Goal: Information Seeking & Learning: Learn about a topic

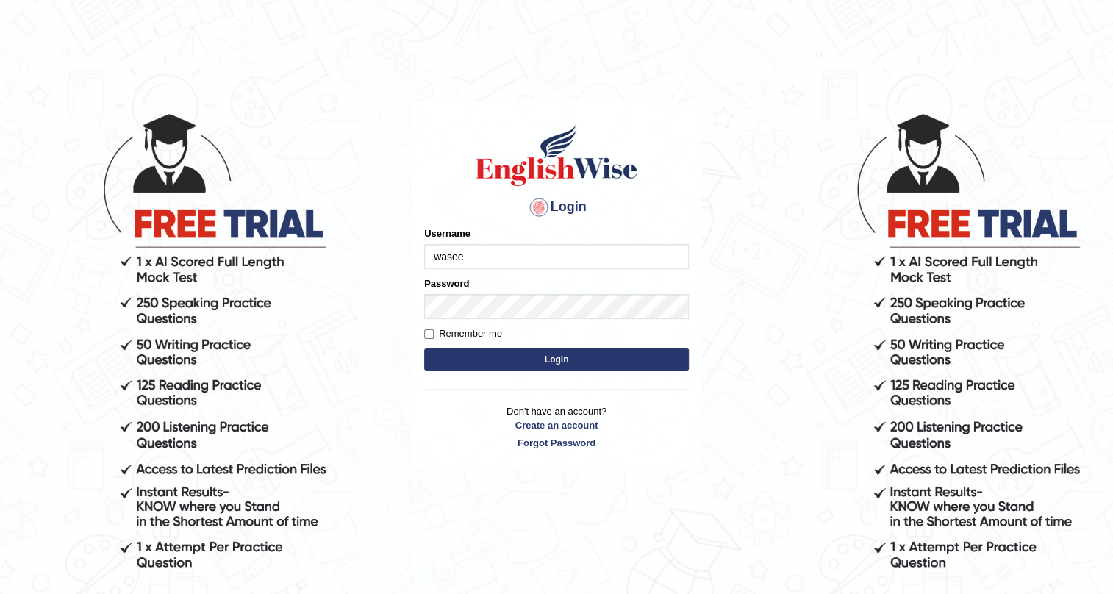
type input "Waseem1234"
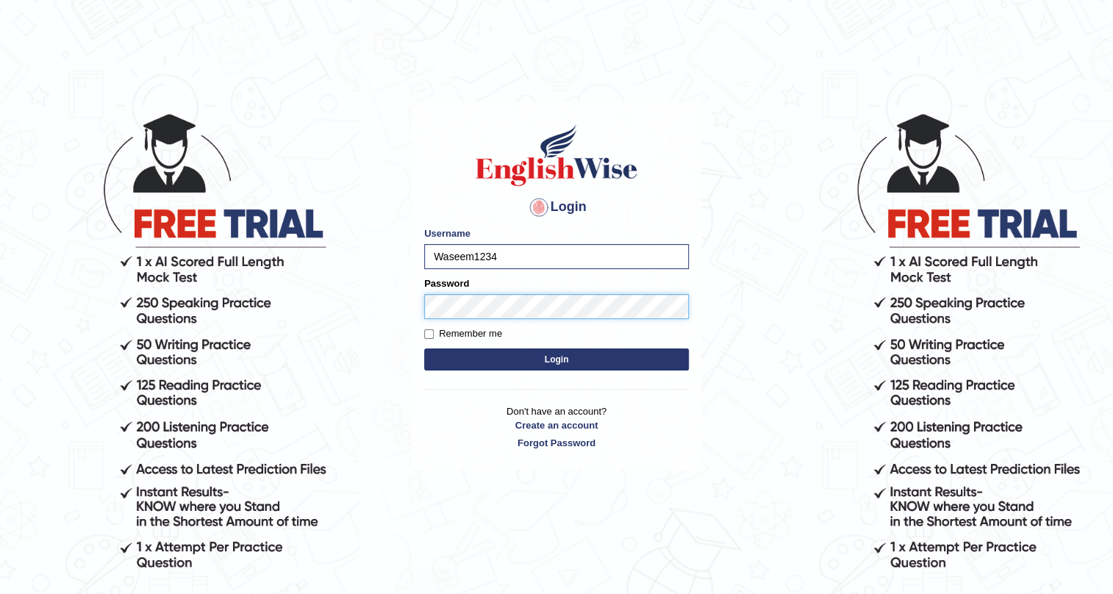
click at [424, 348] on button "Login" at bounding box center [556, 359] width 265 height 22
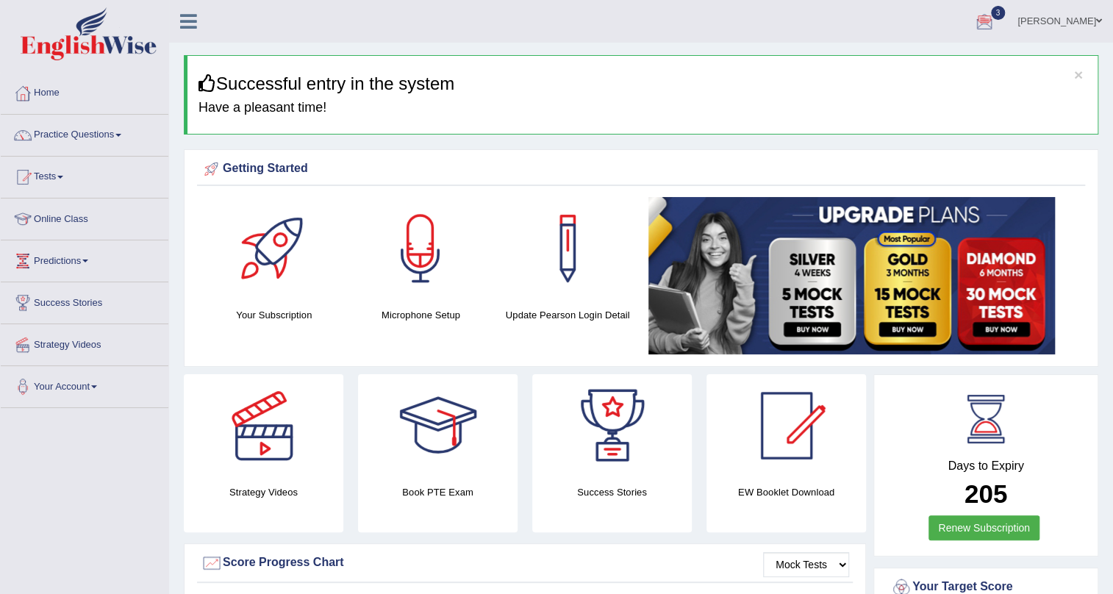
click at [1005, 12] on span "3" at bounding box center [998, 13] width 15 height 14
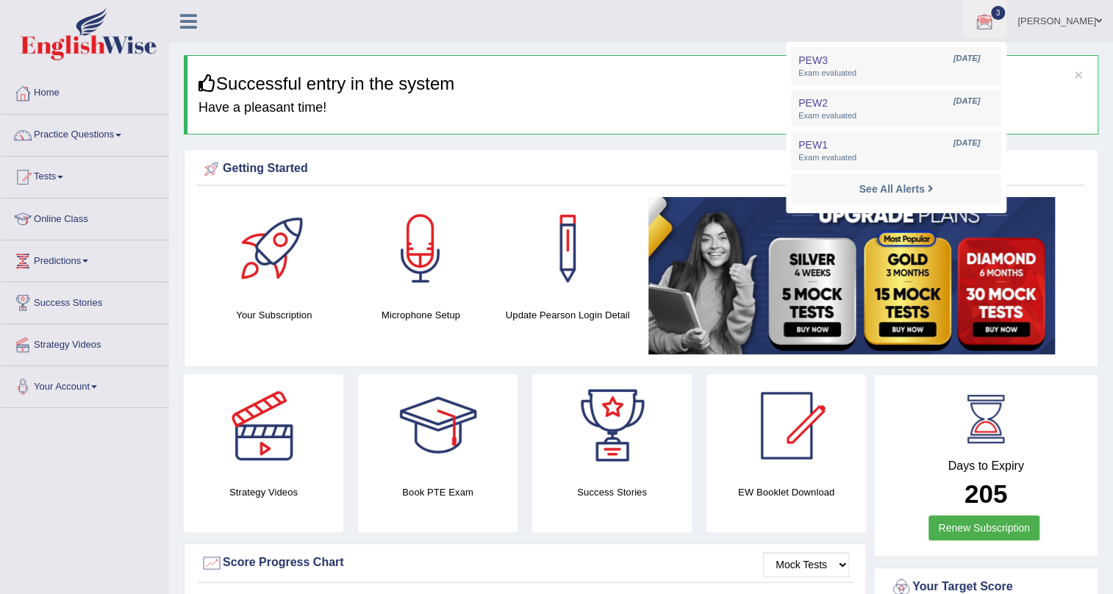
click at [683, 18] on ul "Waseem Toggle navigation Username: Waseem1234 Access Type: Online Subscription:…" at bounding box center [782, 21] width 661 height 42
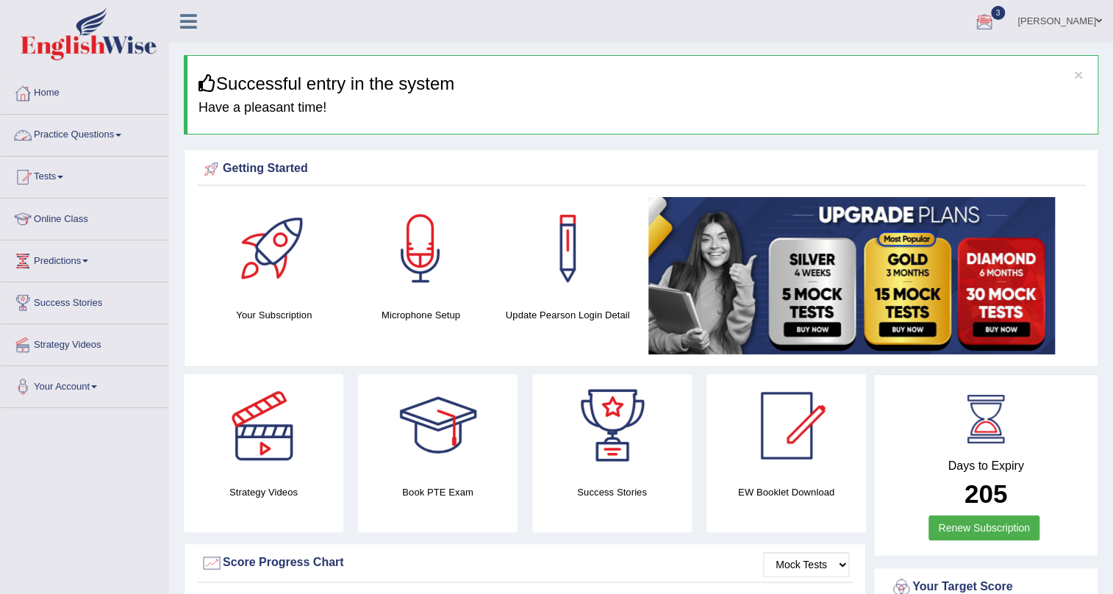
click at [121, 134] on span at bounding box center [118, 135] width 6 height 3
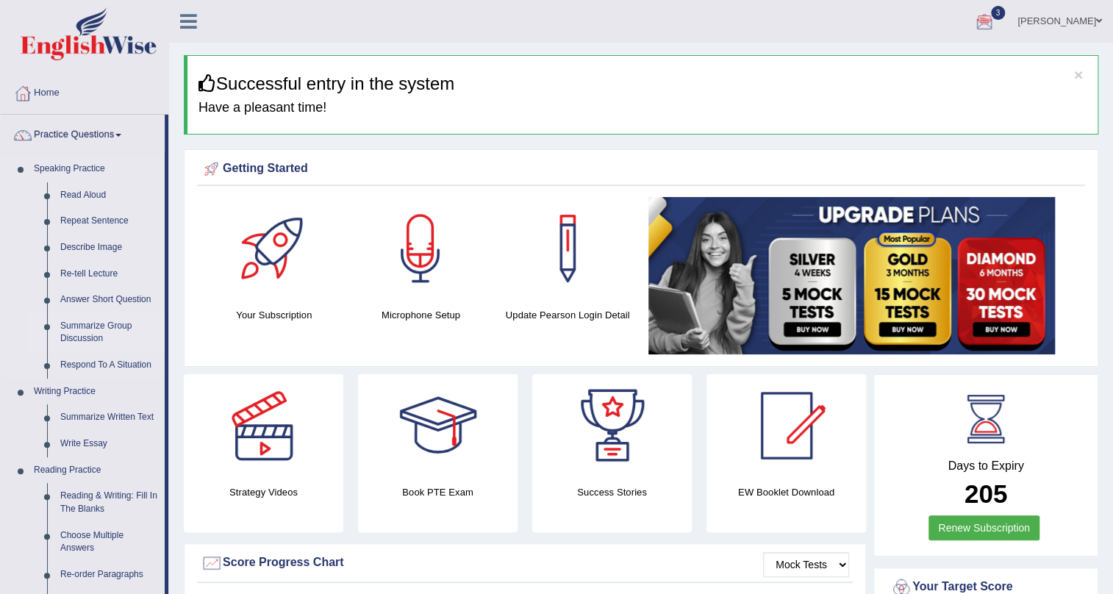
scroll to position [66, 0]
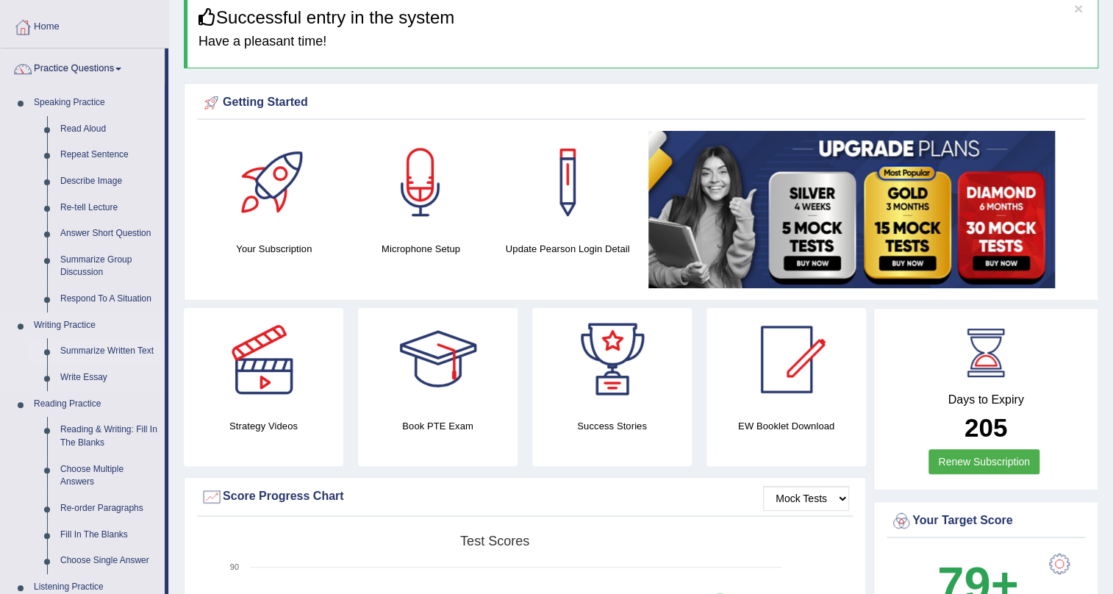
click at [88, 351] on link "Summarize Written Text" at bounding box center [109, 351] width 111 height 26
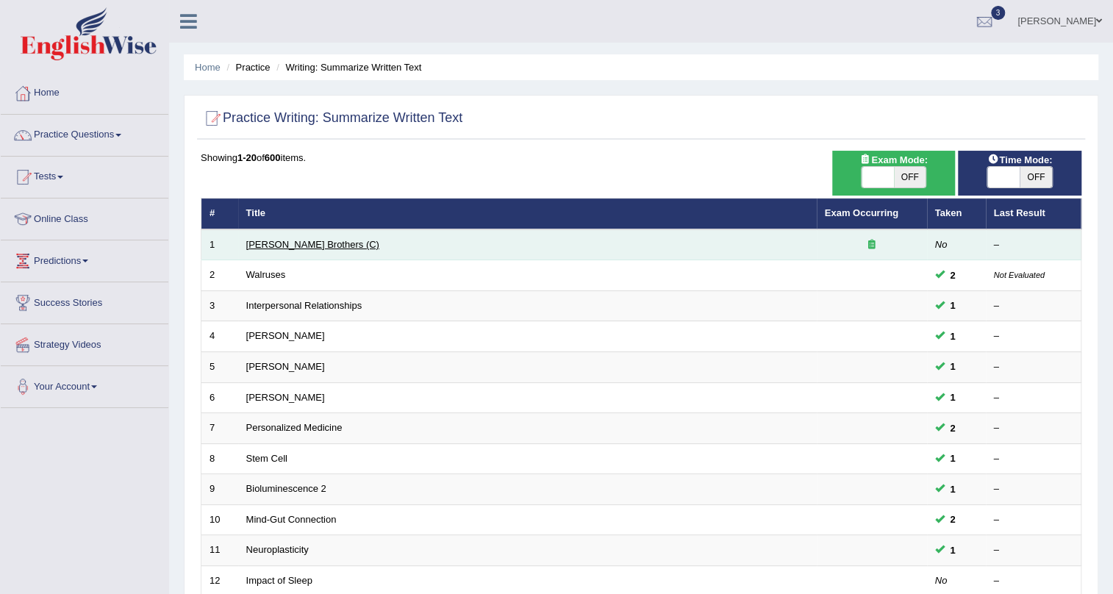
click at [259, 243] on link "Wright Brothers (C)" at bounding box center [312, 244] width 133 height 11
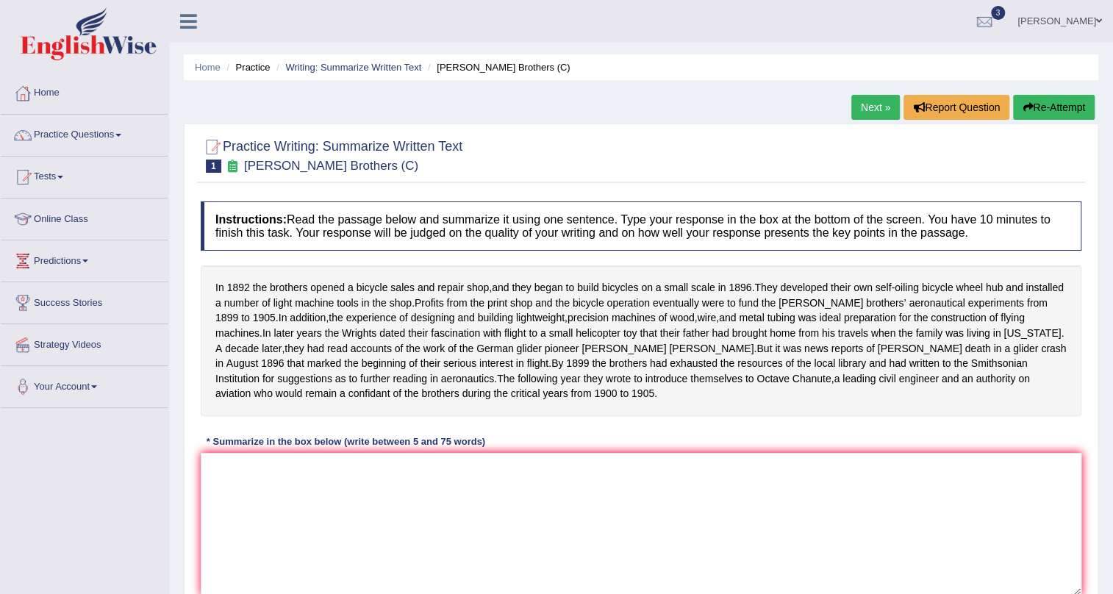
scroll to position [66, 0]
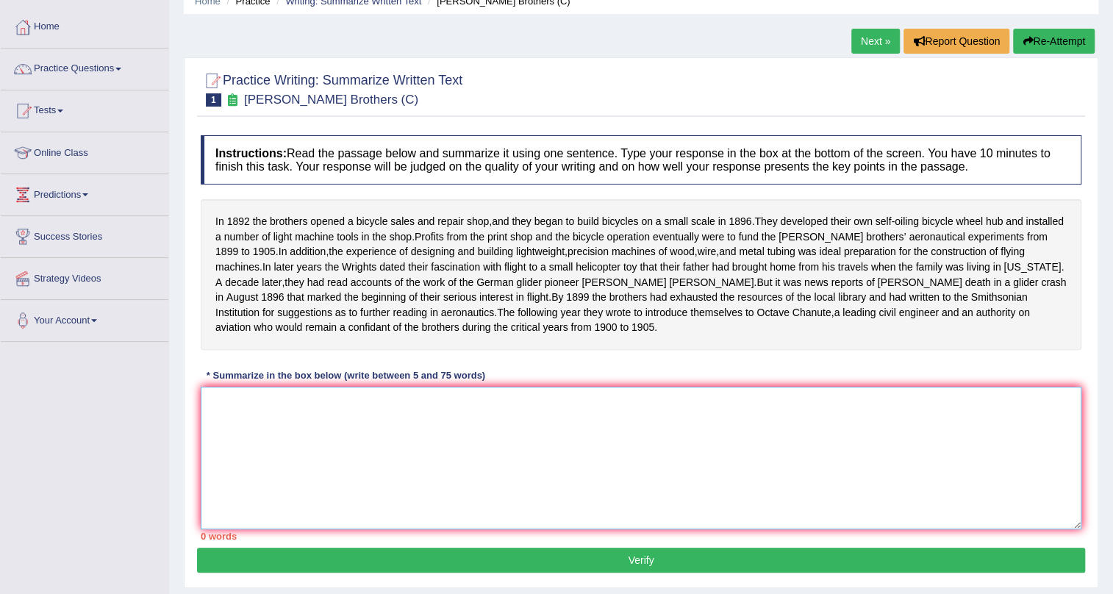
click at [245, 422] on textarea at bounding box center [641, 458] width 880 height 143
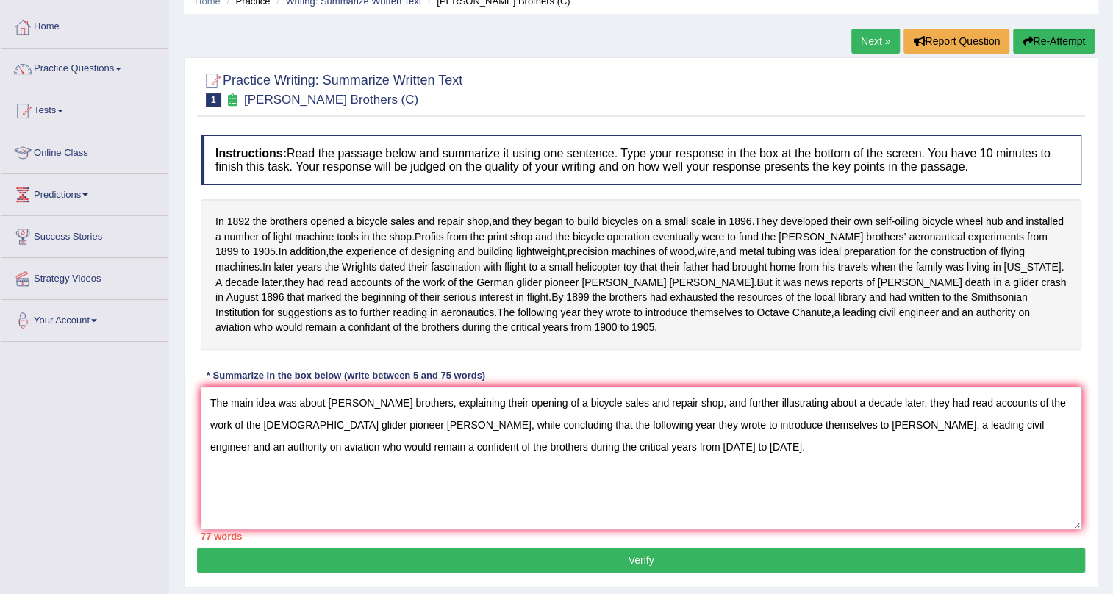
type textarea "The main idea was about wright brothers, explaining their opening of a bicycle …"
click at [639, 573] on button "Verify" at bounding box center [641, 560] width 888 height 25
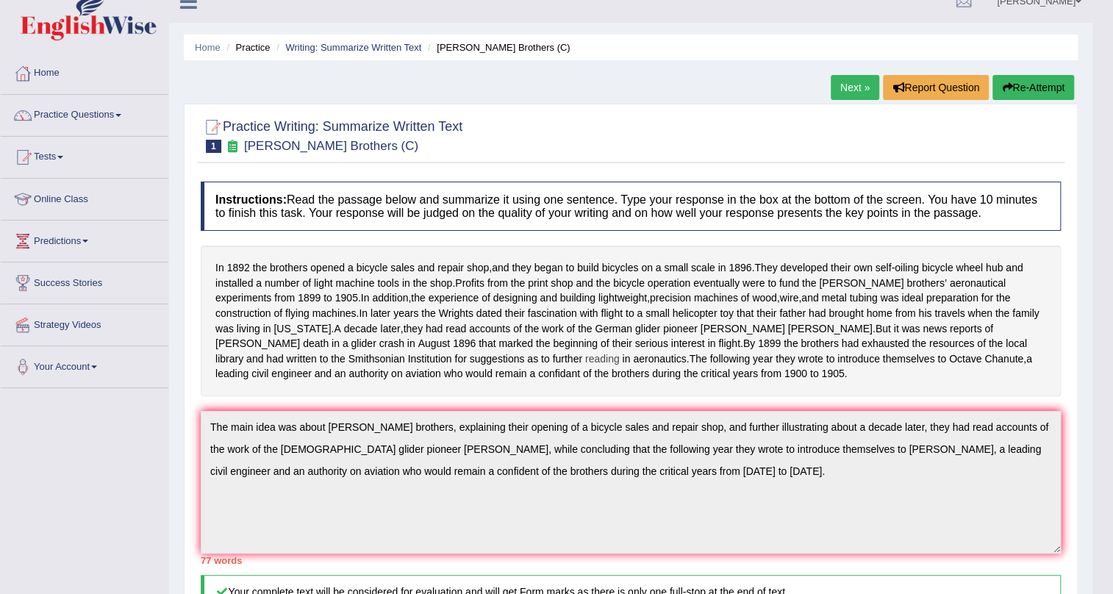
scroll to position [0, 0]
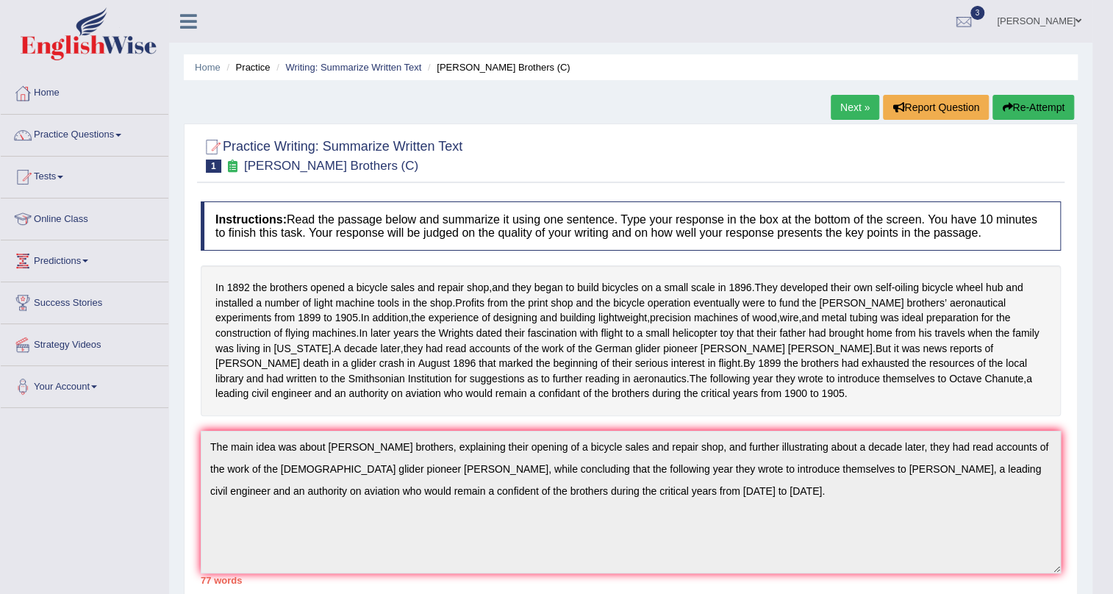
click at [850, 113] on link "Next »" at bounding box center [854, 107] width 49 height 25
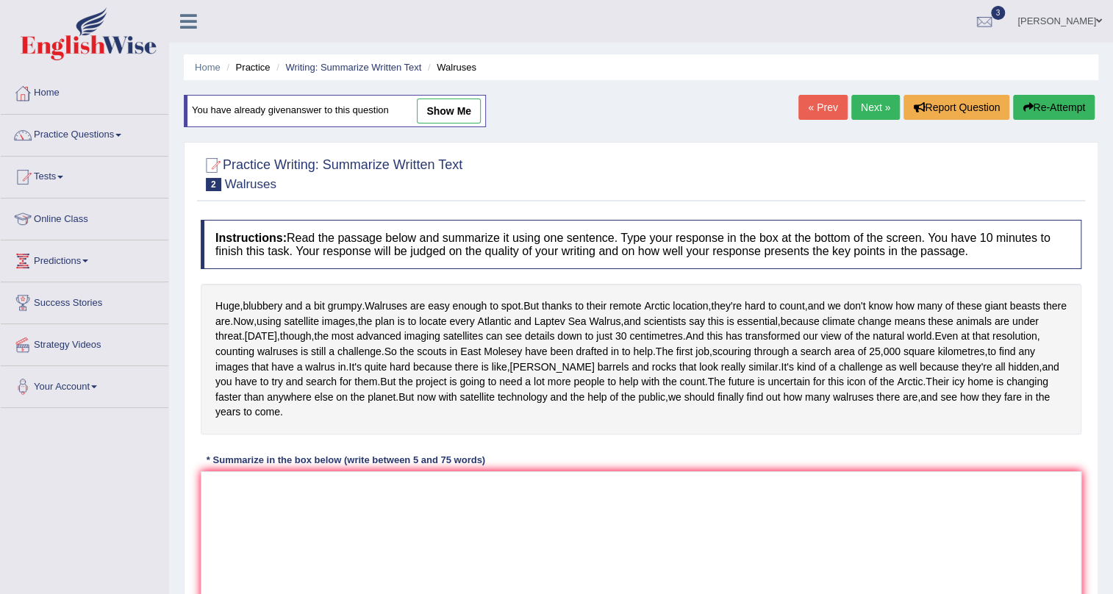
click at [864, 109] on link "Next »" at bounding box center [875, 107] width 49 height 25
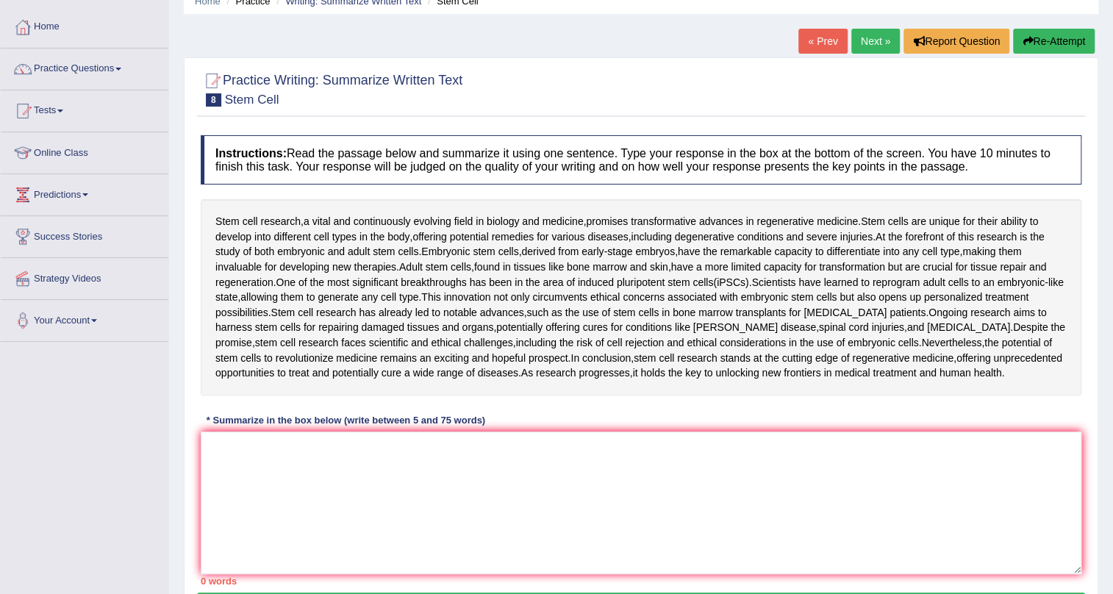
scroll to position [133, 0]
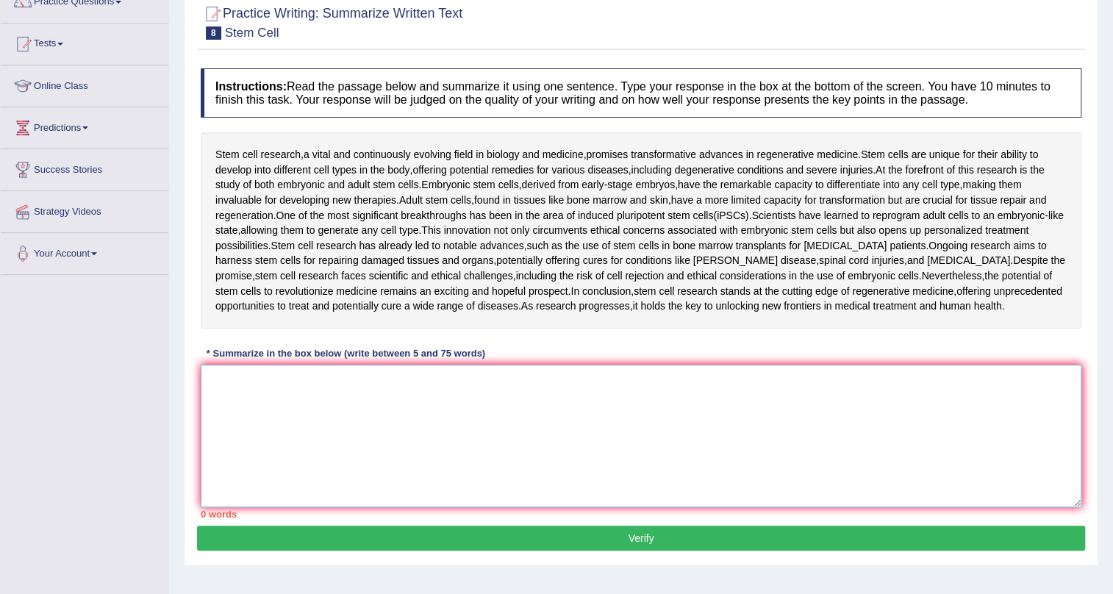
click at [263, 393] on textarea at bounding box center [641, 436] width 880 height 143
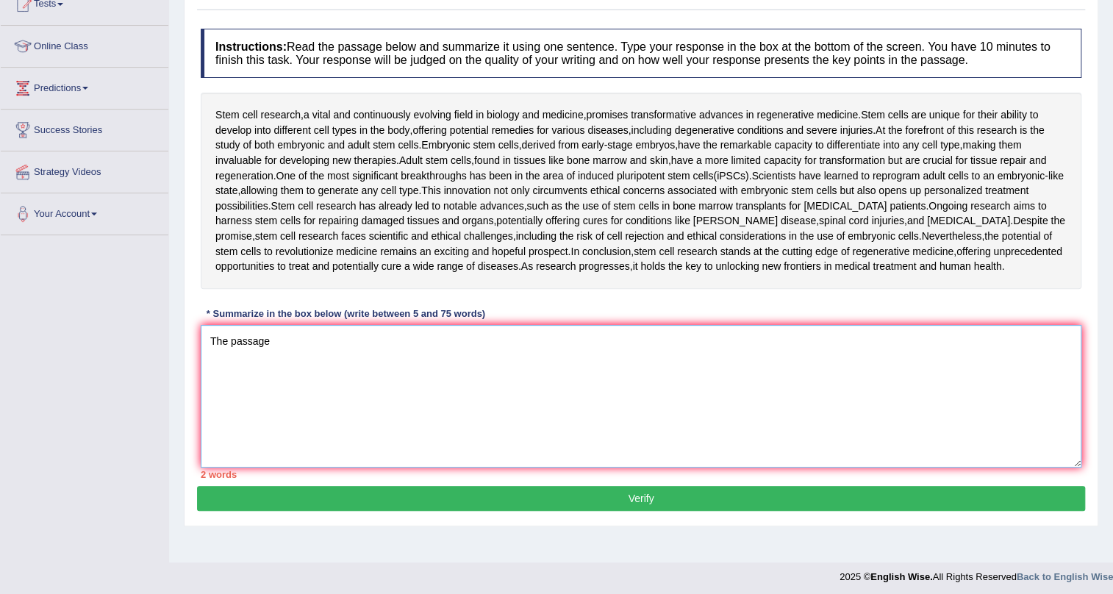
scroll to position [177, 0]
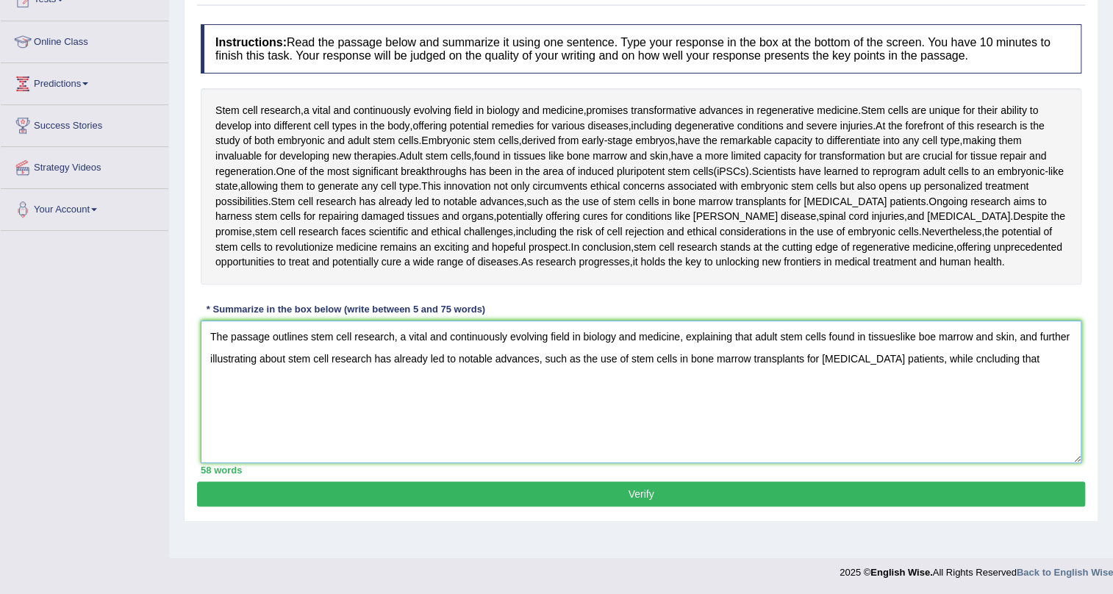
click at [941, 359] on textarea "The passage outlines stem cell research, a vital and continuously evolving fiel…" at bounding box center [641, 391] width 880 height 143
click at [1008, 359] on textarea "The passage outlines stem cell research, a vital and continuously evolving fiel…" at bounding box center [641, 391] width 880 height 143
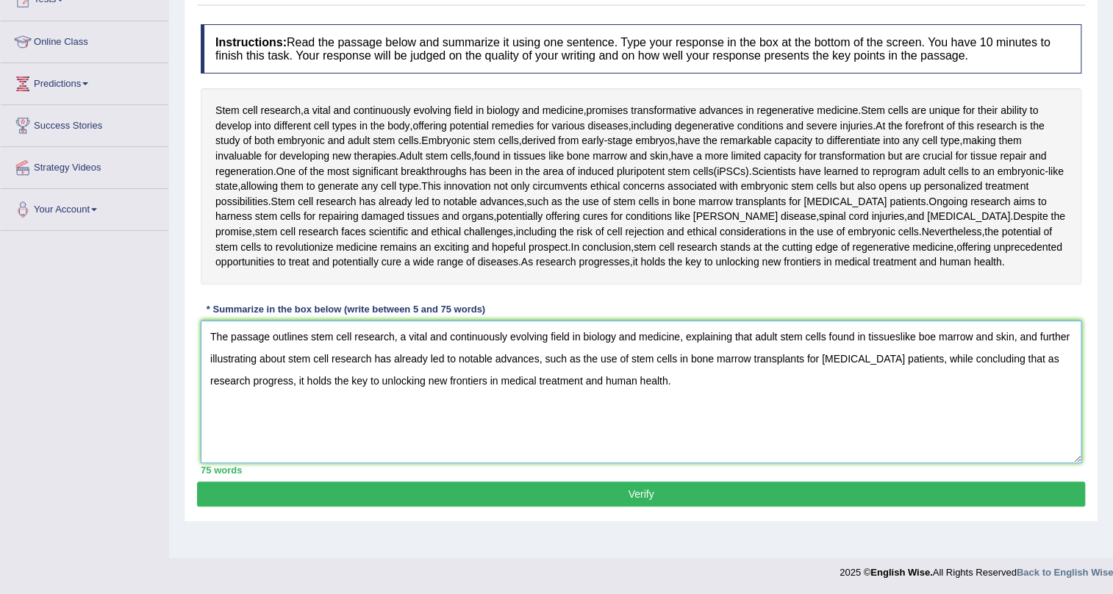
type textarea "The passage outlines stem cell research, a vital and continuously evolving fiel…"
click at [681, 497] on button "Verify" at bounding box center [641, 493] width 888 height 25
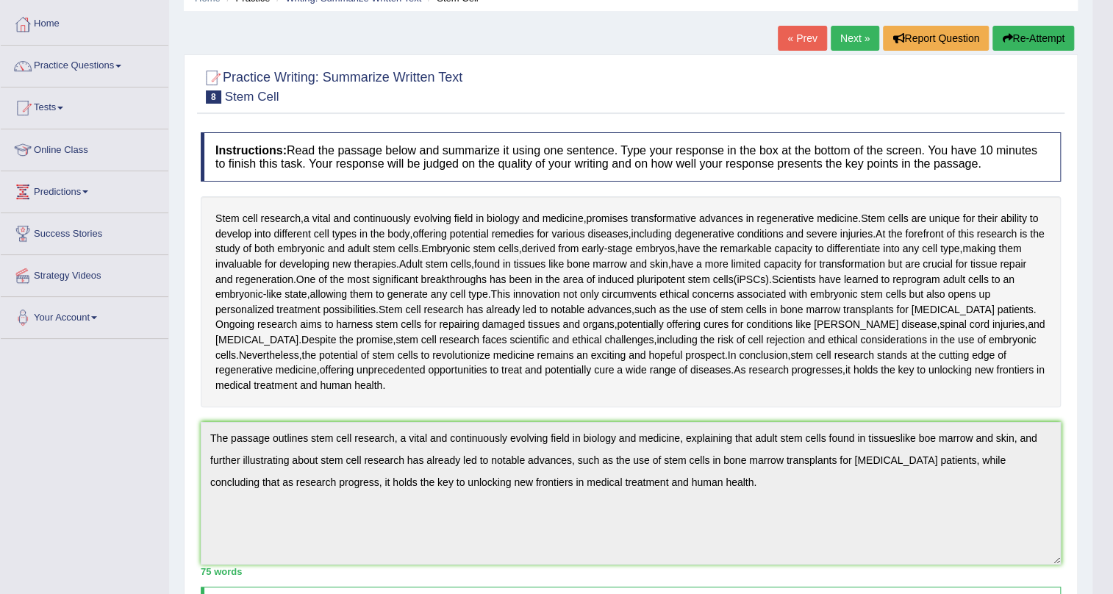
scroll to position [49, 0]
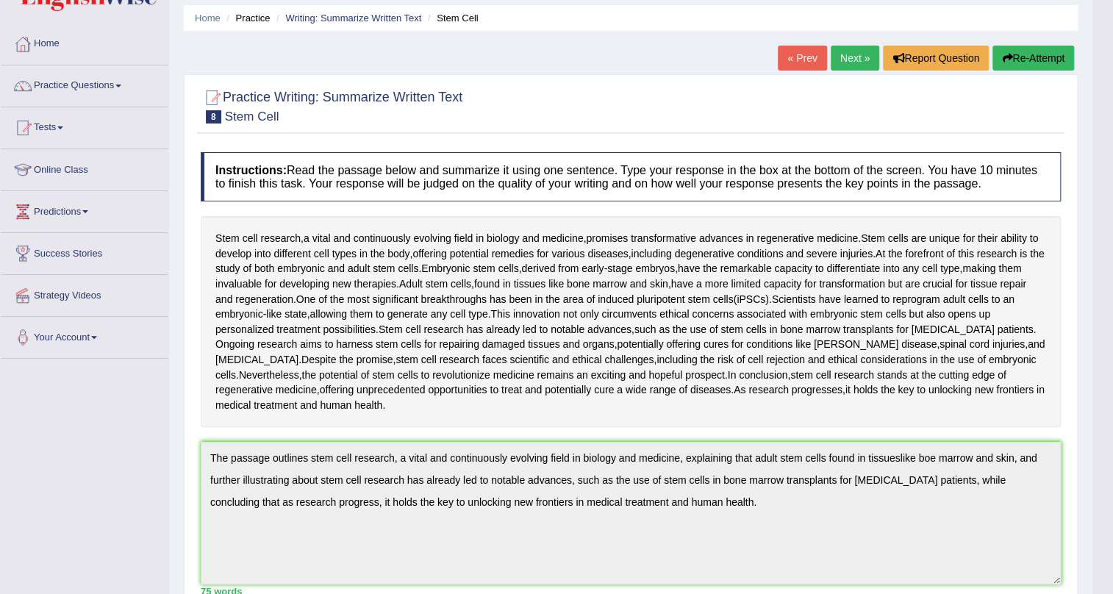
click at [844, 57] on link "Next »" at bounding box center [854, 58] width 49 height 25
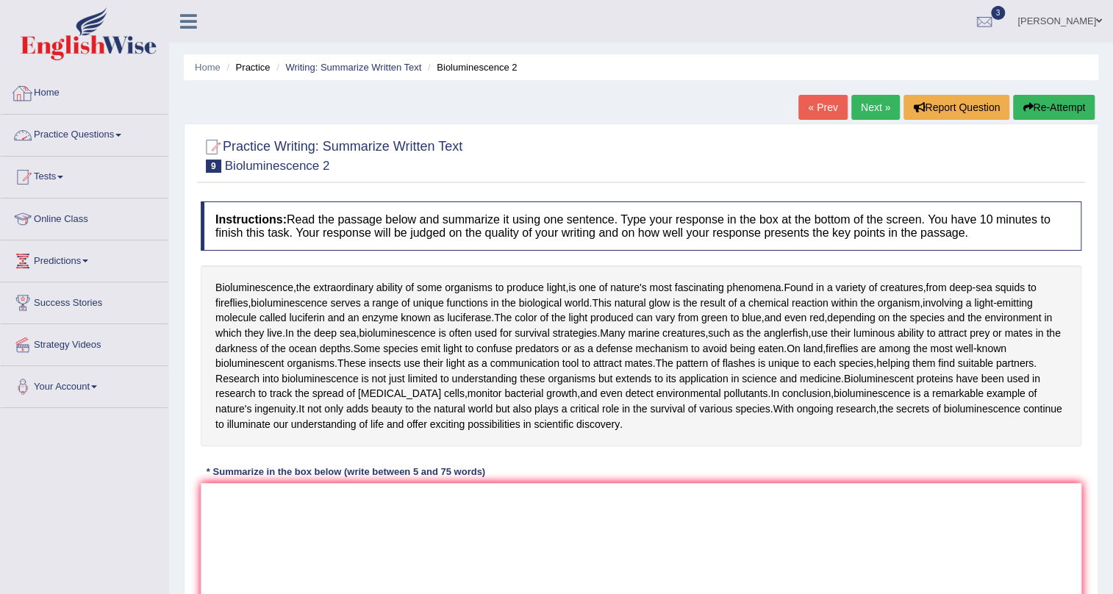
click at [59, 93] on link "Home" at bounding box center [85, 91] width 168 height 37
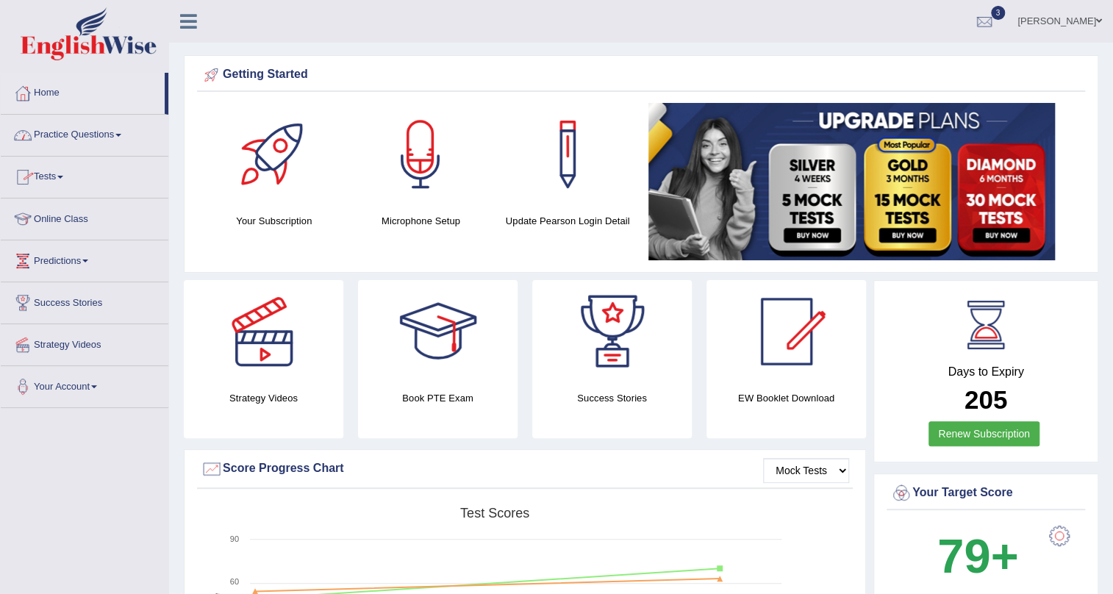
click at [121, 129] on link "Practice Questions" at bounding box center [85, 133] width 168 height 37
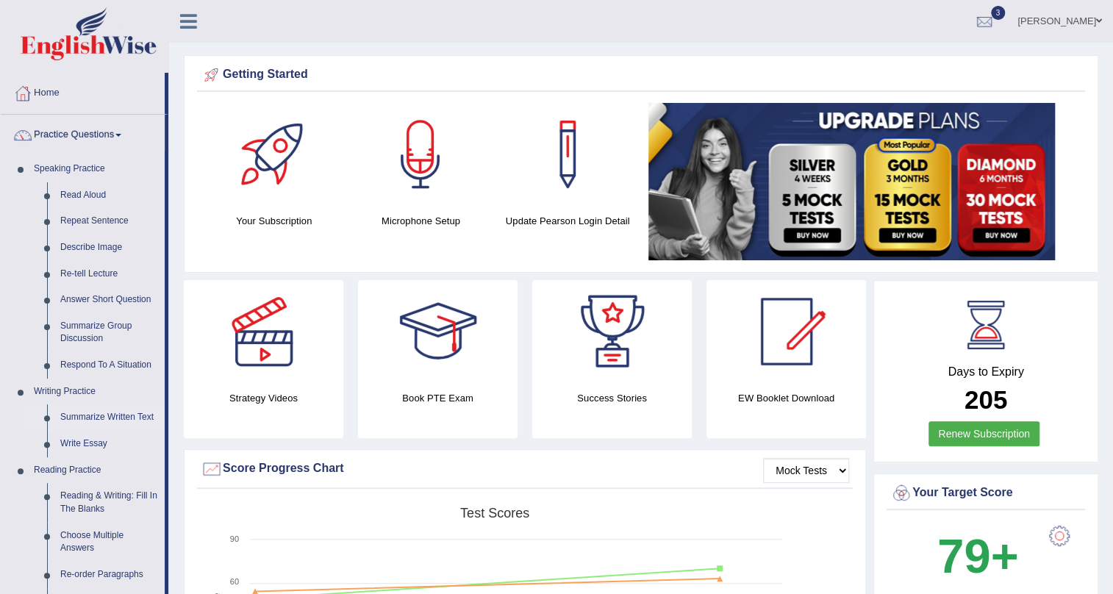
click at [90, 414] on link "Summarize Written Text" at bounding box center [109, 417] width 111 height 26
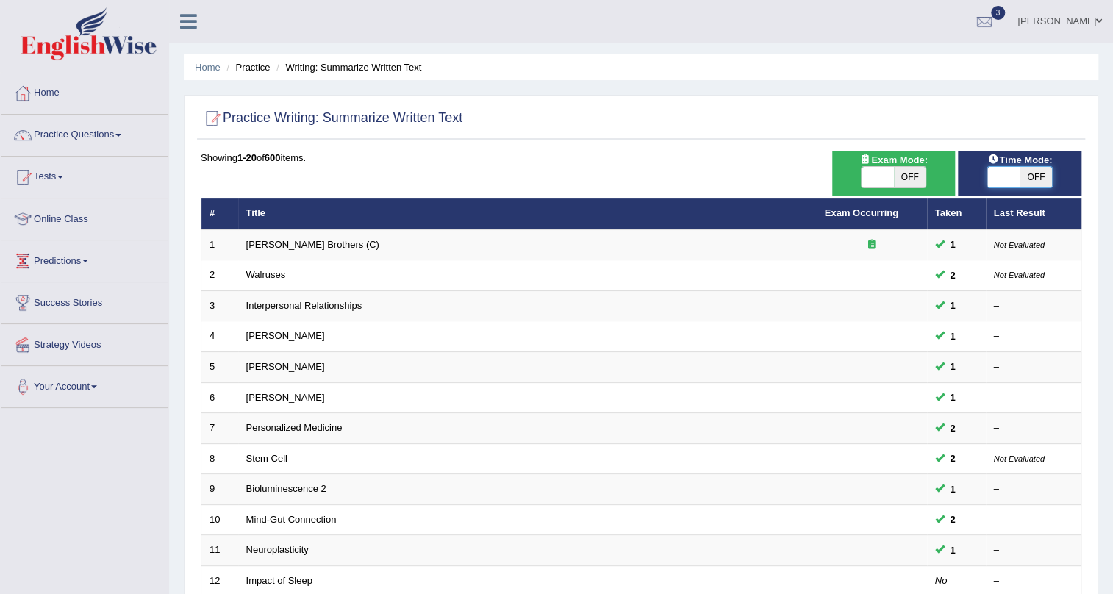
click at [1003, 173] on span at bounding box center [1003, 177] width 32 height 21
checkbox input "true"
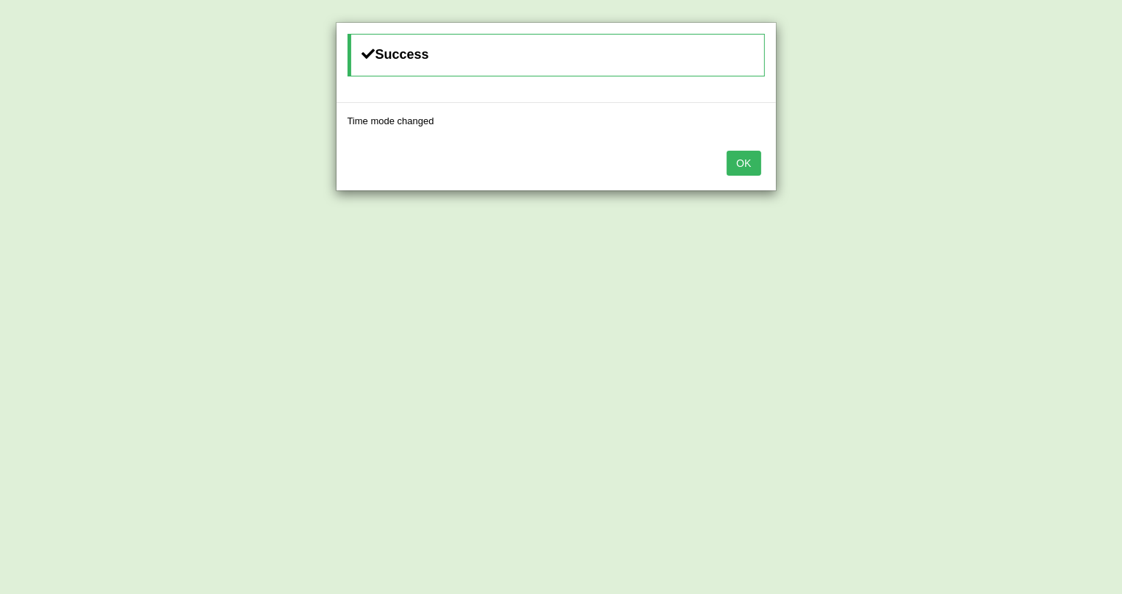
click at [753, 163] on button "OK" at bounding box center [744, 163] width 34 height 25
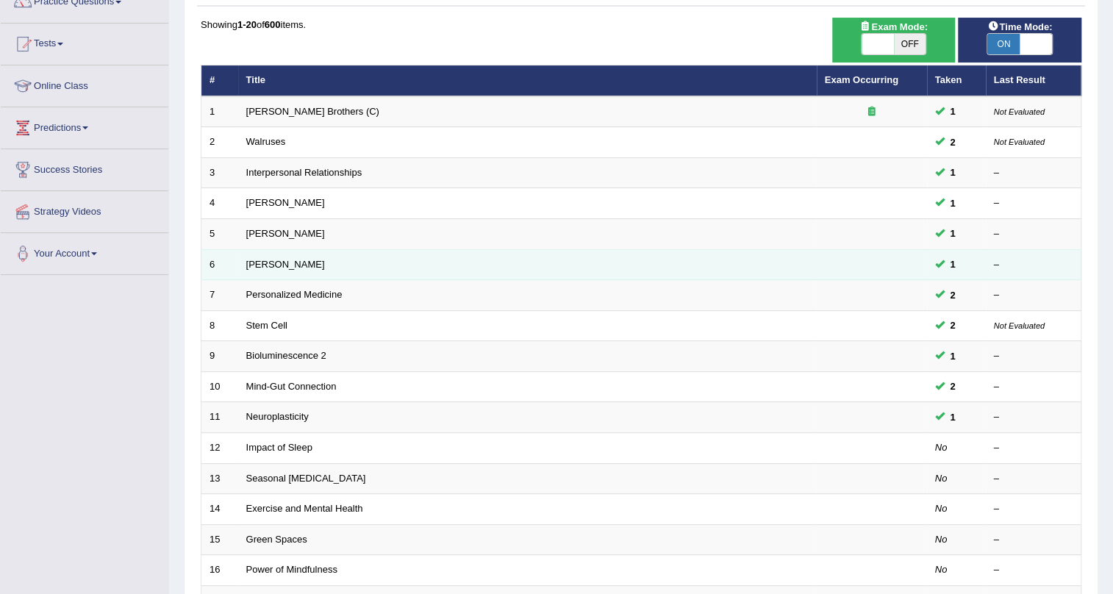
scroll to position [200, 0]
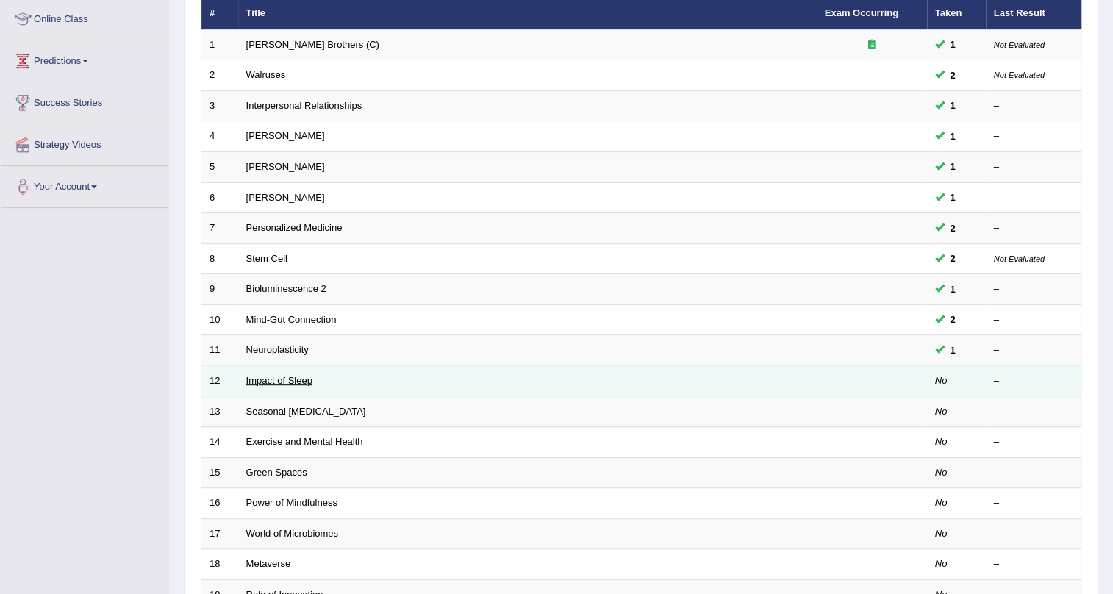
click at [283, 378] on link "Impact of Sleep" at bounding box center [279, 380] width 66 height 11
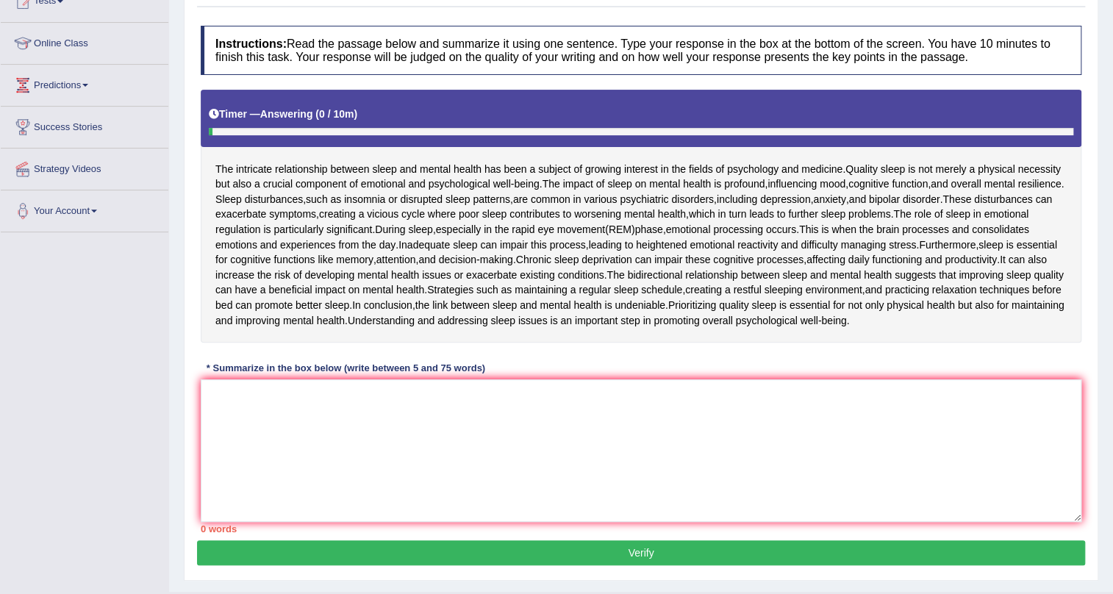
scroll to position [209, 0]
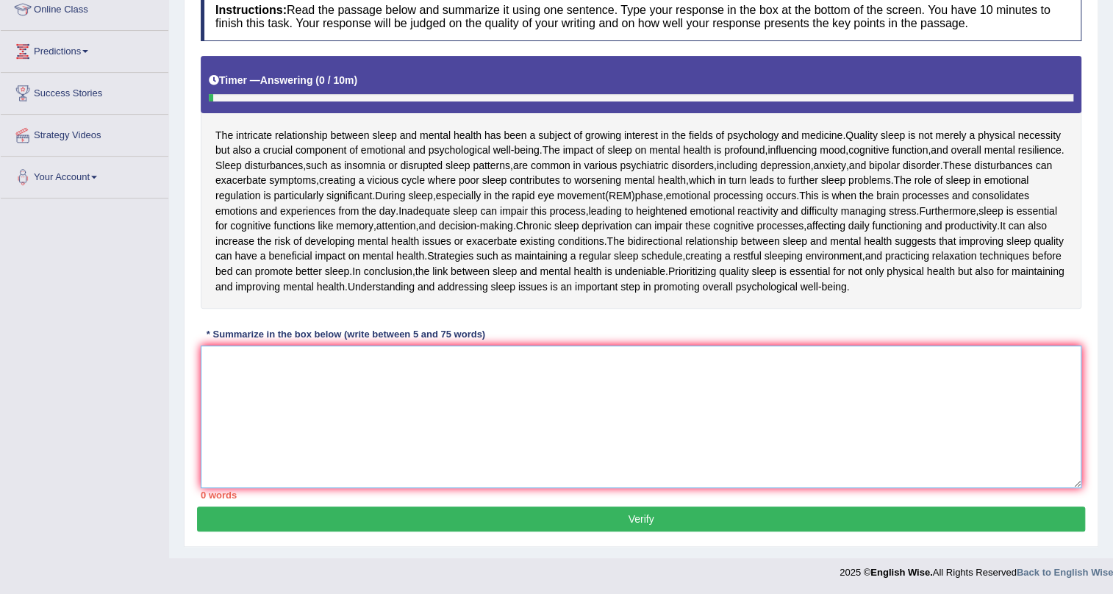
click at [243, 380] on textarea at bounding box center [641, 416] width 880 height 143
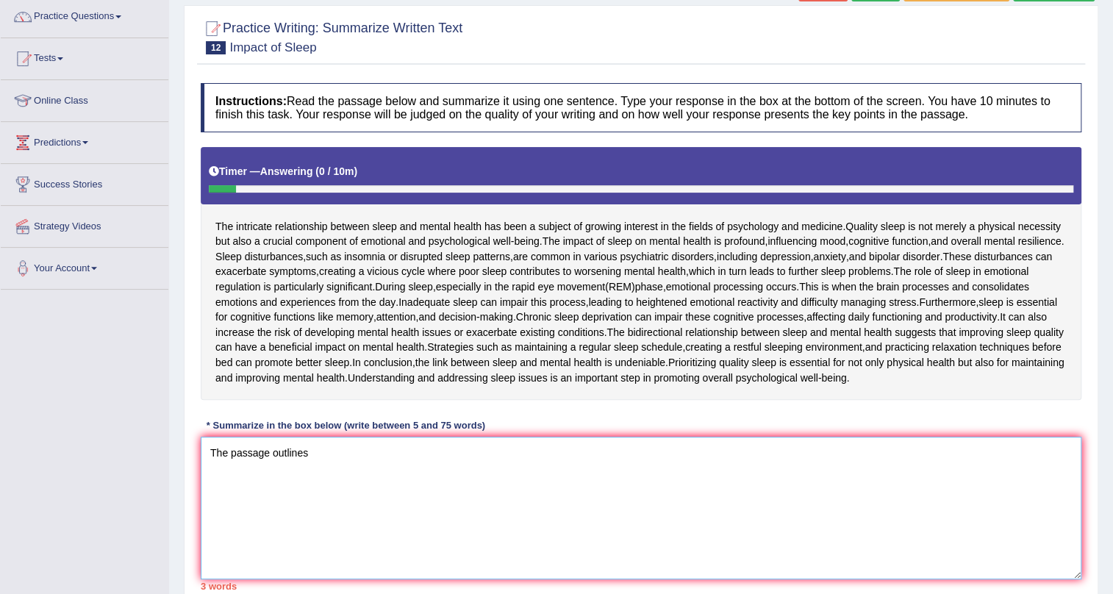
scroll to position [143, 0]
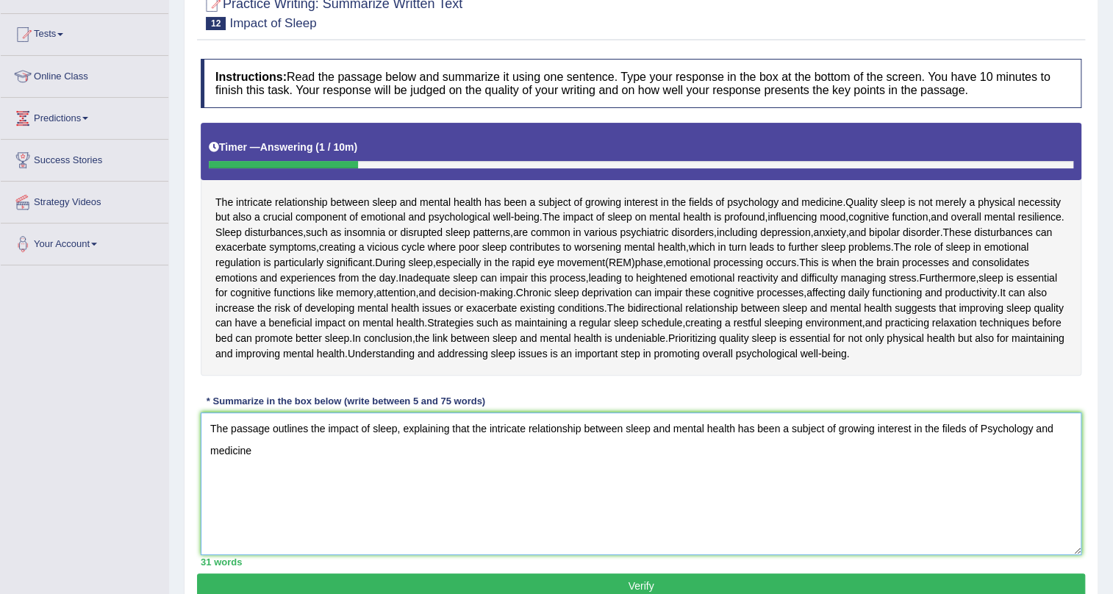
click at [987, 428] on textarea "The passage outlines the impact of sleep, explaining that the intricate relatio…" at bounding box center [641, 483] width 880 height 143
click at [256, 451] on textarea "The passage outlines the impact of sleep, explaining that the intricate relatio…" at bounding box center [641, 483] width 880 height 143
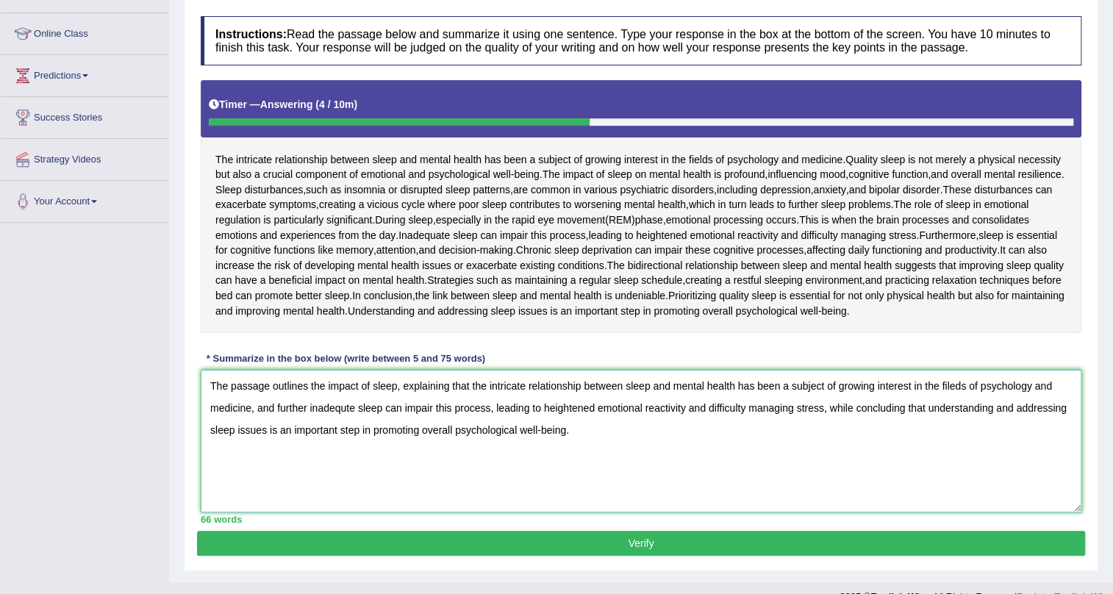
scroll to position [209, 0]
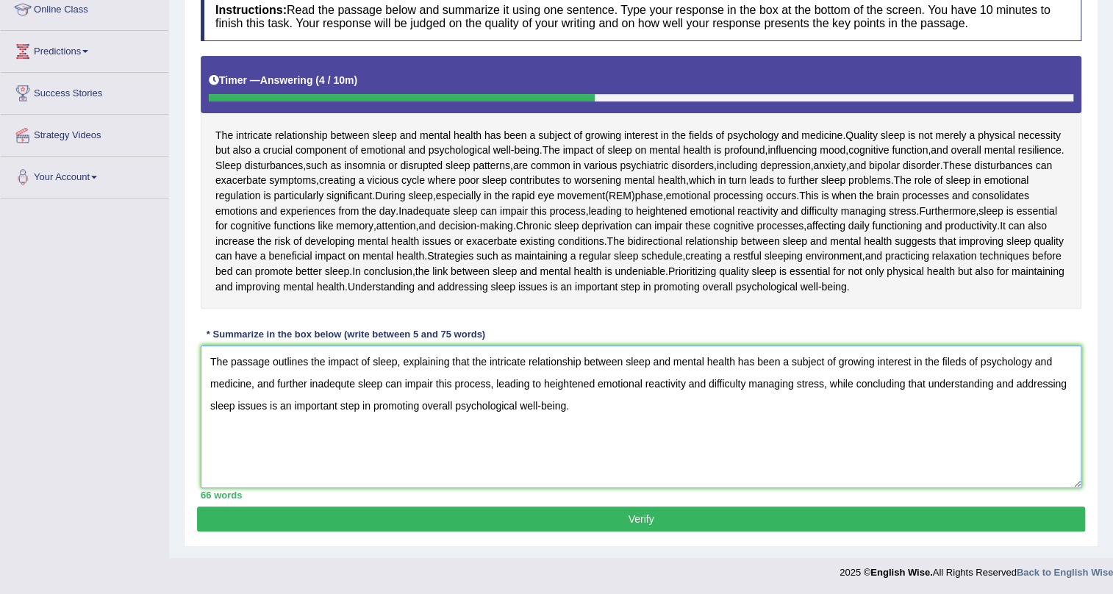
type textarea "The passage outlines the impact of sleep, explaining that the intricate relatio…"
click at [627, 520] on button "Verify" at bounding box center [641, 518] width 888 height 25
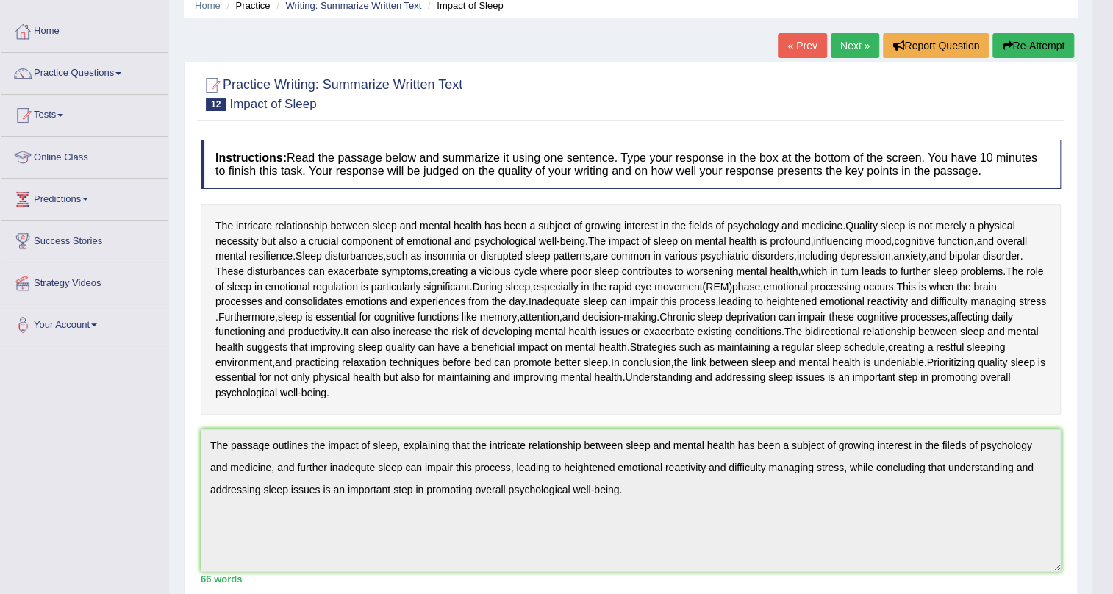
scroll to position [0, 0]
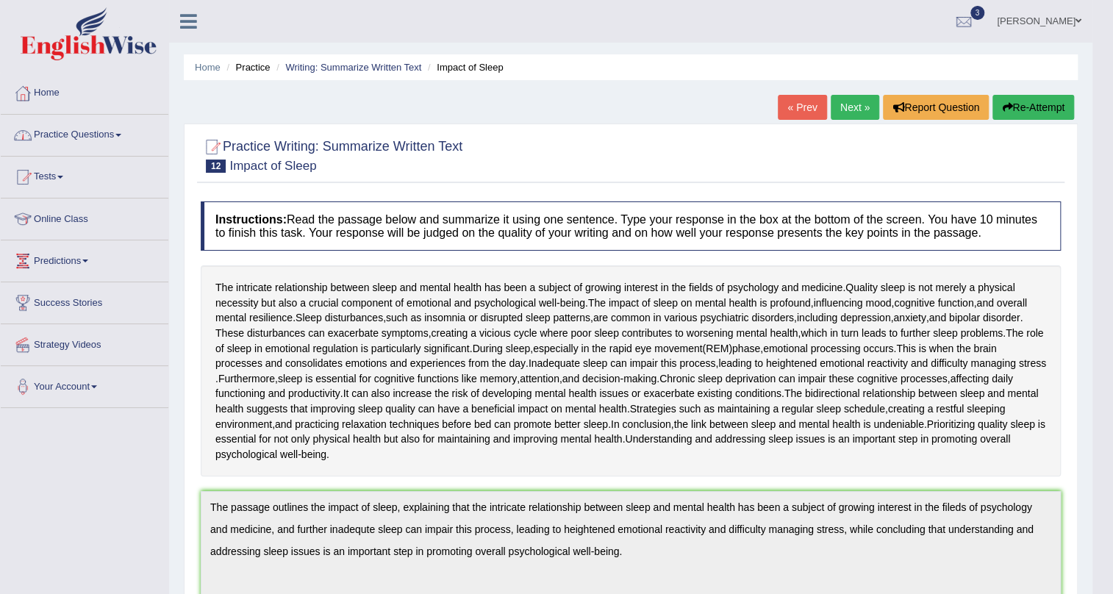
click at [121, 136] on span at bounding box center [118, 135] width 6 height 3
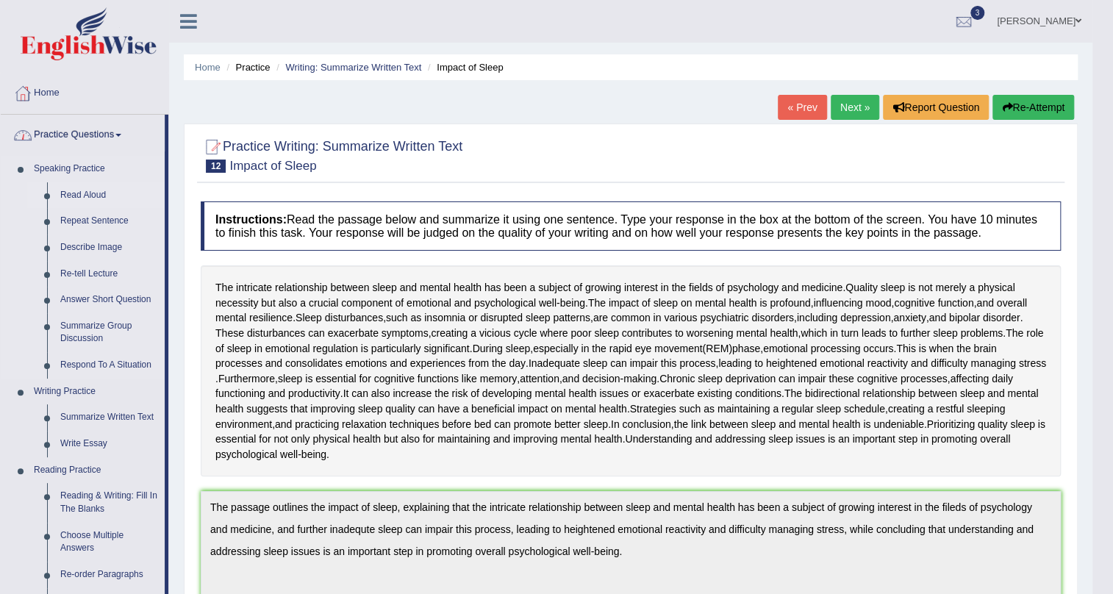
click at [68, 199] on link "Read Aloud" at bounding box center [109, 195] width 111 height 26
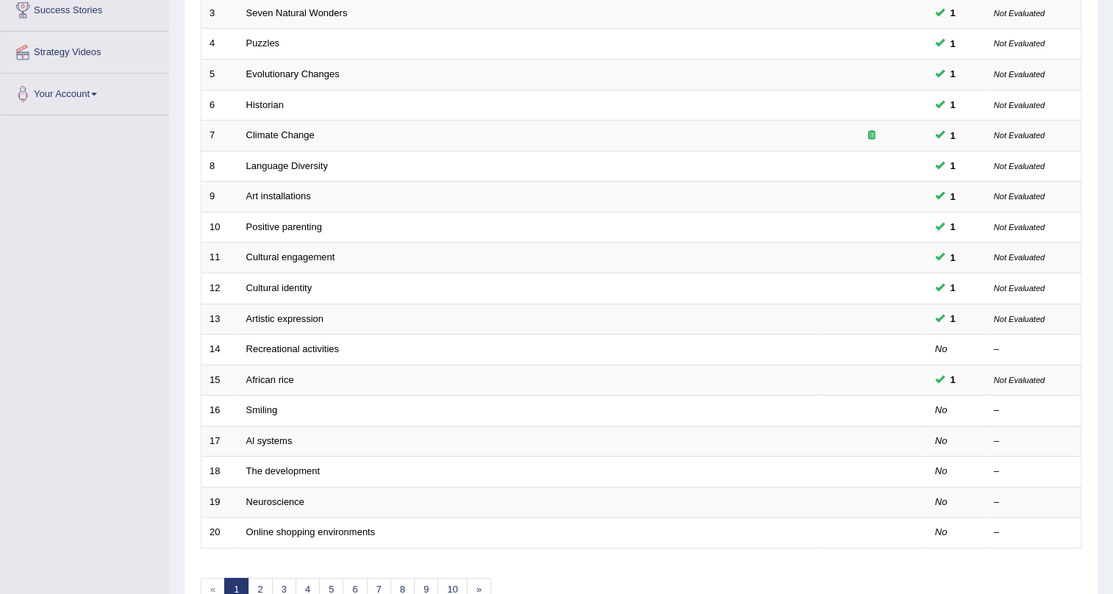
scroll to position [110, 0]
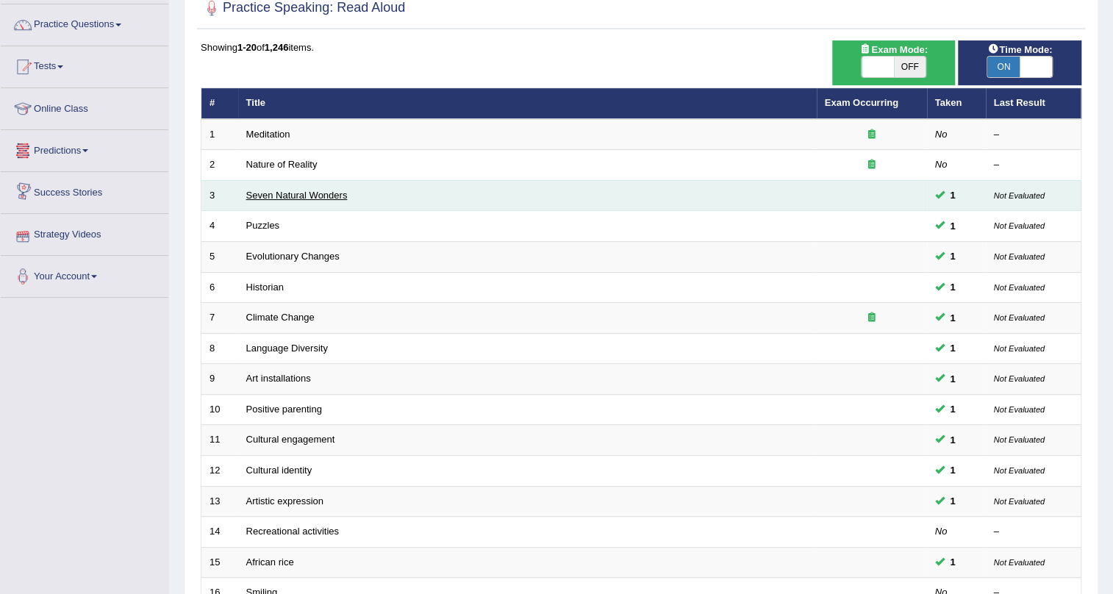
click at [330, 196] on link "Seven Natural Wonders" at bounding box center [296, 195] width 101 height 11
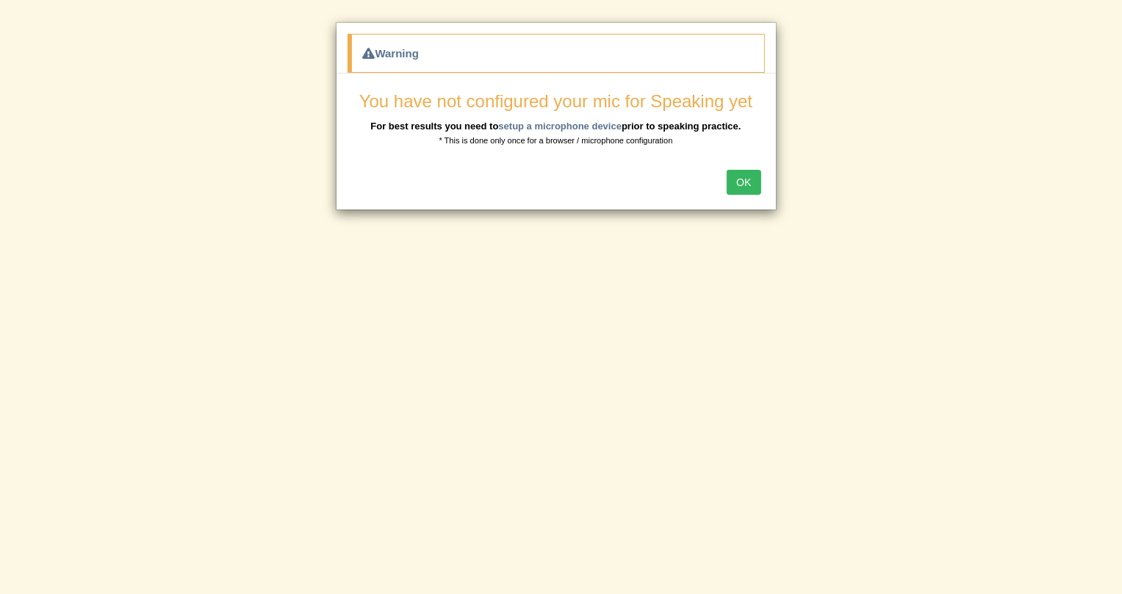
click at [745, 188] on button "OK" at bounding box center [744, 182] width 34 height 25
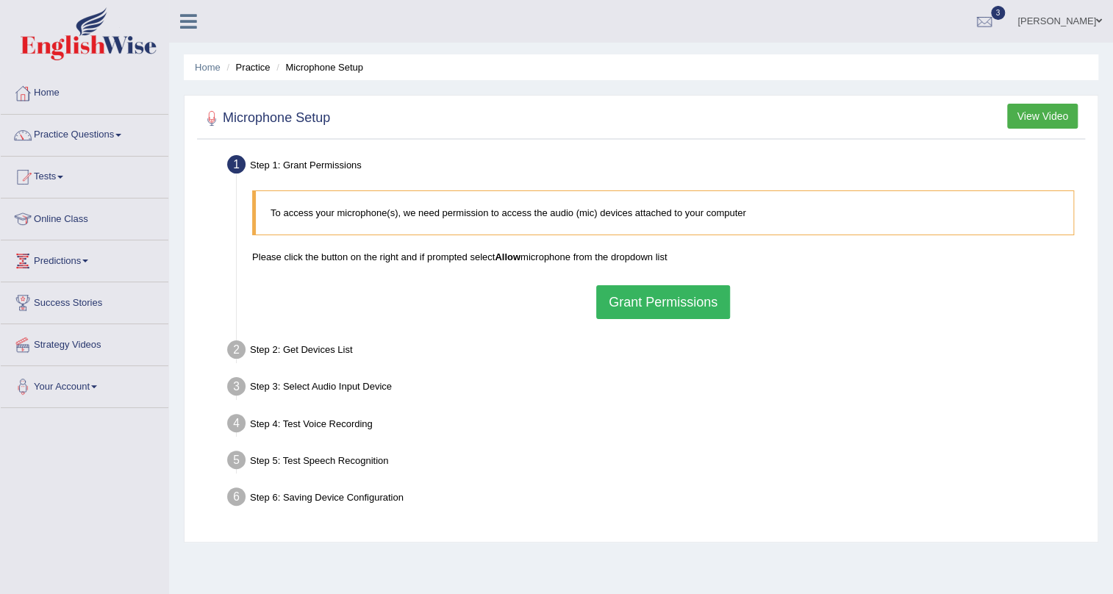
click at [702, 302] on button "Grant Permissions" at bounding box center [663, 302] width 134 height 34
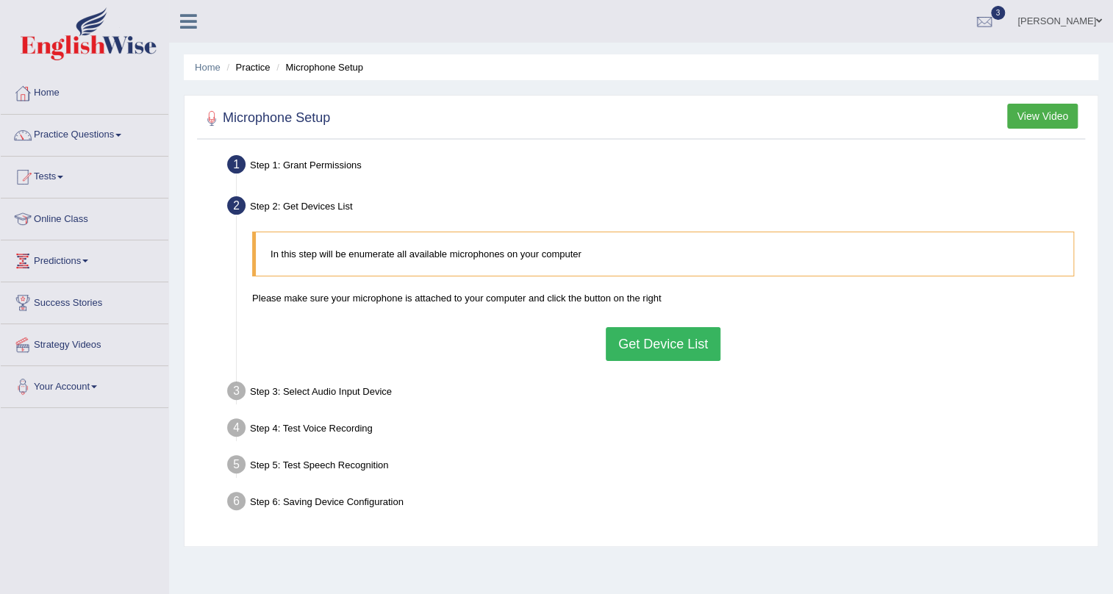
click at [681, 344] on button "Get Device List" at bounding box center [663, 344] width 115 height 34
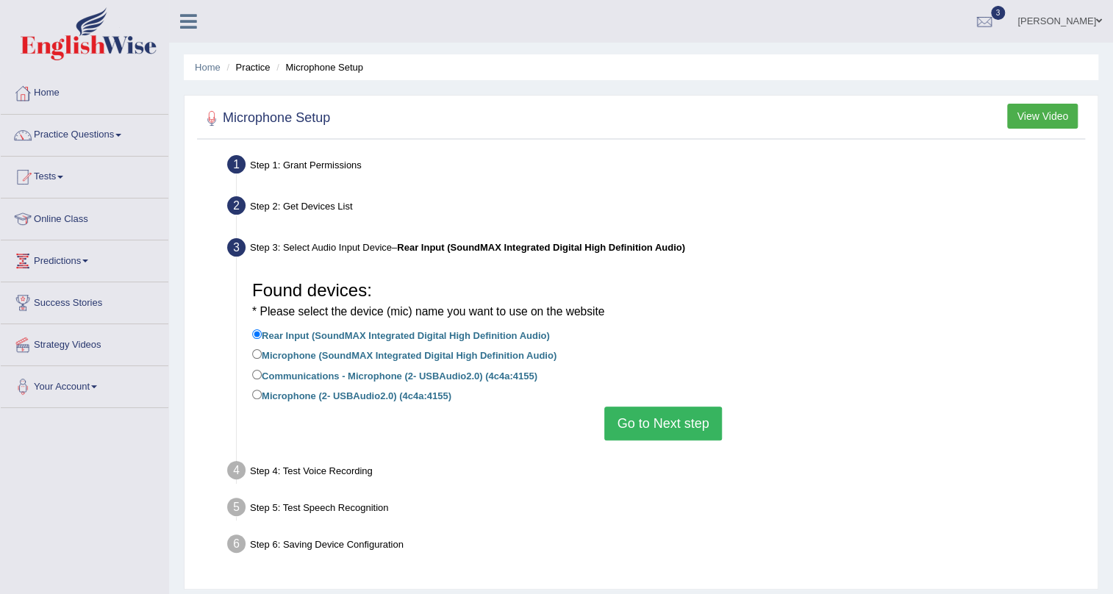
click at [664, 420] on button "Go to Next step" at bounding box center [662, 423] width 117 height 34
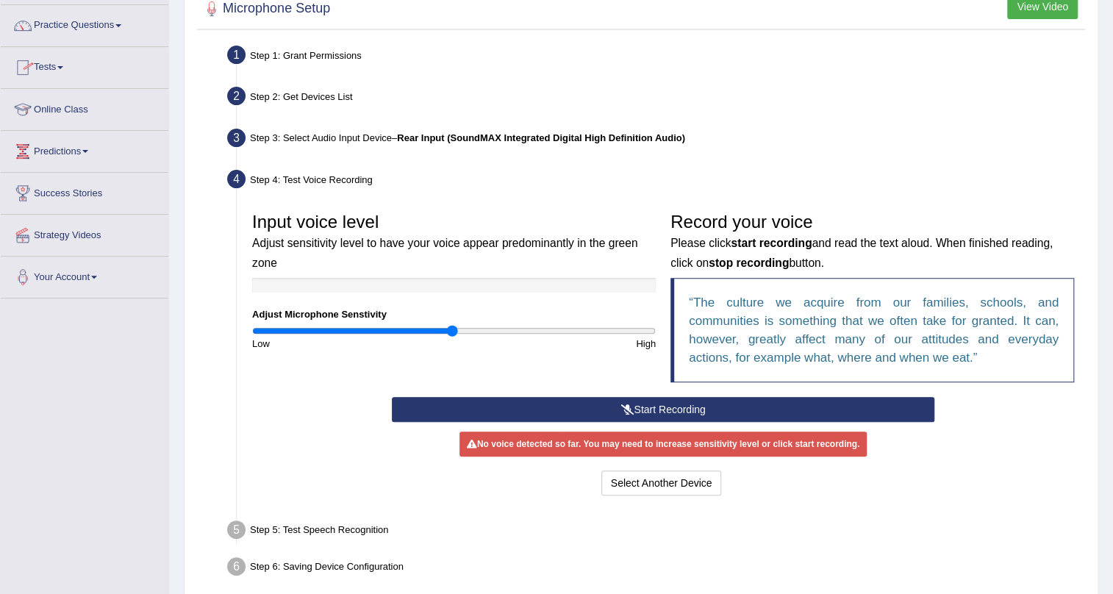
scroll to position [133, 0]
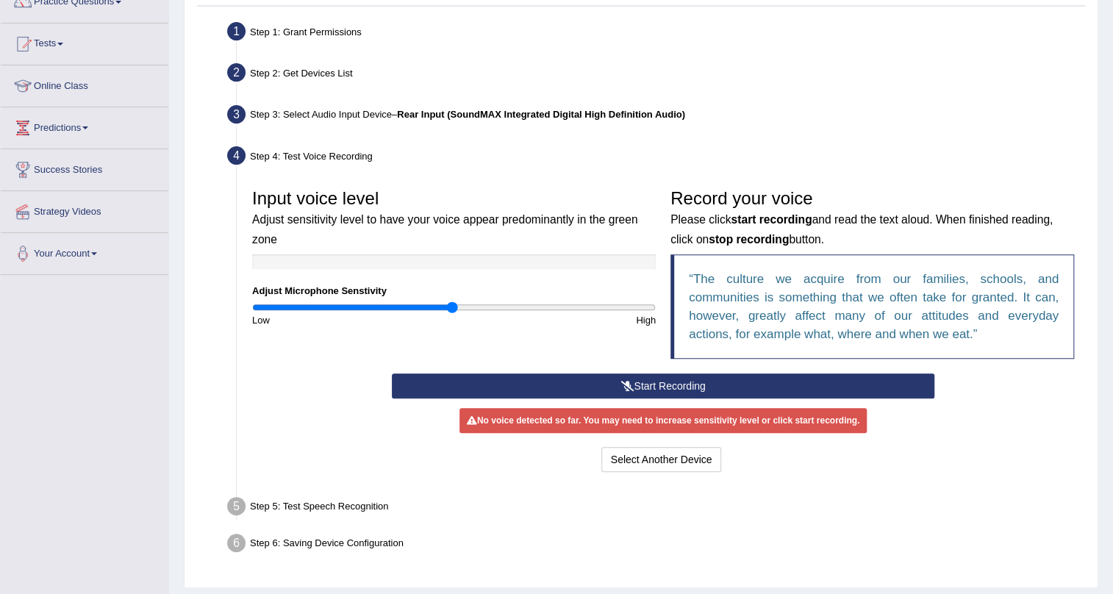
click at [650, 386] on button "Start Recording" at bounding box center [663, 385] width 543 height 25
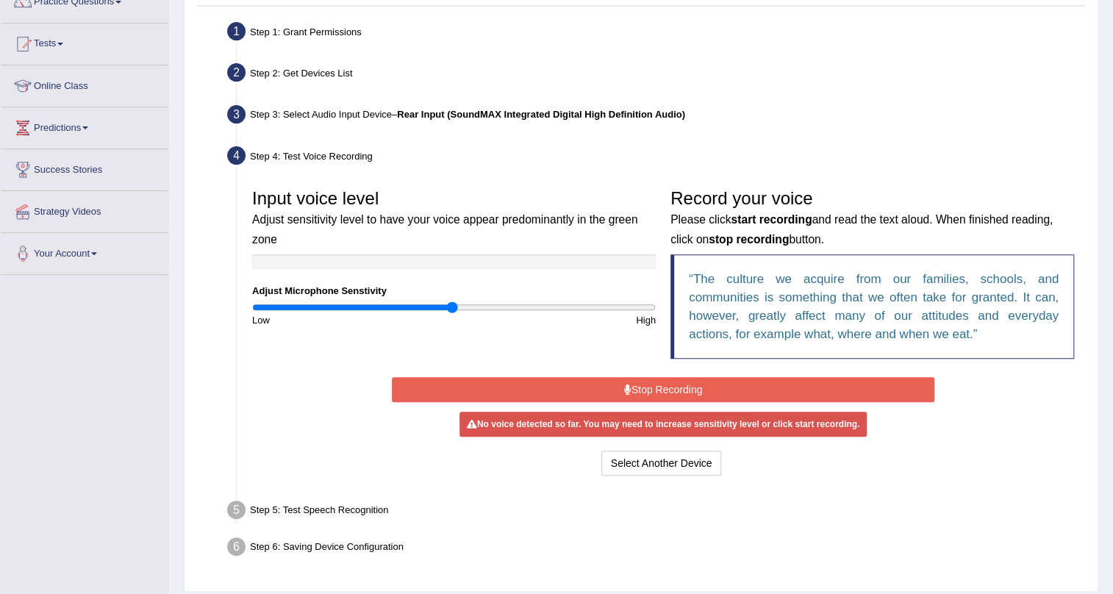
click at [652, 395] on button "Stop Recording" at bounding box center [663, 389] width 543 height 25
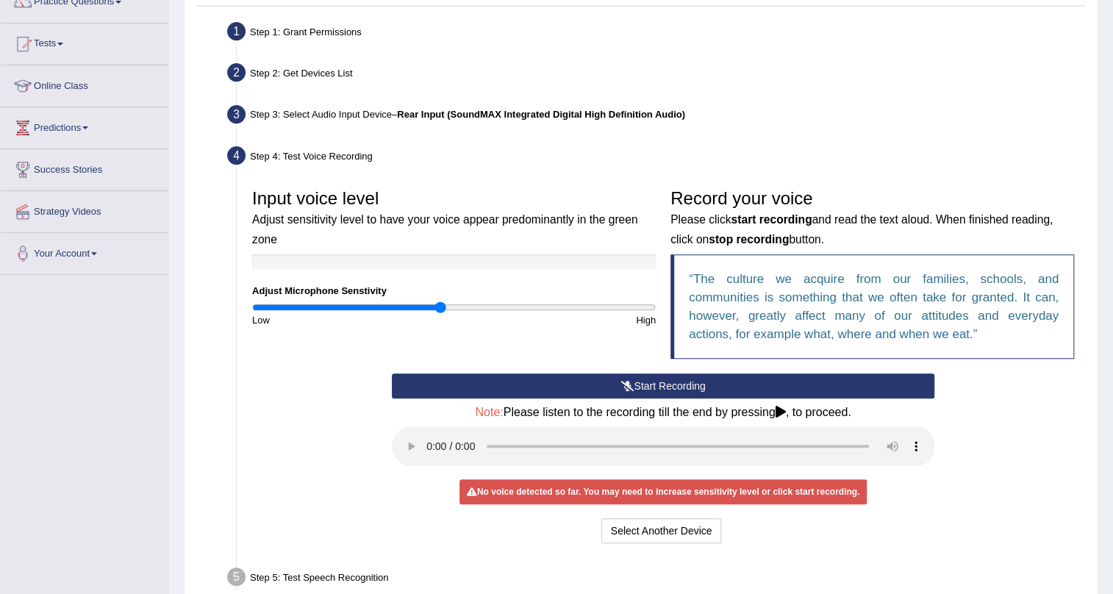
click at [441, 306] on input "range" at bounding box center [453, 307] width 403 height 12
click at [631, 382] on icon at bounding box center [626, 386] width 13 height 10
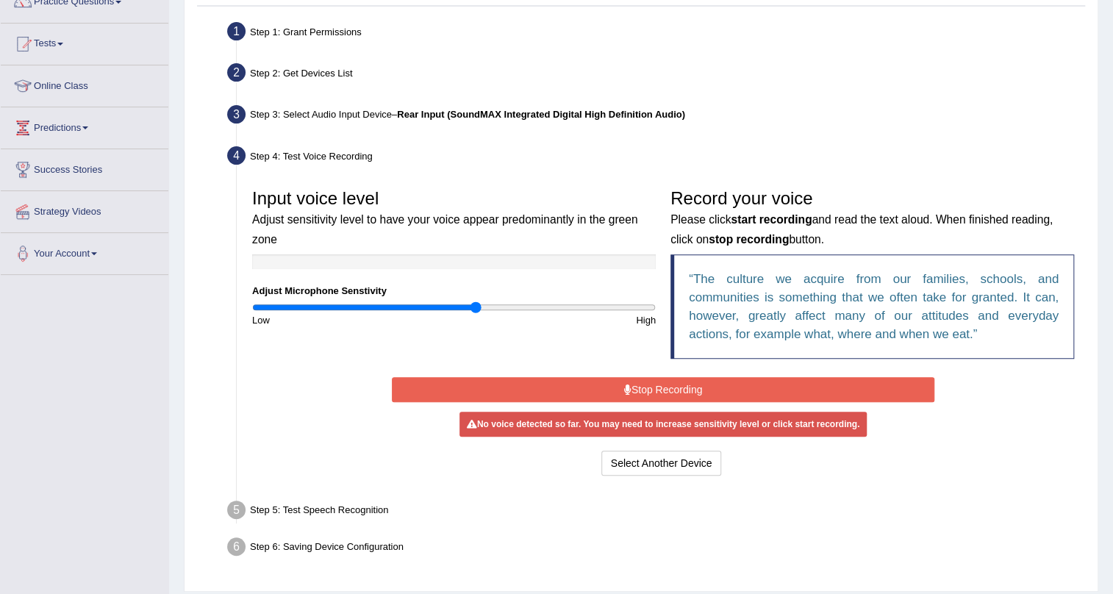
click at [474, 304] on input "range" at bounding box center [453, 307] width 403 height 12
click at [503, 304] on input "range" at bounding box center [453, 307] width 403 height 12
click at [536, 308] on input "range" at bounding box center [453, 307] width 403 height 12
click at [500, 306] on input "range" at bounding box center [453, 307] width 403 height 12
click at [409, 304] on input "range" at bounding box center [453, 307] width 403 height 12
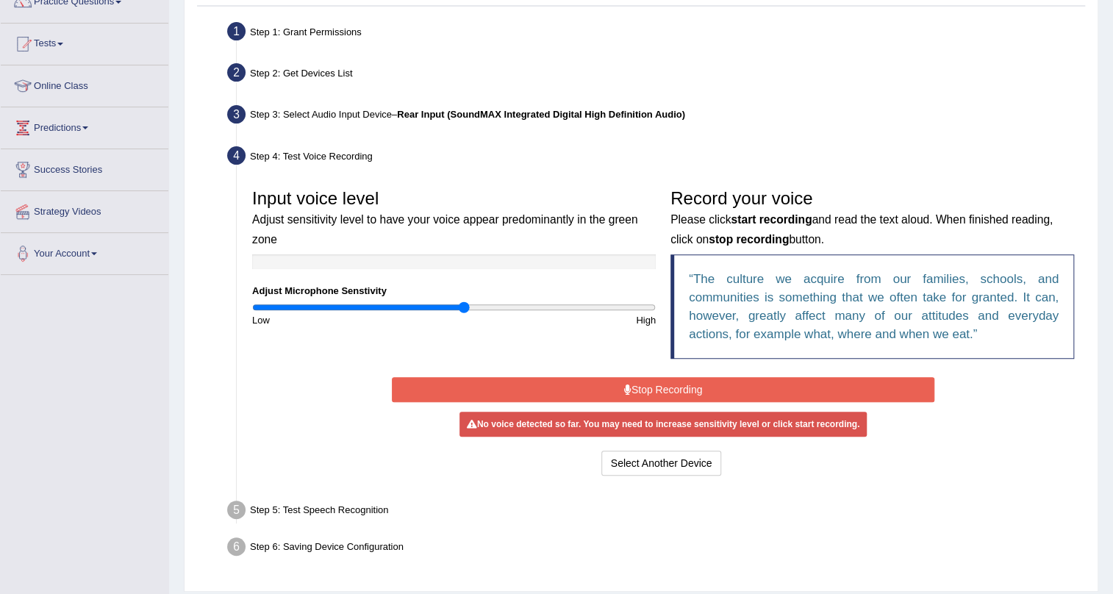
click at [462, 307] on input "range" at bounding box center [453, 307] width 403 height 12
click at [520, 307] on input "range" at bounding box center [453, 307] width 403 height 12
click at [598, 308] on input "range" at bounding box center [453, 307] width 403 height 12
click at [514, 310] on input "range" at bounding box center [453, 307] width 403 height 12
click at [438, 309] on input "range" at bounding box center [453, 307] width 403 height 12
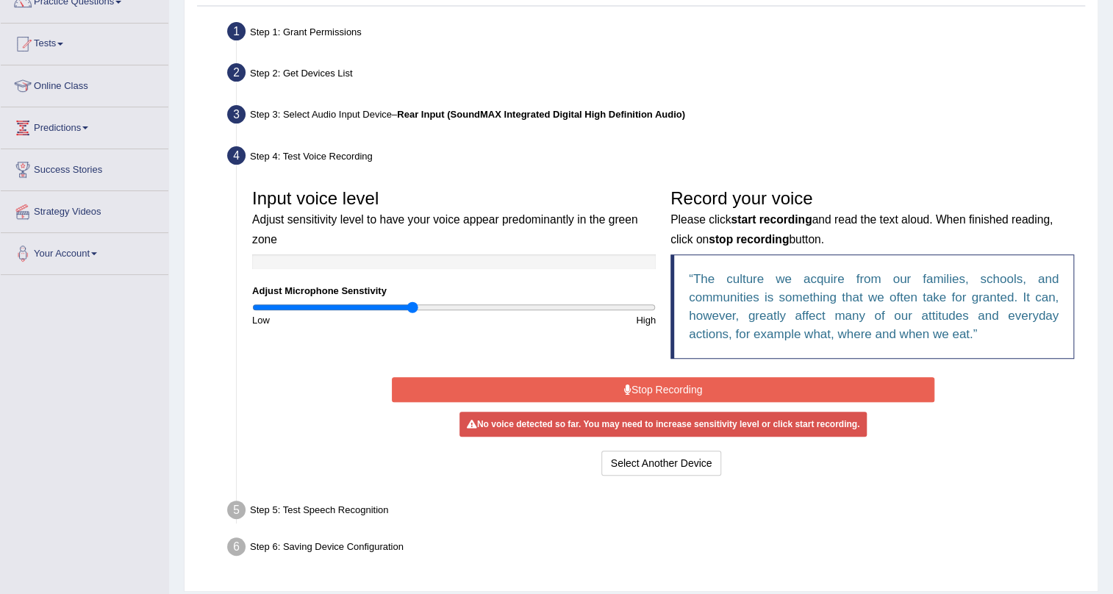
click at [412, 307] on input "range" at bounding box center [453, 307] width 403 height 12
click at [624, 384] on icon at bounding box center [627, 389] width 7 height 10
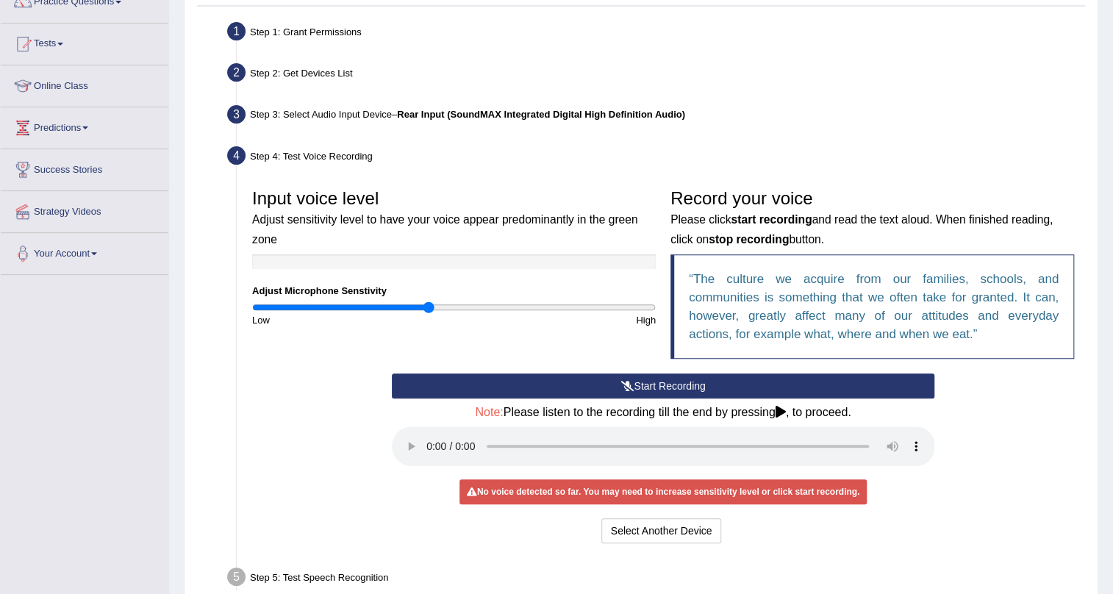
click at [429, 301] on input "range" at bounding box center [453, 307] width 403 height 12
type input "0.96"
click at [442, 301] on input "range" at bounding box center [453, 307] width 403 height 12
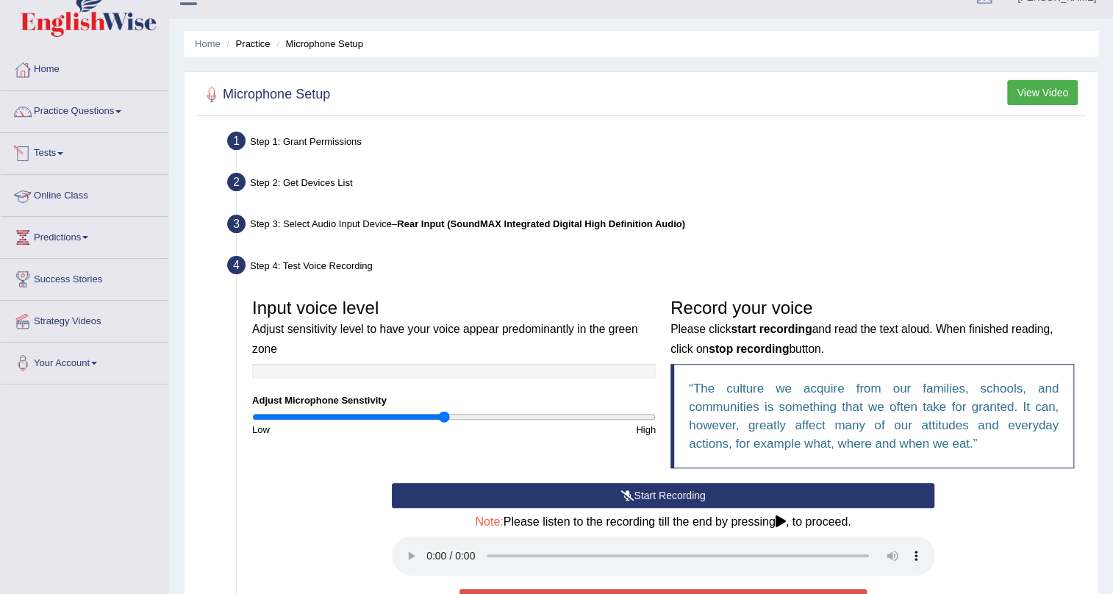
scroll to position [0, 0]
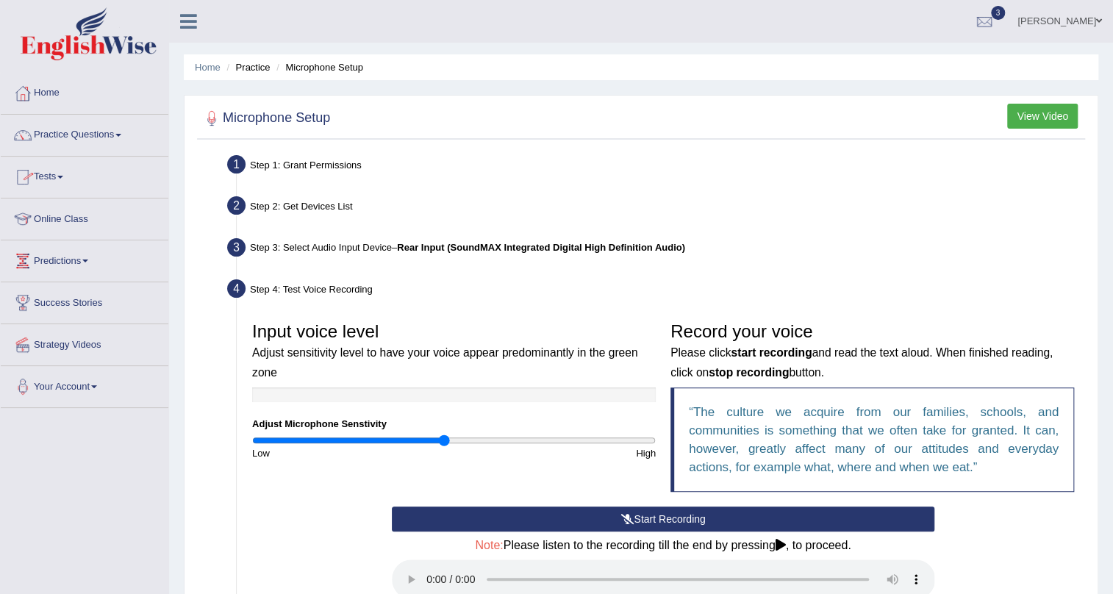
click at [82, 131] on link "Practice Questions" at bounding box center [85, 133] width 168 height 37
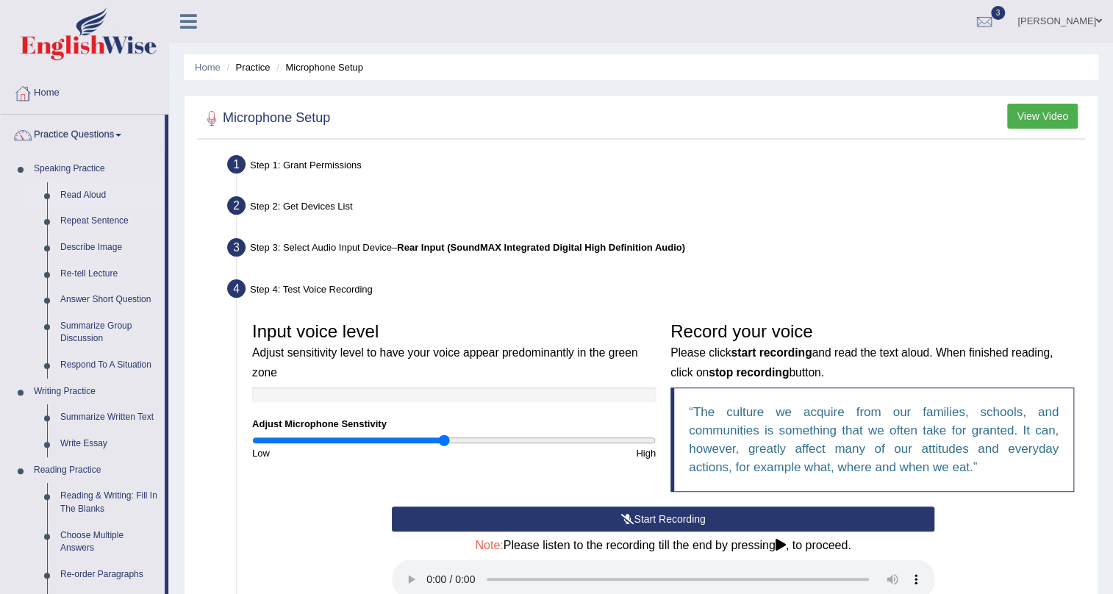
click at [93, 197] on link "Read Aloud" at bounding box center [109, 195] width 111 height 26
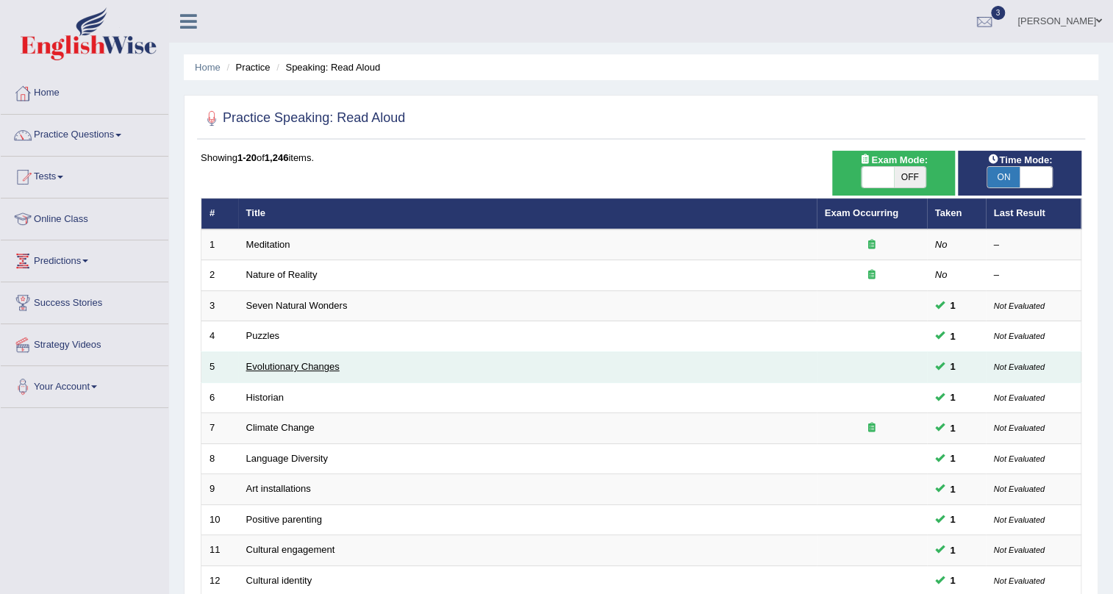
click at [281, 367] on link "Evolutionary Changes" at bounding box center [292, 366] width 93 height 11
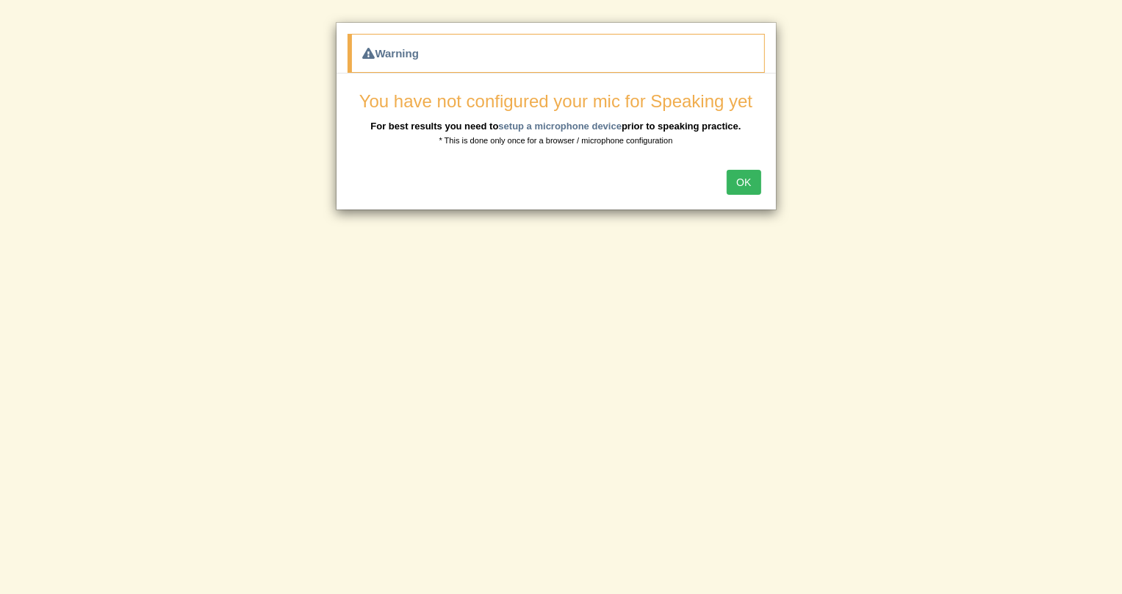
click at [750, 179] on button "OK" at bounding box center [744, 182] width 34 height 25
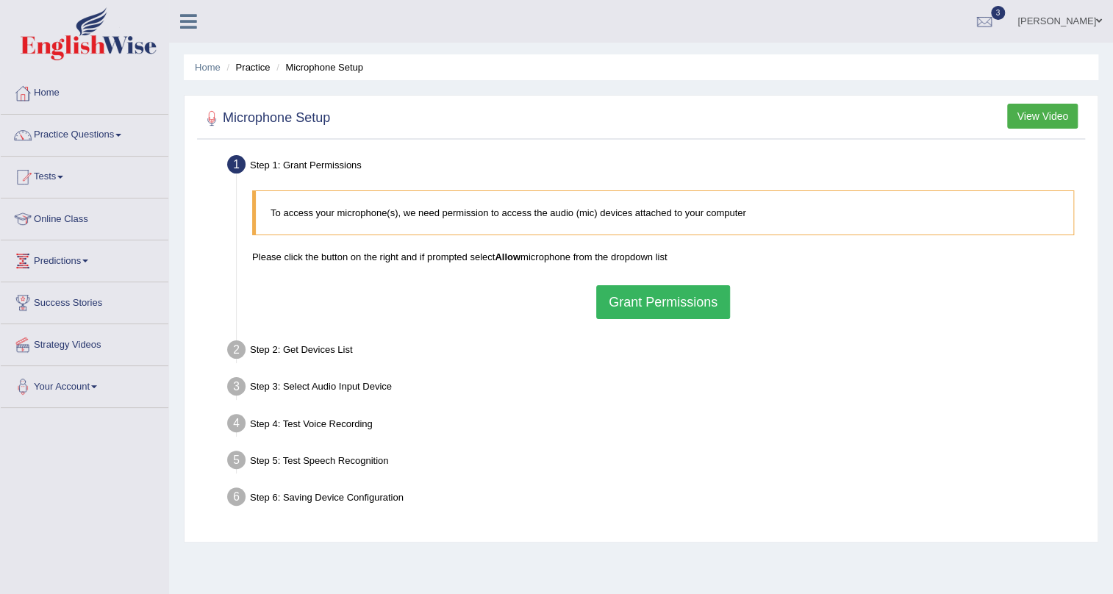
click at [658, 296] on button "Grant Permissions" at bounding box center [663, 302] width 134 height 34
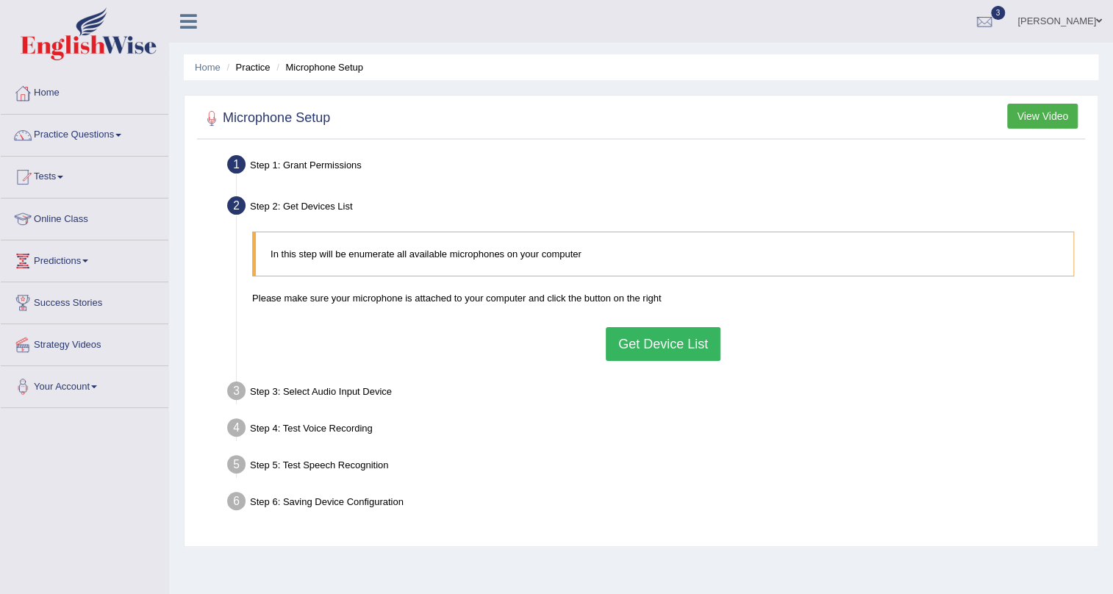
click at [656, 354] on button "Get Device List" at bounding box center [663, 344] width 115 height 34
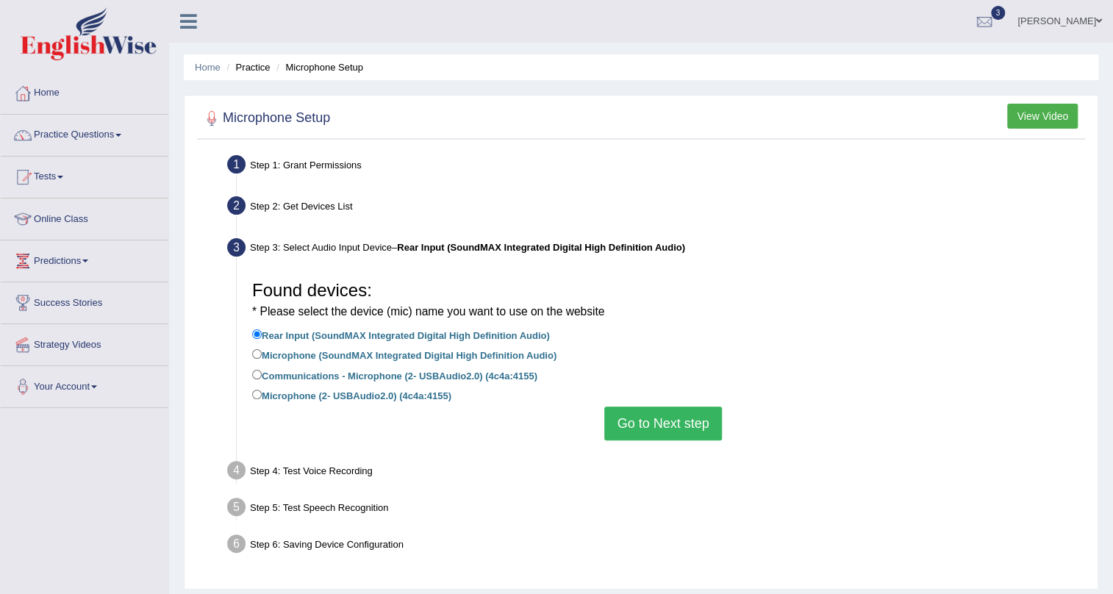
click at [655, 426] on button "Go to Next step" at bounding box center [662, 423] width 117 height 34
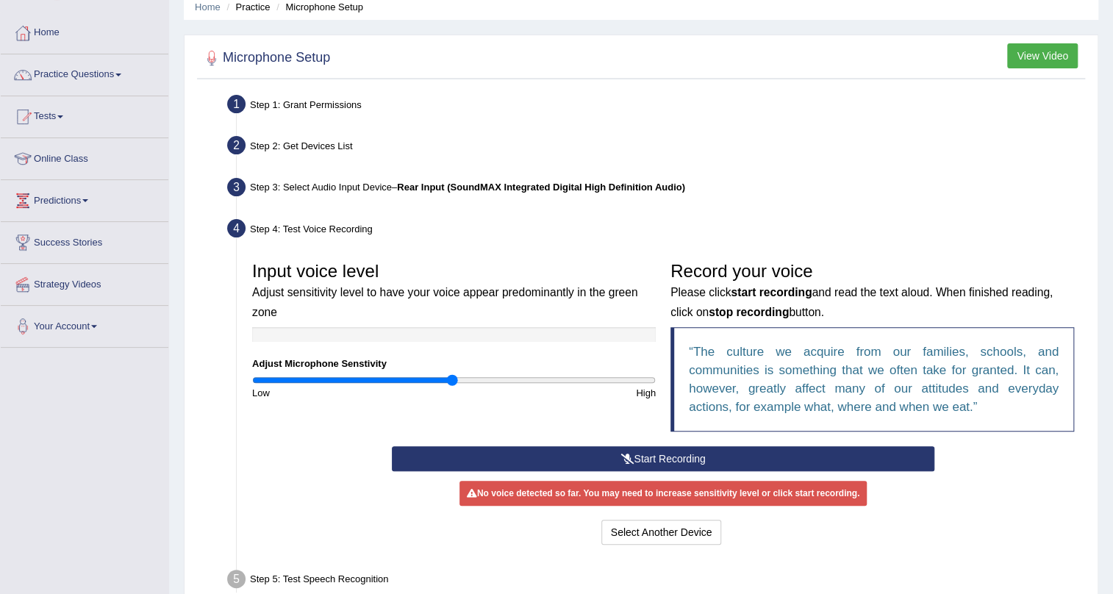
scroll to position [66, 0]
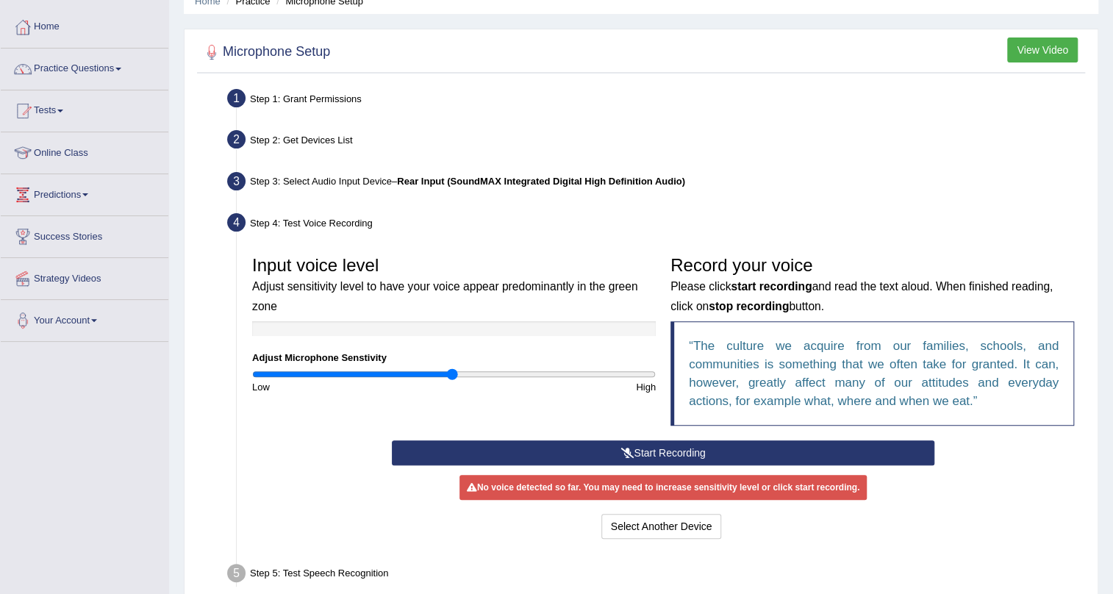
click at [654, 445] on button "Start Recording" at bounding box center [663, 452] width 543 height 25
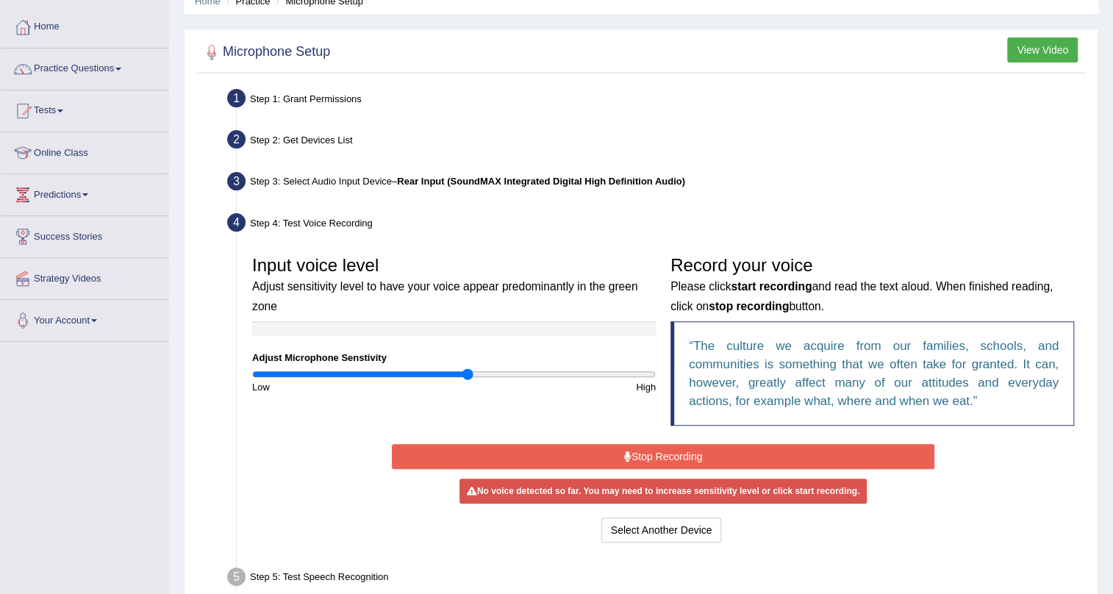
click at [465, 373] on input "range" at bounding box center [453, 374] width 403 height 12
click at [500, 373] on input "range" at bounding box center [453, 374] width 403 height 12
click at [487, 374] on input "range" at bounding box center [453, 374] width 403 height 12
click at [489, 370] on input "range" at bounding box center [453, 374] width 403 height 12
click at [631, 456] on button "Stop Recording" at bounding box center [663, 456] width 543 height 25
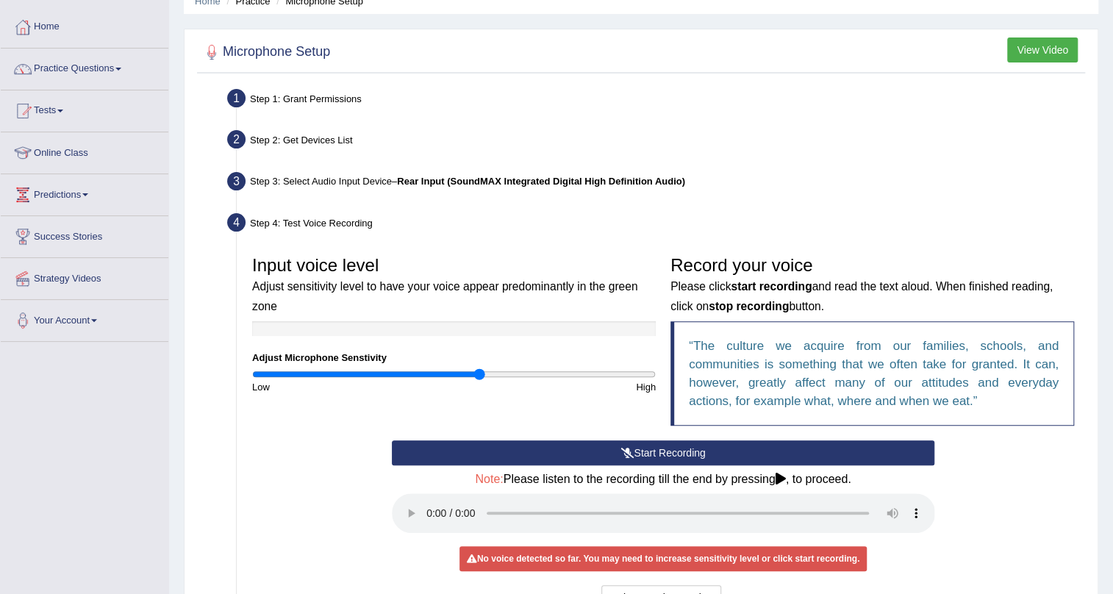
click at [478, 377] on input "range" at bounding box center [453, 374] width 403 height 12
click at [470, 375] on input "range" at bounding box center [453, 374] width 403 height 12
click at [597, 445] on button "Start Recording" at bounding box center [663, 452] width 543 height 25
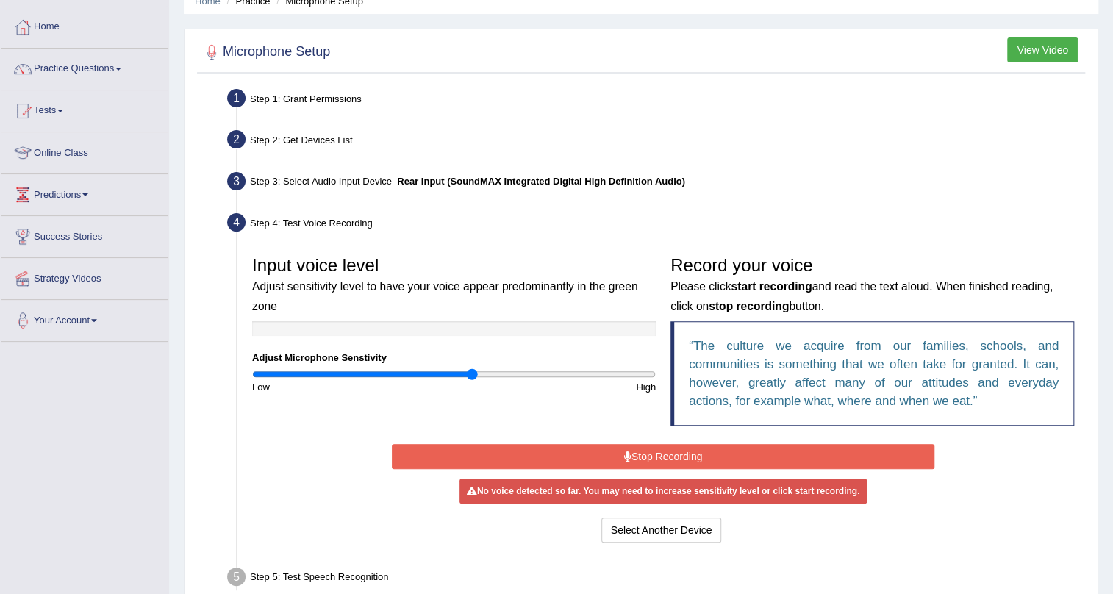
click at [595, 453] on button "Stop Recording" at bounding box center [663, 456] width 543 height 25
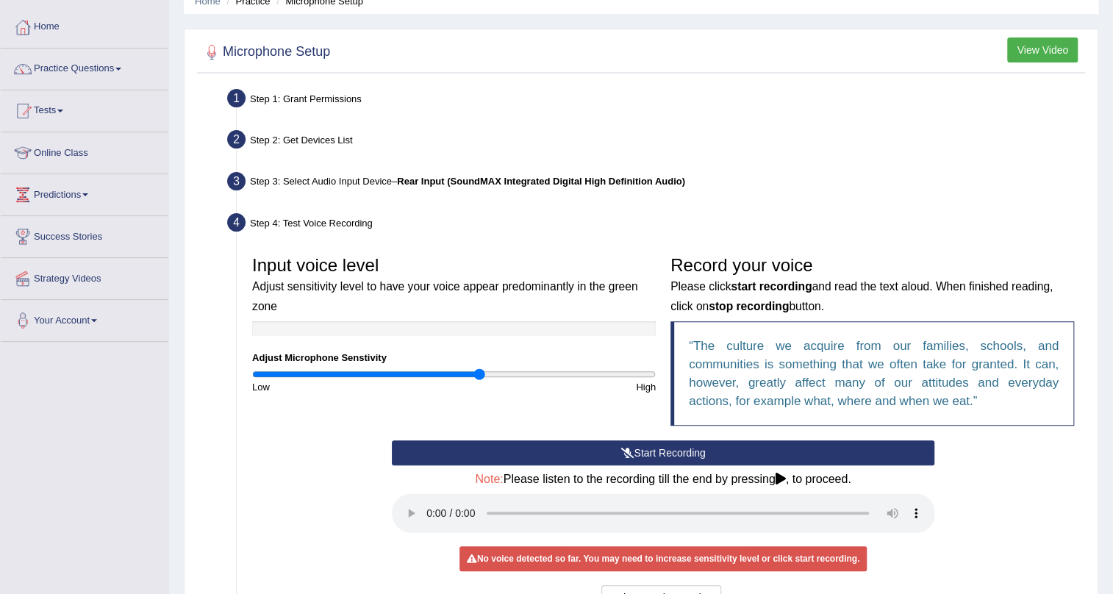
click at [479, 368] on input "range" at bounding box center [453, 374] width 403 height 12
click at [492, 370] on input "range" at bounding box center [453, 374] width 403 height 12
click at [507, 373] on input "range" at bounding box center [453, 374] width 403 height 12
click at [525, 375] on input "range" at bounding box center [453, 374] width 403 height 12
click at [511, 372] on input "range" at bounding box center [453, 374] width 403 height 12
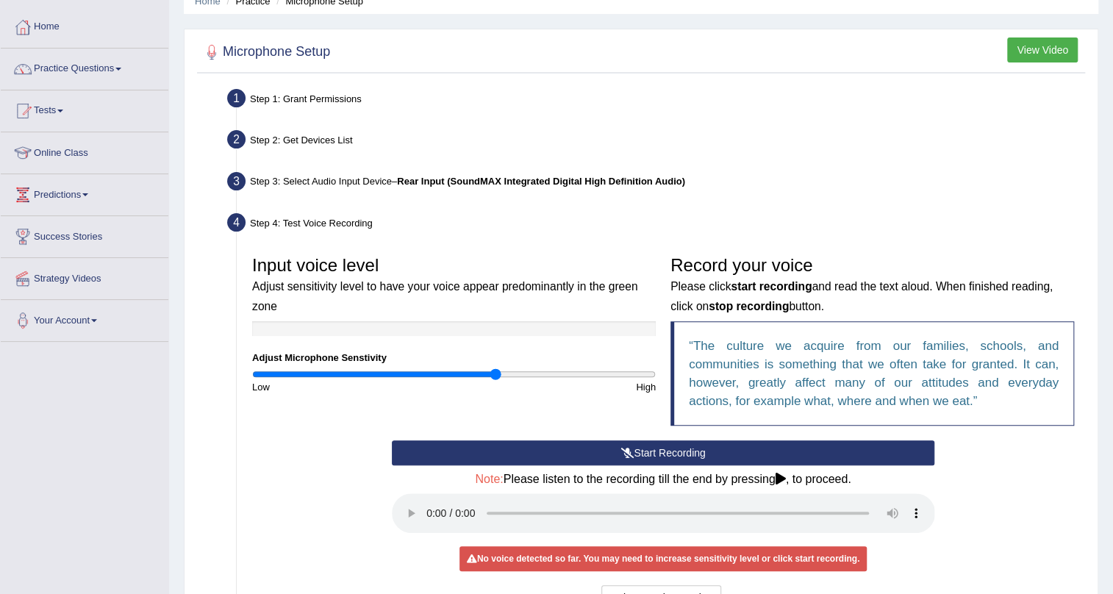
click at [497, 371] on input "range" at bounding box center [453, 374] width 403 height 12
click at [466, 372] on input "range" at bounding box center [453, 374] width 403 height 12
click at [454, 372] on input "range" at bounding box center [453, 374] width 403 height 12
click at [445, 370] on input "range" at bounding box center [453, 374] width 403 height 12
click at [434, 370] on input "range" at bounding box center [453, 374] width 403 height 12
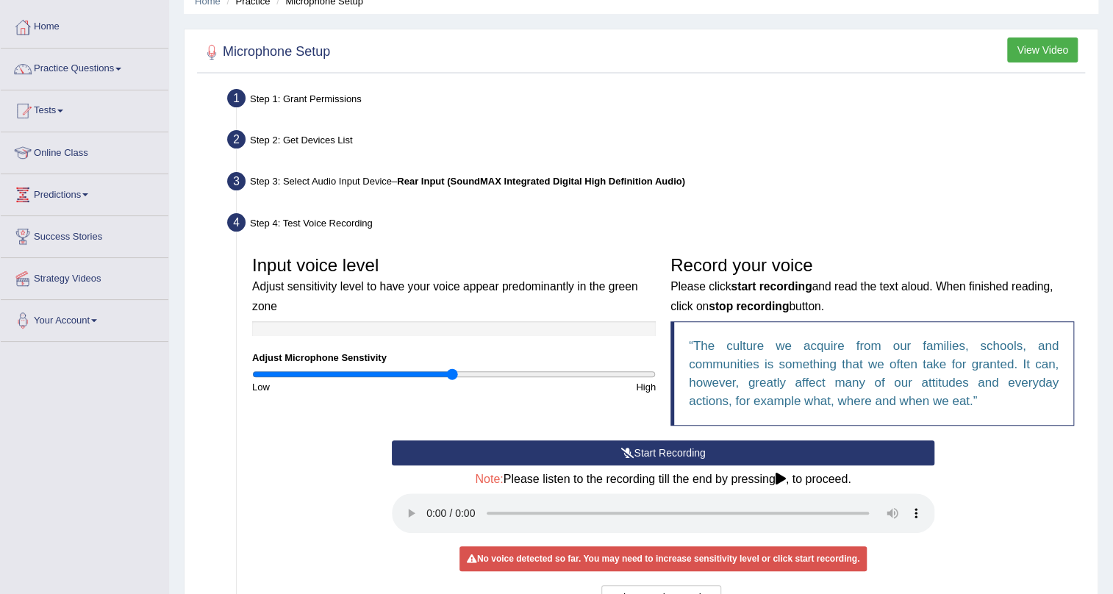
click at [450, 373] on input "range" at bounding box center [453, 374] width 403 height 12
click at [460, 373] on input "range" at bounding box center [453, 374] width 403 height 12
click at [492, 369] on input "range" at bounding box center [453, 374] width 403 height 12
click at [514, 372] on input "range" at bounding box center [453, 374] width 403 height 12
click at [540, 373] on input "range" at bounding box center [453, 374] width 403 height 12
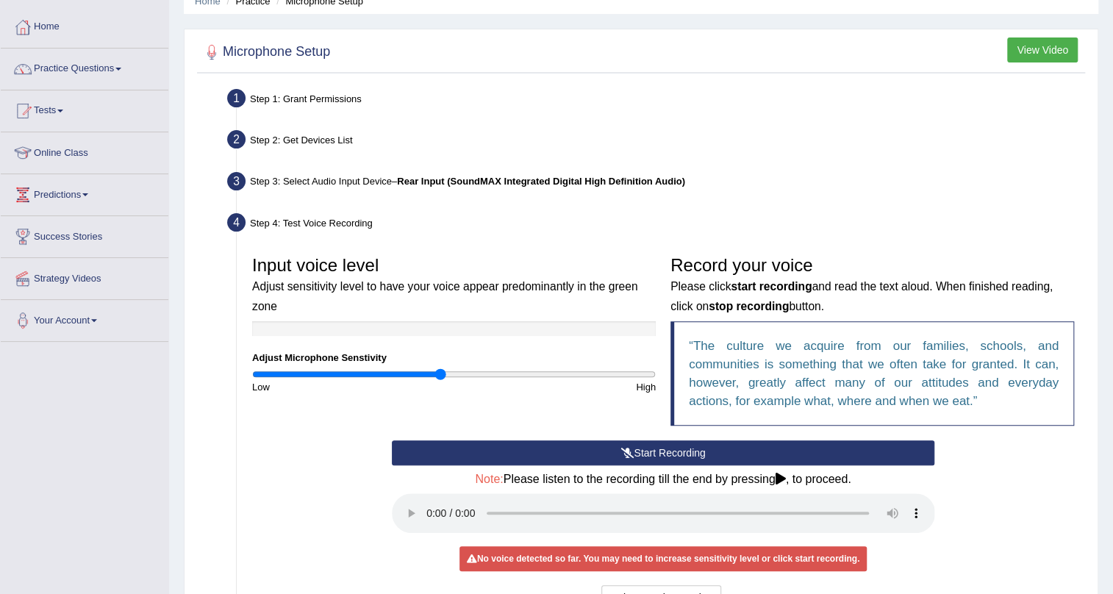
drag, startPoint x: 536, startPoint y: 371, endPoint x: 439, endPoint y: 364, distance: 98.0
click at [439, 368] on input "range" at bounding box center [453, 374] width 403 height 12
click at [642, 448] on button "Start Recording" at bounding box center [663, 452] width 543 height 25
click at [707, 445] on button "Start Recording" at bounding box center [663, 452] width 543 height 25
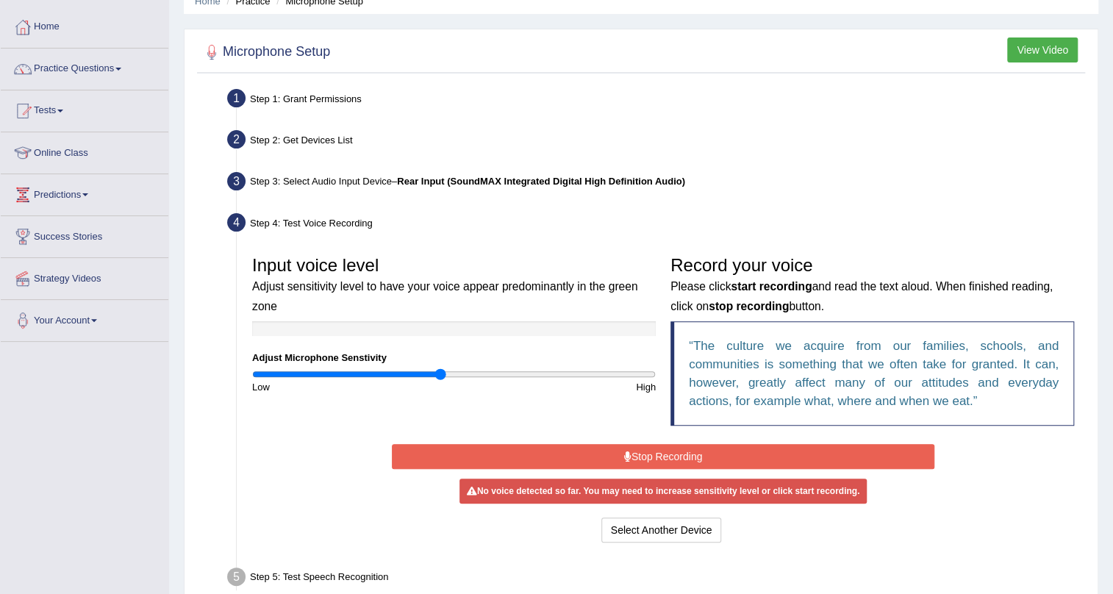
click at [442, 376] on input "range" at bounding box center [453, 374] width 403 height 12
click at [448, 376] on input "range" at bounding box center [453, 374] width 403 height 12
click at [609, 456] on button "Stop Recording" at bounding box center [663, 456] width 543 height 25
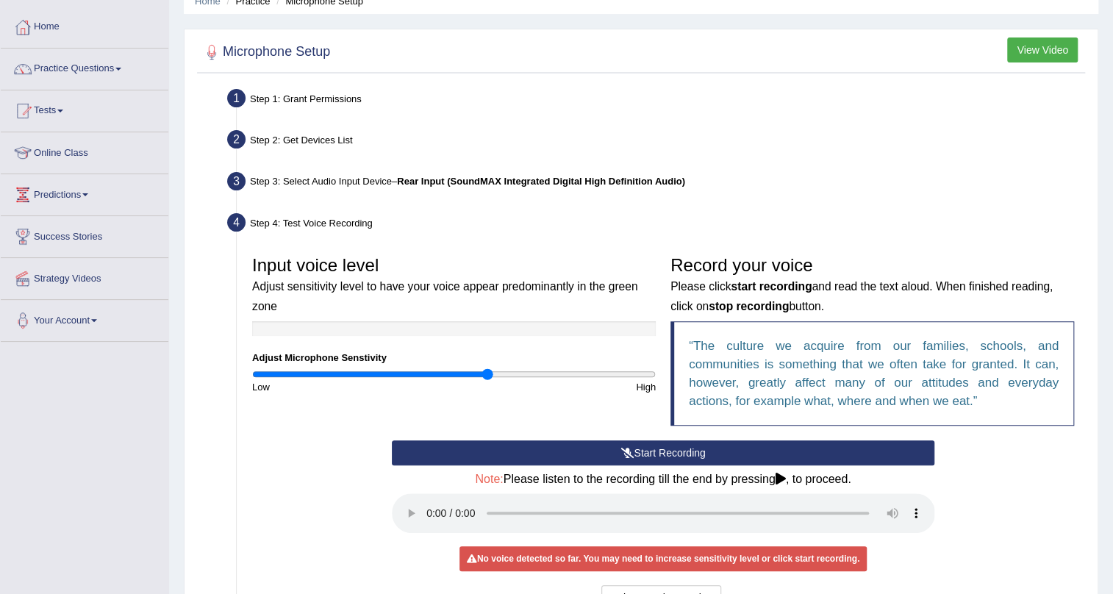
drag, startPoint x: 448, startPoint y: 374, endPoint x: 488, endPoint y: 373, distance: 40.4
type input "1.18"
click at [488, 373] on input "range" at bounding box center [453, 374] width 403 height 12
click at [617, 453] on button "Start Recording" at bounding box center [663, 452] width 543 height 25
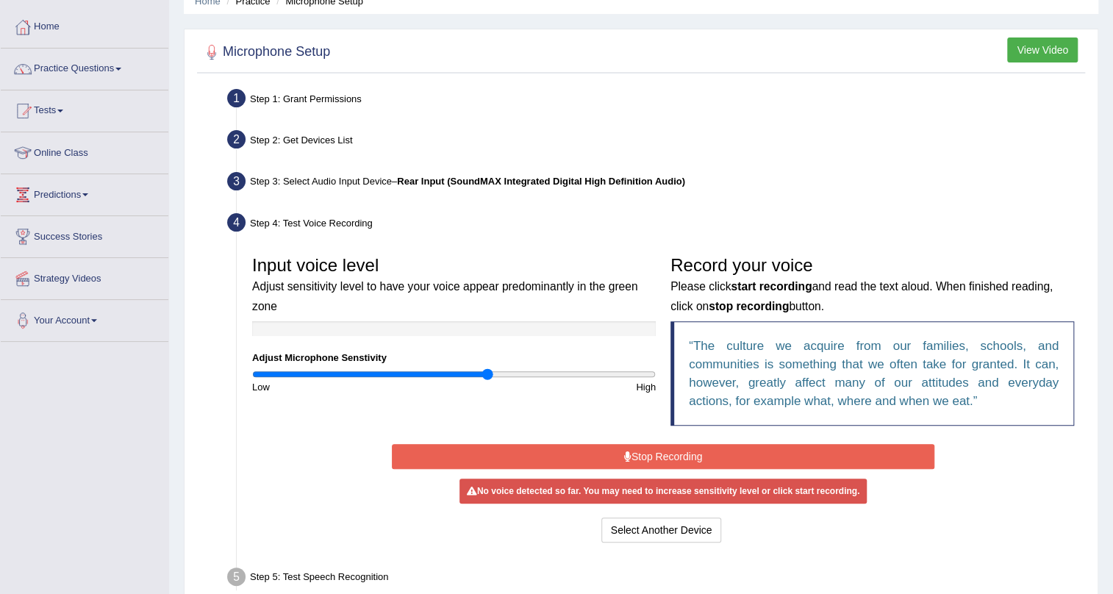
click at [617, 453] on button "Stop Recording" at bounding box center [663, 456] width 543 height 25
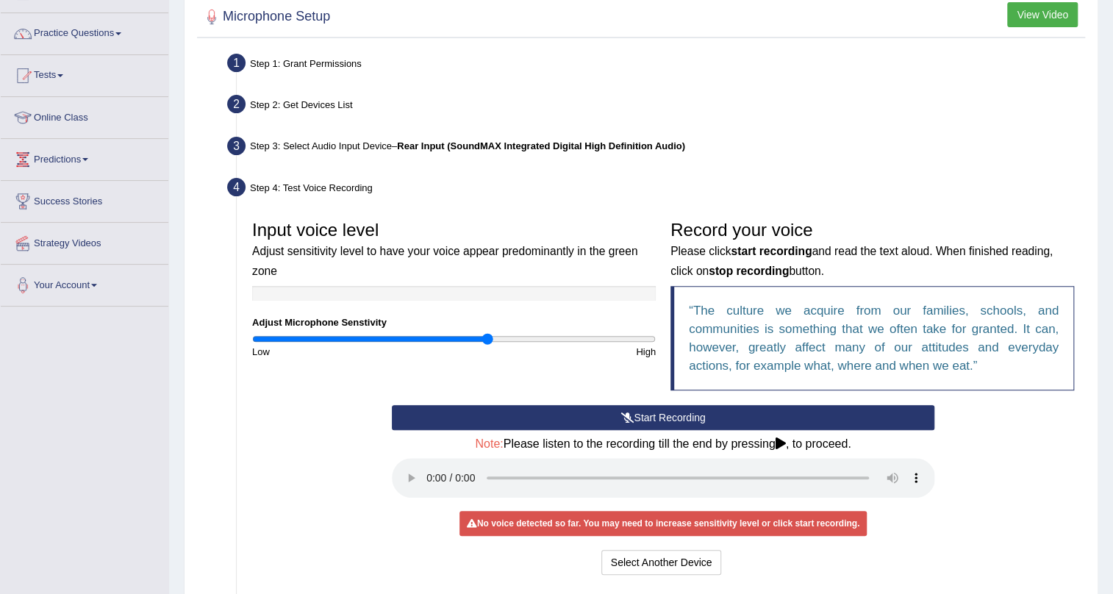
scroll to position [133, 0]
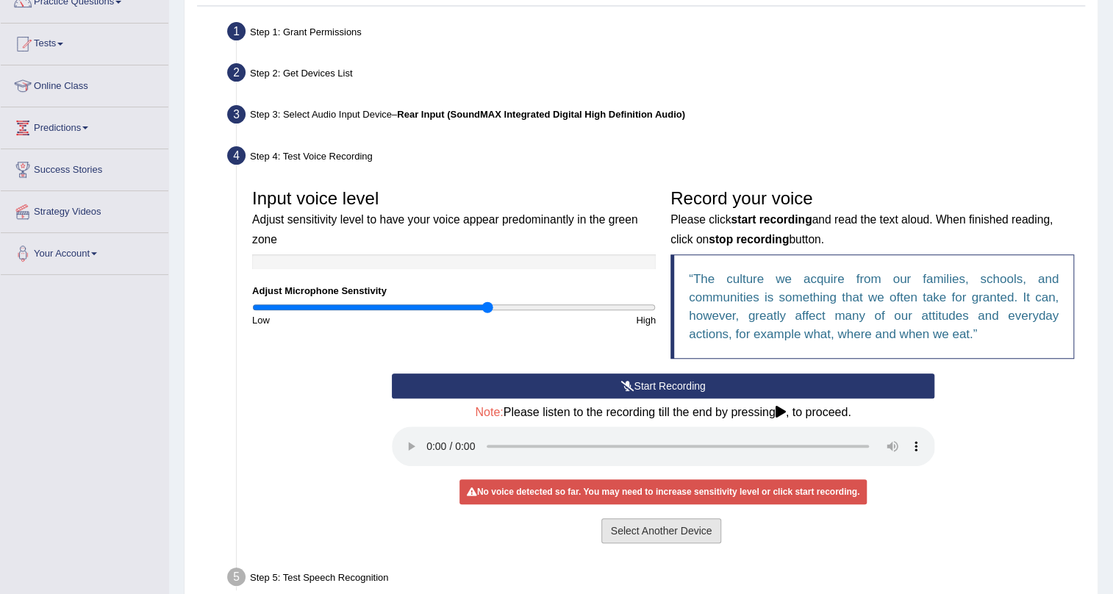
click at [677, 534] on button "Select Another Device" at bounding box center [661, 530] width 121 height 25
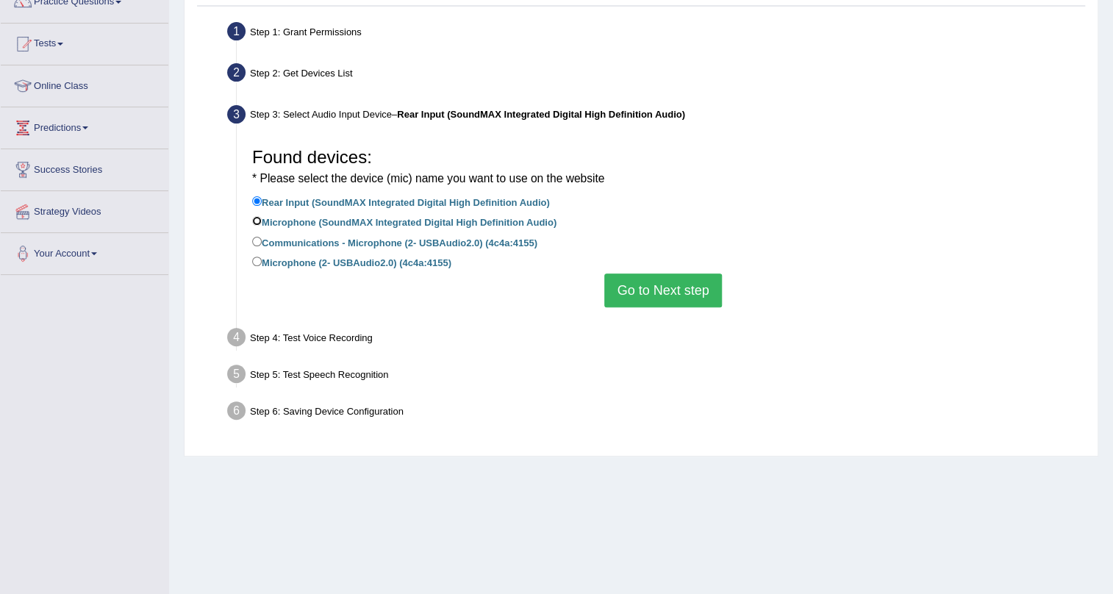
click at [254, 219] on input "Microphone (SoundMAX Integrated Digital High Definition Audio)" at bounding box center [257, 221] width 10 height 10
radio input "true"
click at [252, 243] on input "Communications - Microphone (2- USBAudio2.0) (4c4a:4155)" at bounding box center [257, 242] width 10 height 10
radio input "true"
click at [694, 287] on button "Go to Next step" at bounding box center [662, 290] width 117 height 34
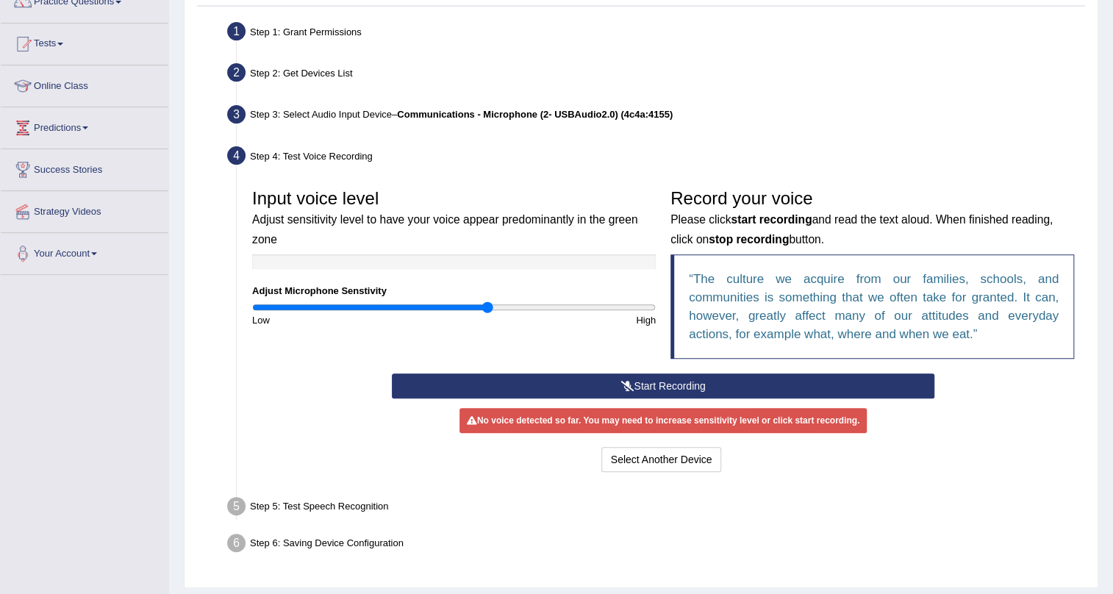
click at [642, 381] on button "Start Recording" at bounding box center [663, 385] width 543 height 25
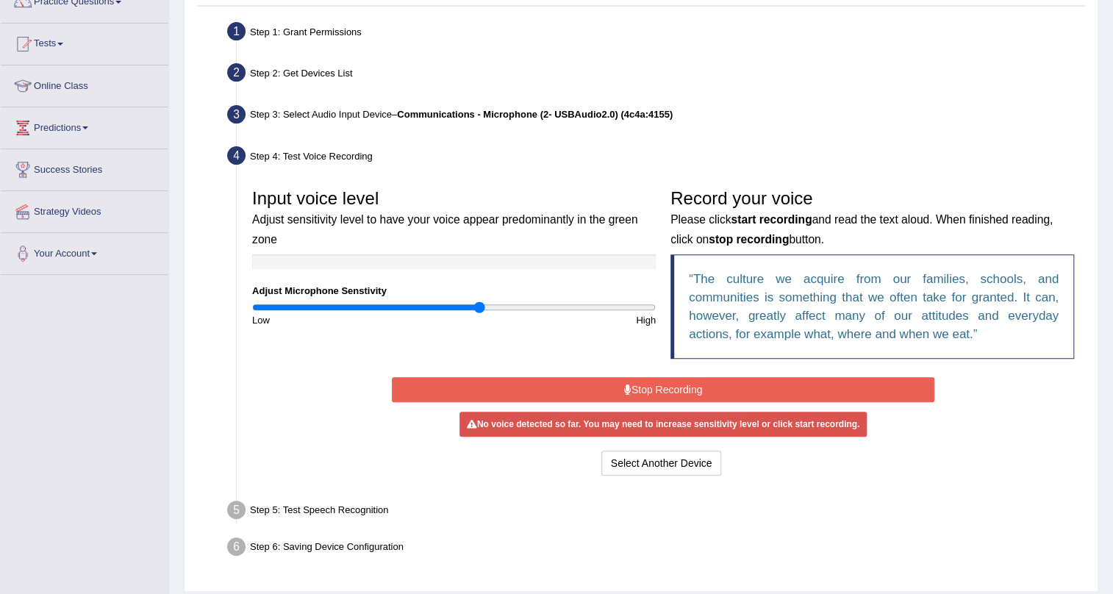
click at [478, 304] on input "range" at bounding box center [453, 307] width 403 height 12
click at [484, 304] on input "range" at bounding box center [453, 307] width 403 height 12
click at [489, 305] on input "range" at bounding box center [453, 307] width 403 height 12
click at [478, 303] on input "range" at bounding box center [453, 307] width 403 height 12
drag, startPoint x: 478, startPoint y: 309, endPoint x: 485, endPoint y: 312, distance: 7.7
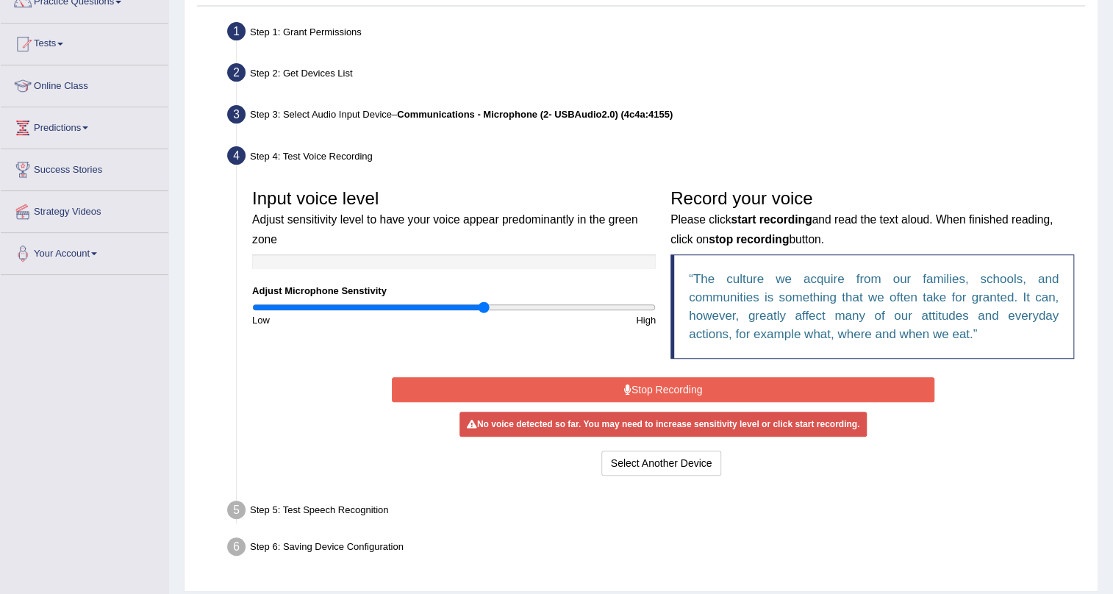
click at [485, 312] on input "range" at bounding box center [453, 307] width 403 height 12
click at [600, 390] on button "Stop Recording" at bounding box center [663, 389] width 543 height 25
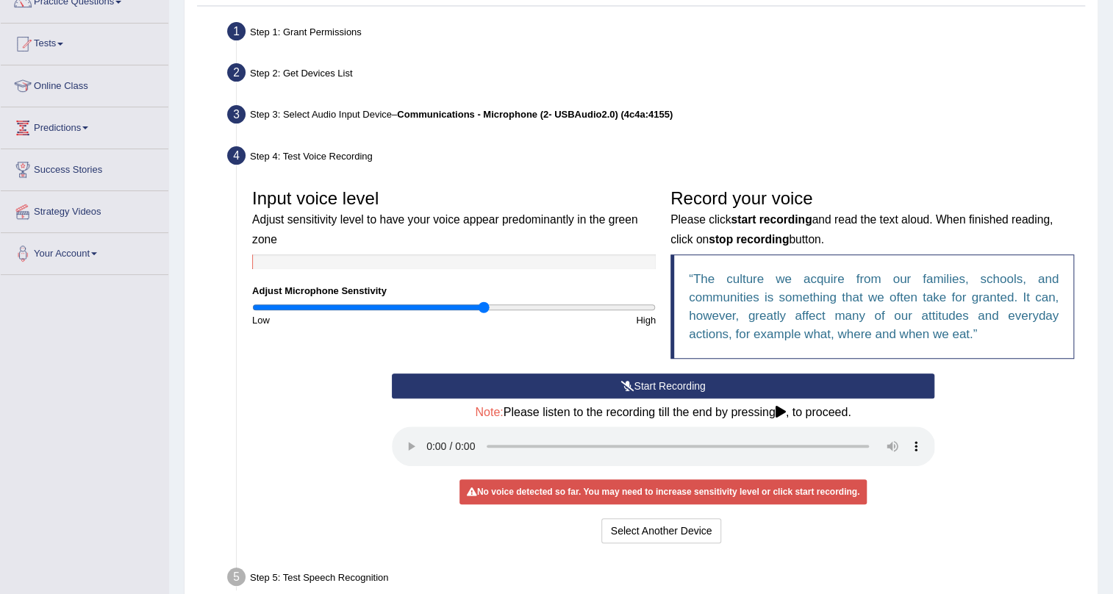
click at [620, 389] on icon at bounding box center [626, 386] width 13 height 10
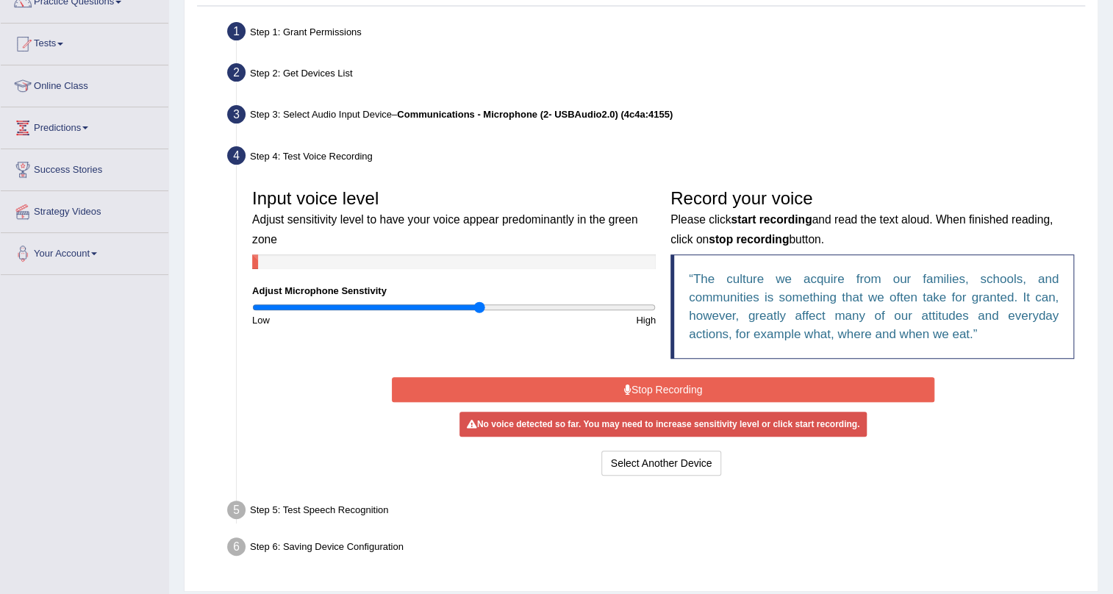
click at [478, 304] on input "range" at bounding box center [453, 307] width 403 height 12
click at [483, 305] on input "range" at bounding box center [453, 307] width 403 height 12
click at [581, 392] on button "Stop Recording" at bounding box center [663, 389] width 543 height 25
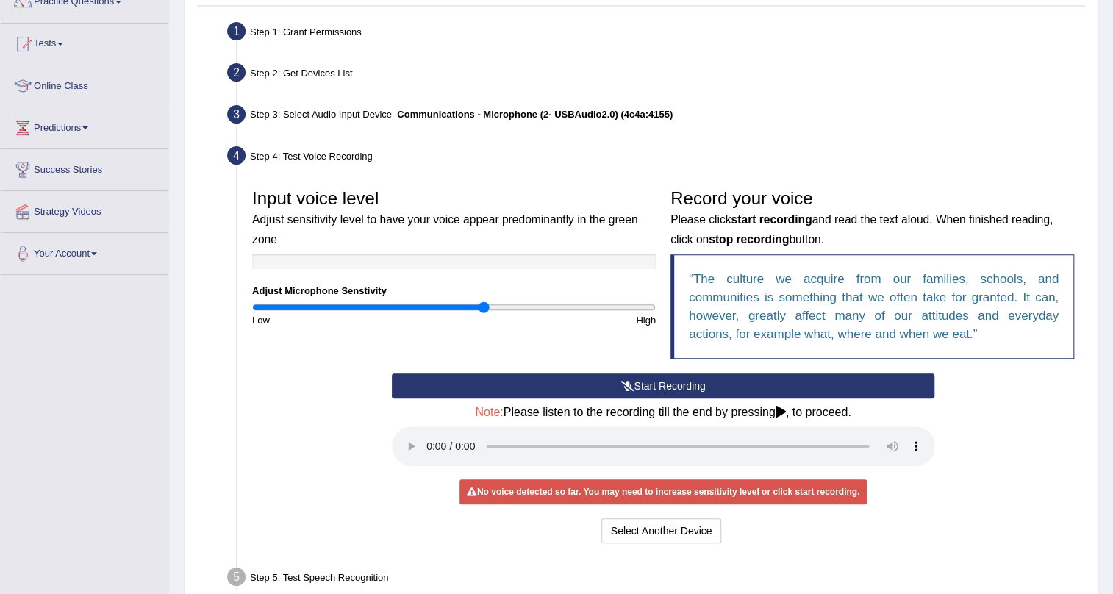
click at [597, 391] on button "Start Recording" at bounding box center [663, 385] width 543 height 25
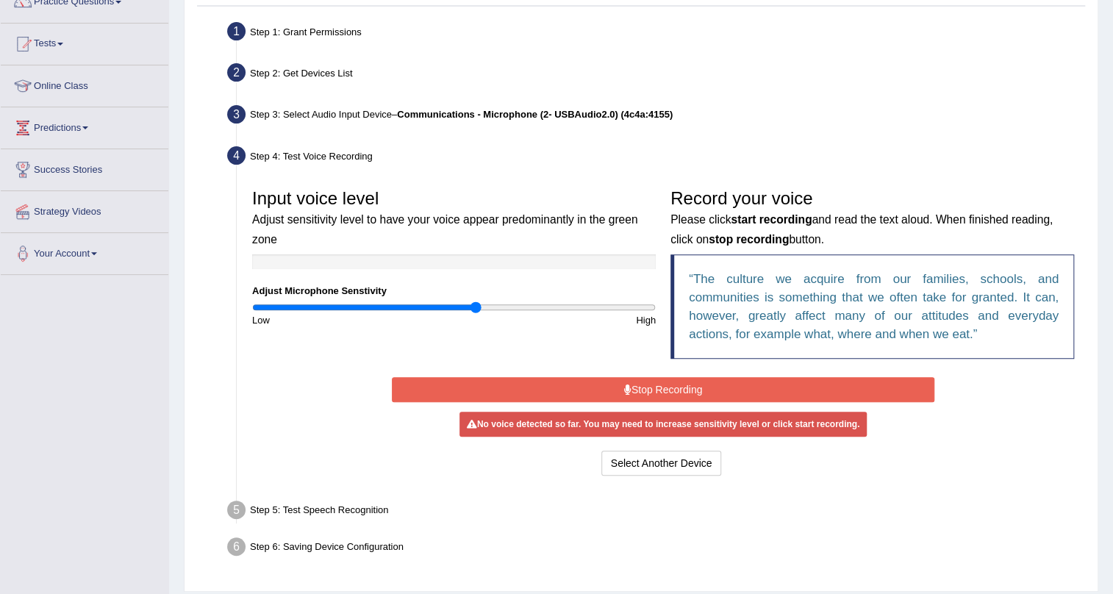
type input "1.12"
click at [477, 304] on input "range" at bounding box center [453, 307] width 403 height 12
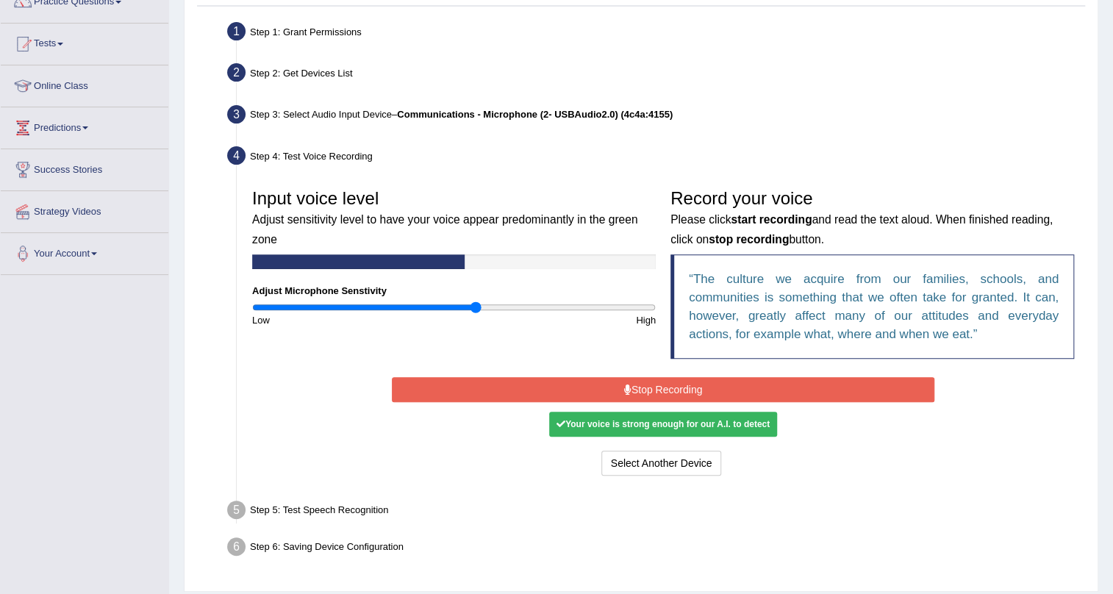
click at [567, 384] on button "Stop Recording" at bounding box center [663, 389] width 543 height 25
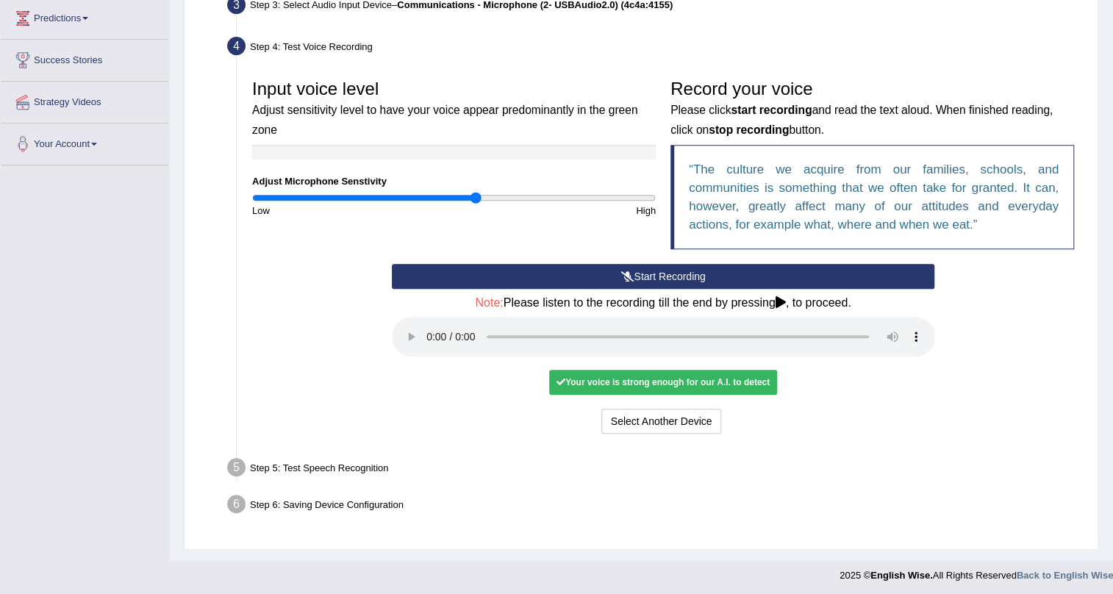
scroll to position [245, 0]
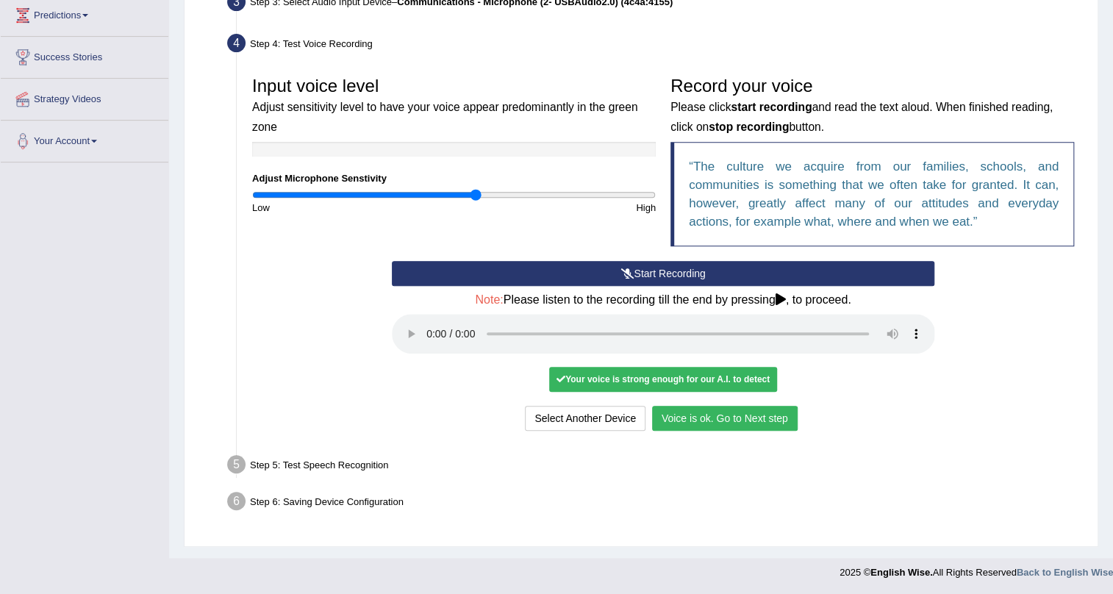
click at [772, 414] on button "Voice is ok. Go to Next step" at bounding box center [725, 418] width 146 height 25
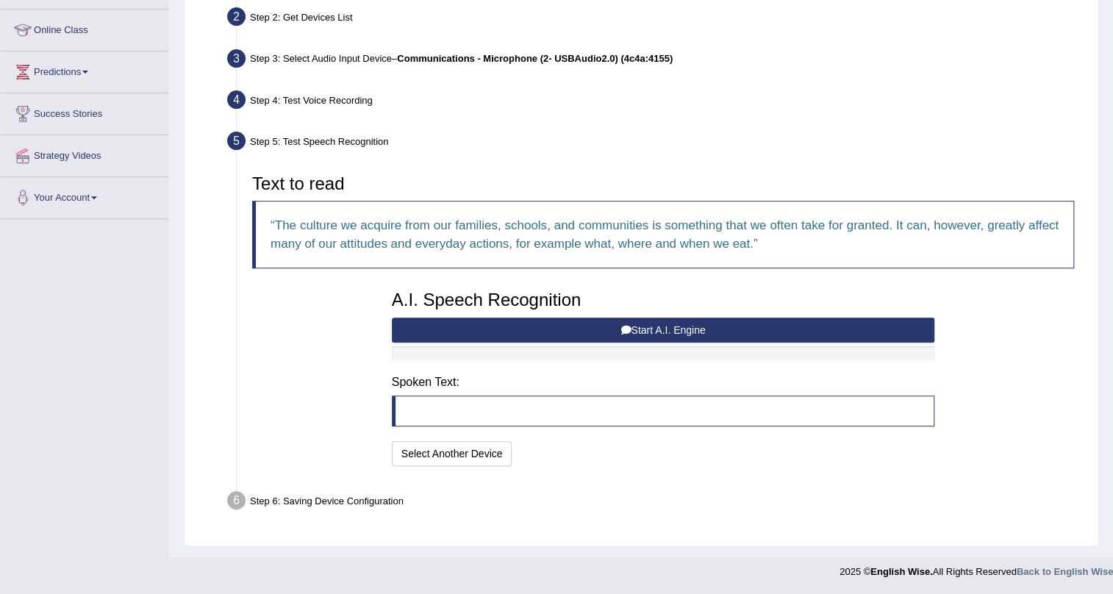
scroll to position [187, 0]
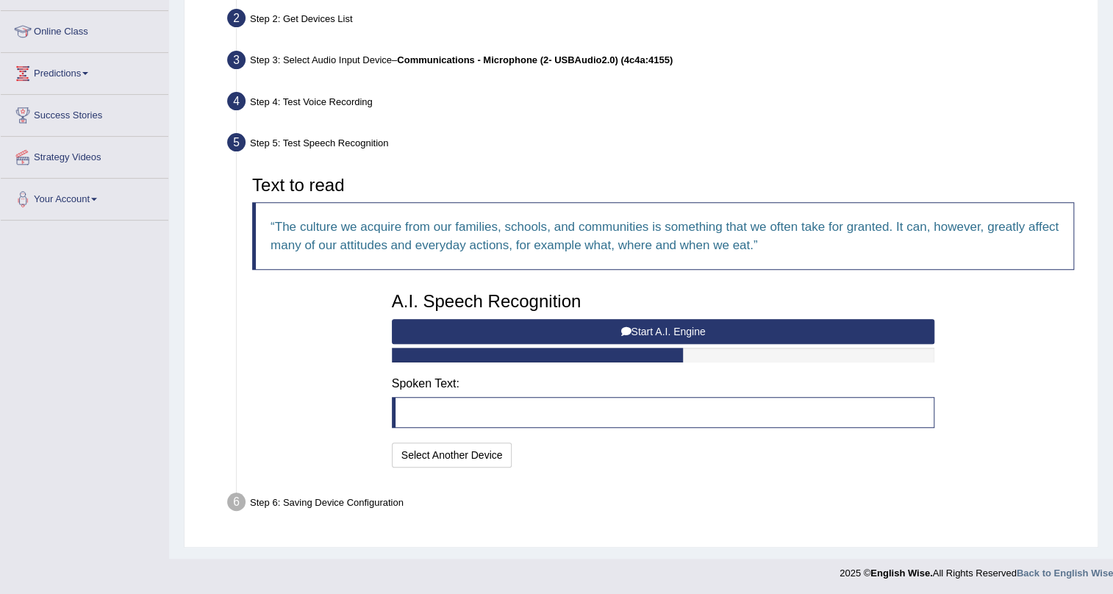
click at [531, 334] on button "Start A.I. Engine" at bounding box center [663, 331] width 543 height 25
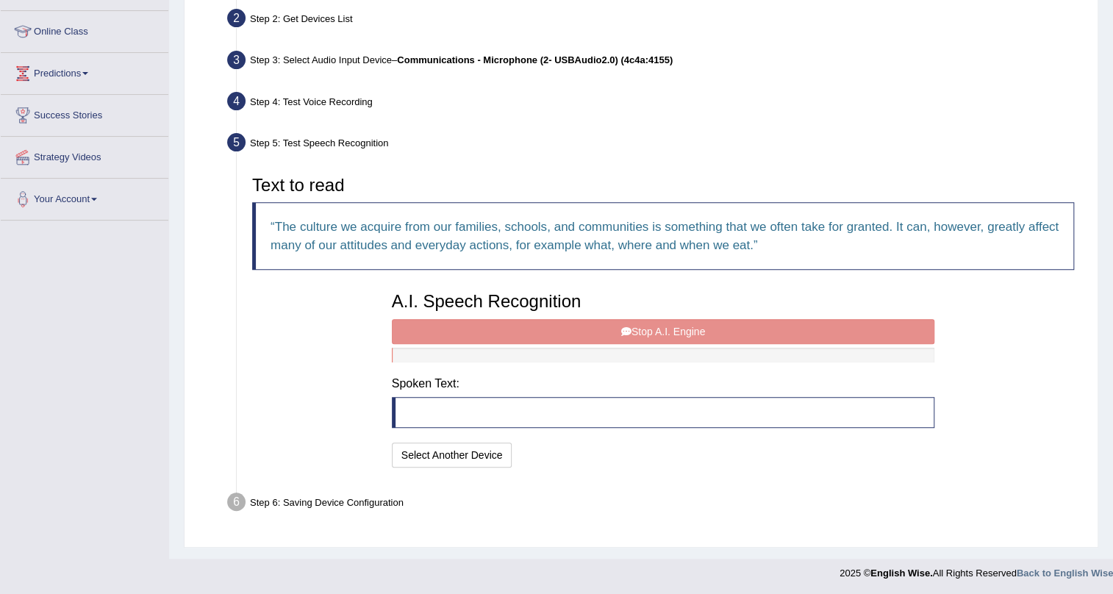
click at [618, 328] on div "A.I. Speech Recognition Start A.I. Engine Stop A.I. Engine Note: Please listen …" at bounding box center [663, 377] width 558 height 187
click at [631, 330] on div "A.I. Speech Recognition Start A.I. Engine Stop A.I. Engine Note: Please listen …" at bounding box center [663, 377] width 558 height 187
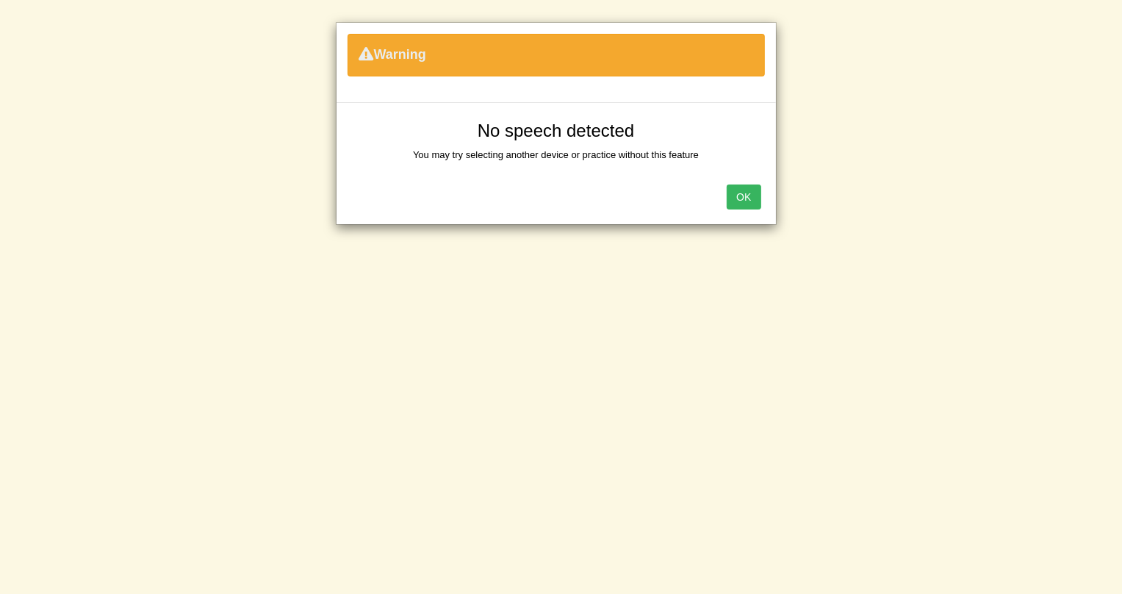
click at [620, 330] on div "Warning No speech detected You may try selecting another device or practice wit…" at bounding box center [561, 297] width 1122 height 594
click at [748, 195] on button "OK" at bounding box center [744, 196] width 34 height 25
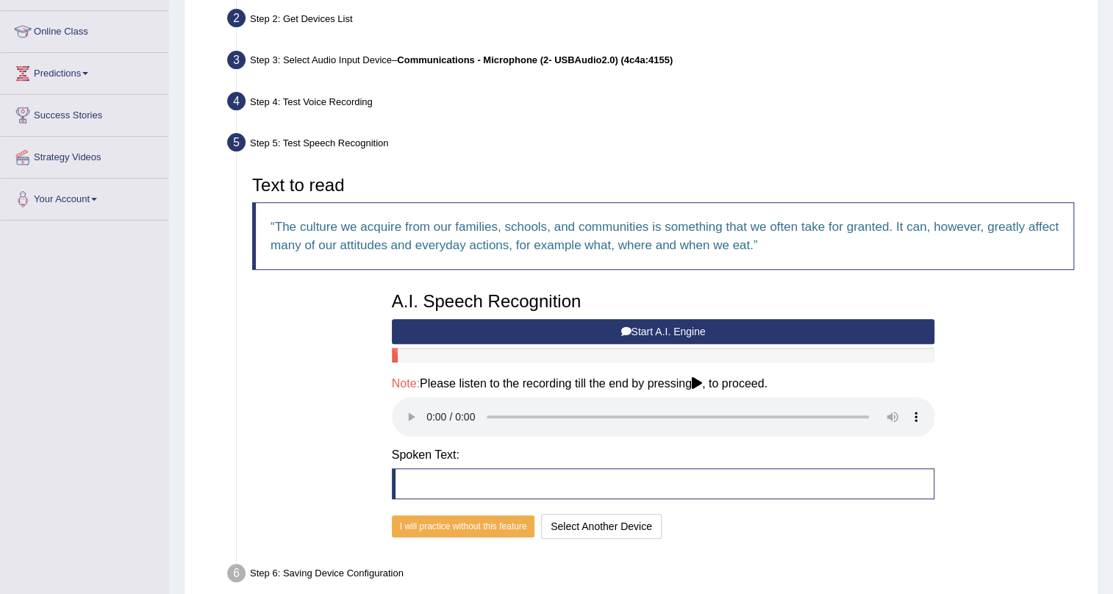
click at [660, 323] on button "Start A.I. Engine" at bounding box center [663, 331] width 543 height 25
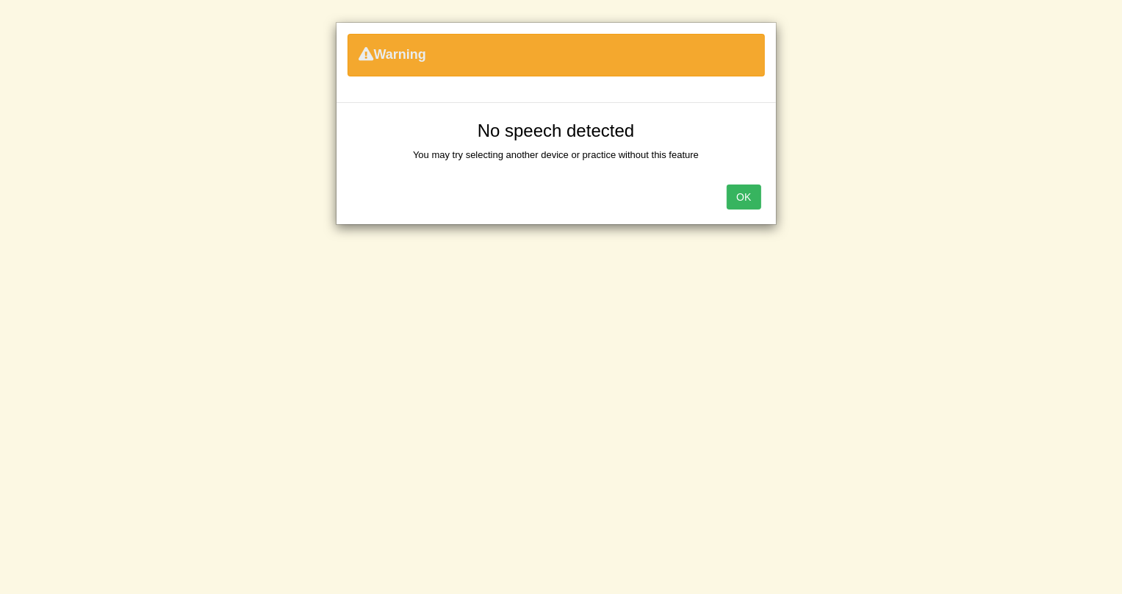
click at [736, 203] on button "OK" at bounding box center [744, 196] width 34 height 25
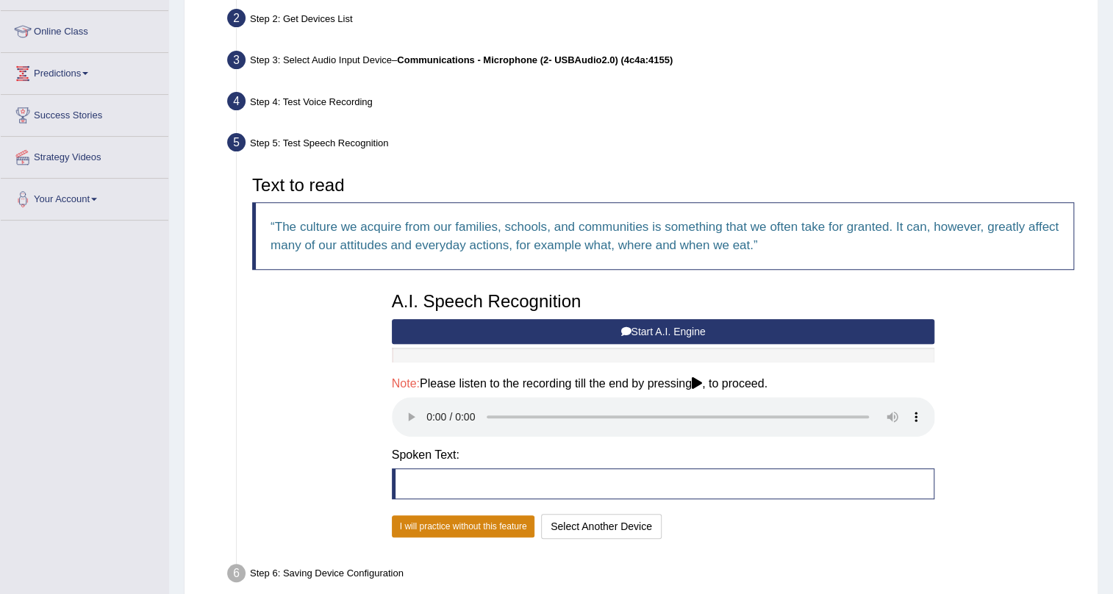
click at [515, 524] on button "I will practice without this feature" at bounding box center [463, 526] width 143 height 22
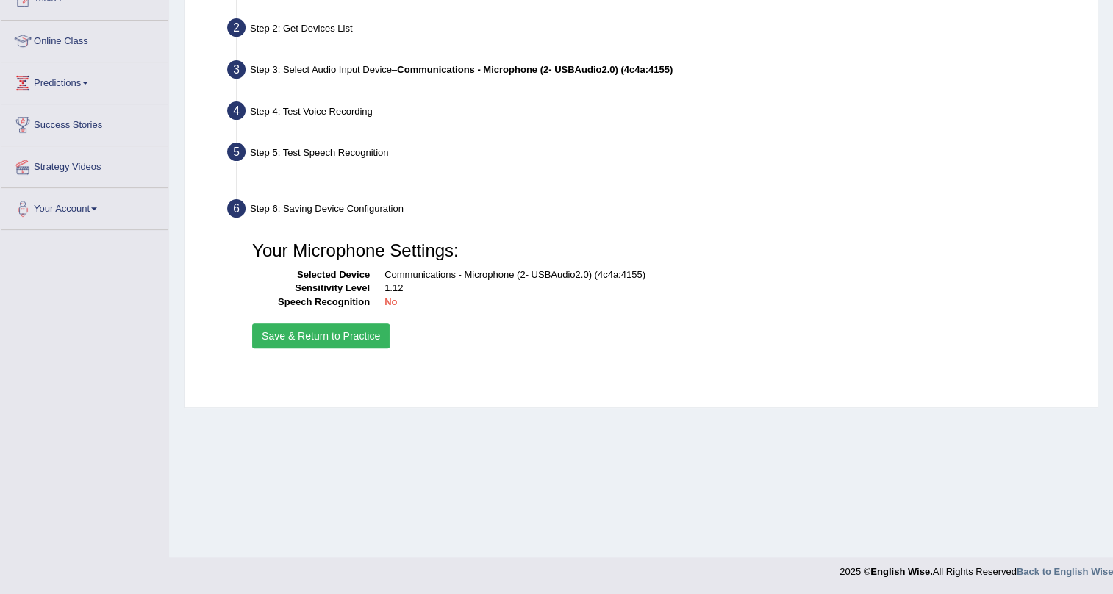
scroll to position [177, 0]
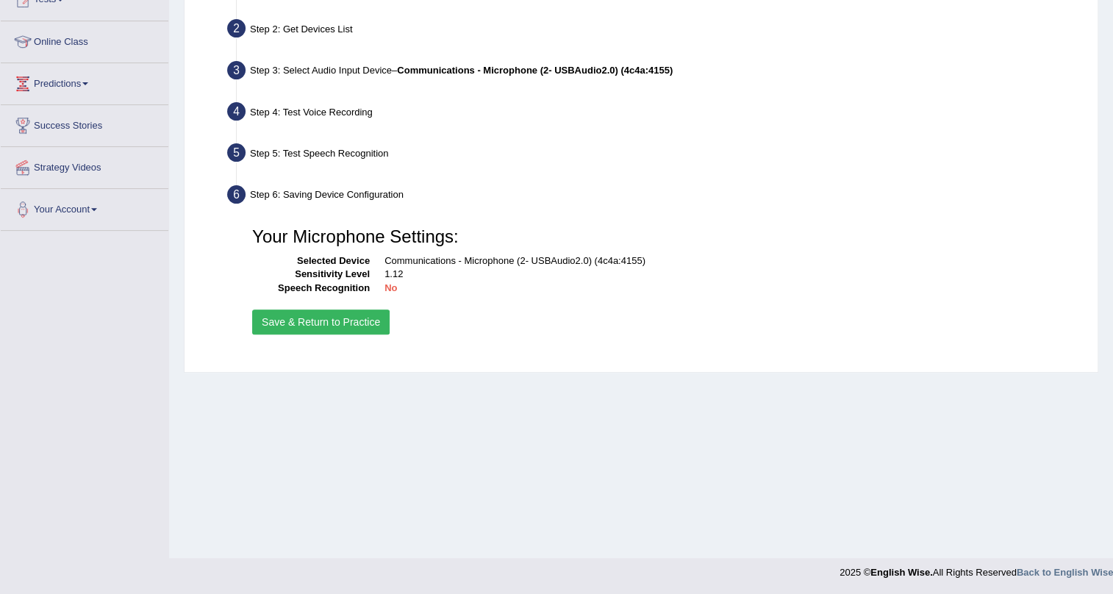
click at [311, 318] on button "Save & Return to Practice" at bounding box center [320, 321] width 137 height 25
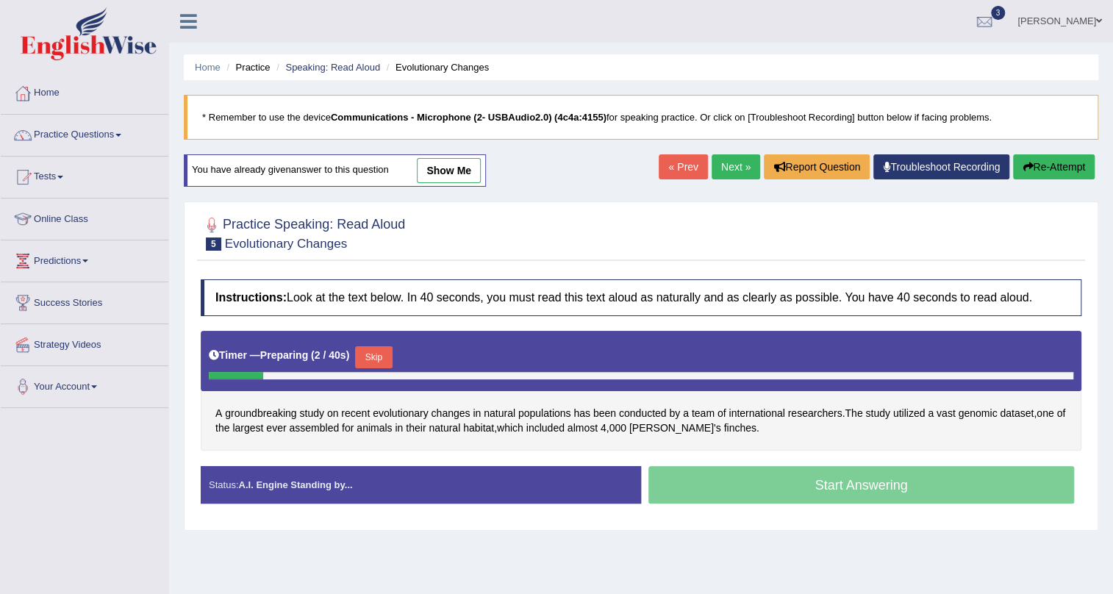
click at [453, 163] on link "show me" at bounding box center [449, 170] width 64 height 25
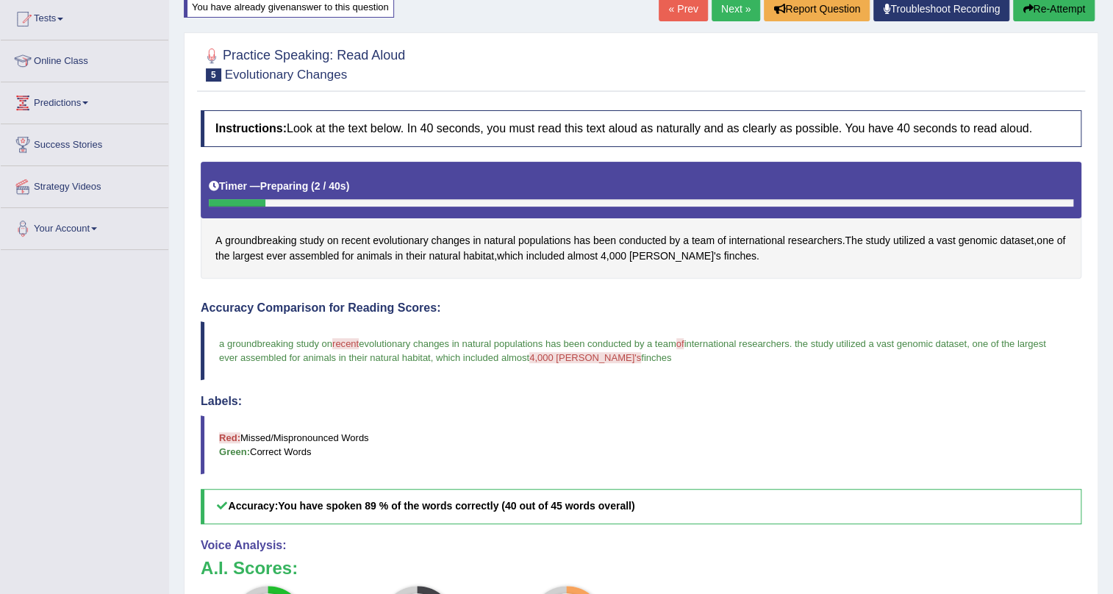
scroll to position [66, 0]
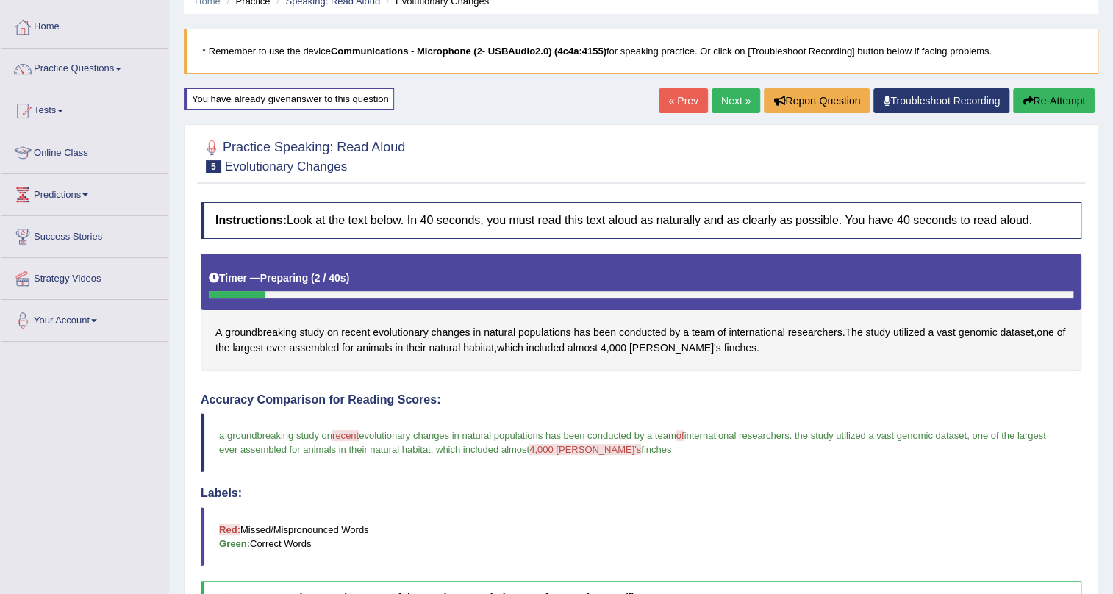
click at [727, 103] on link "Next »" at bounding box center [735, 100] width 49 height 25
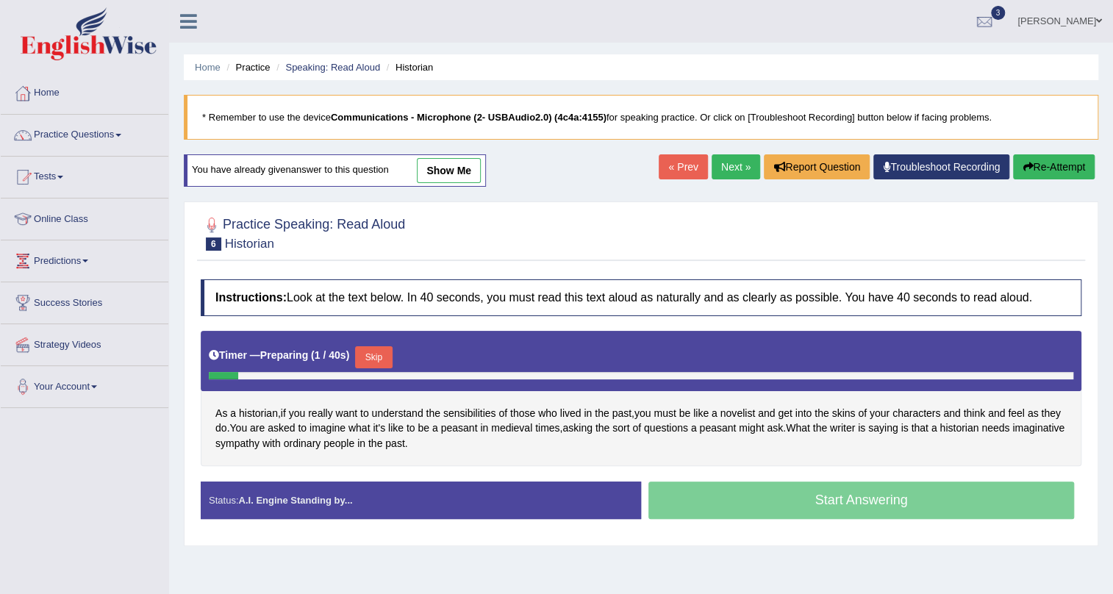
click at [474, 170] on link "show me" at bounding box center [449, 170] width 64 height 25
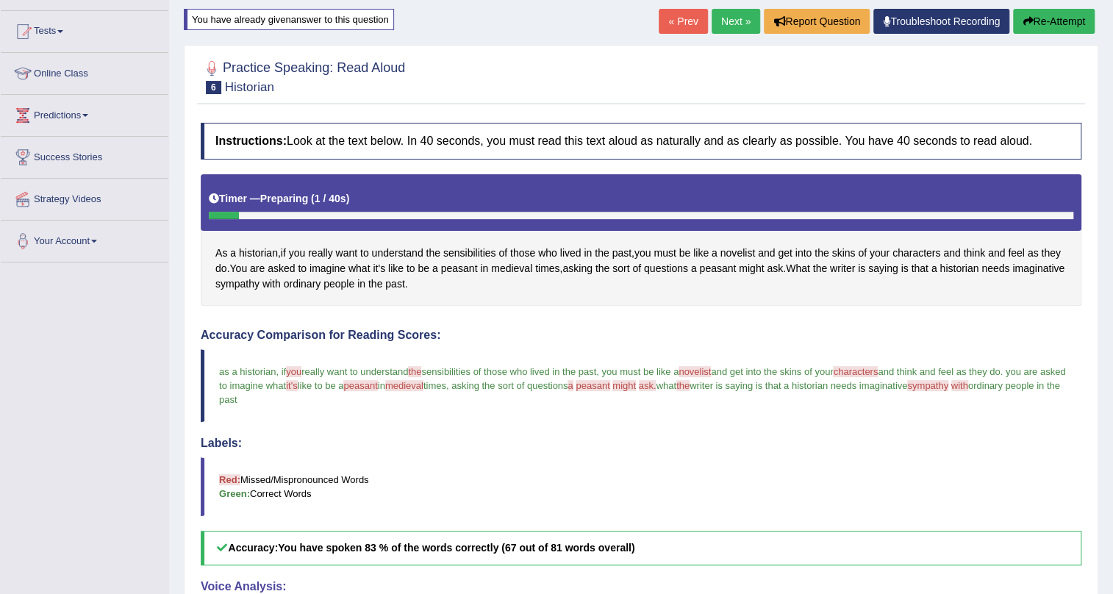
scroll to position [133, 0]
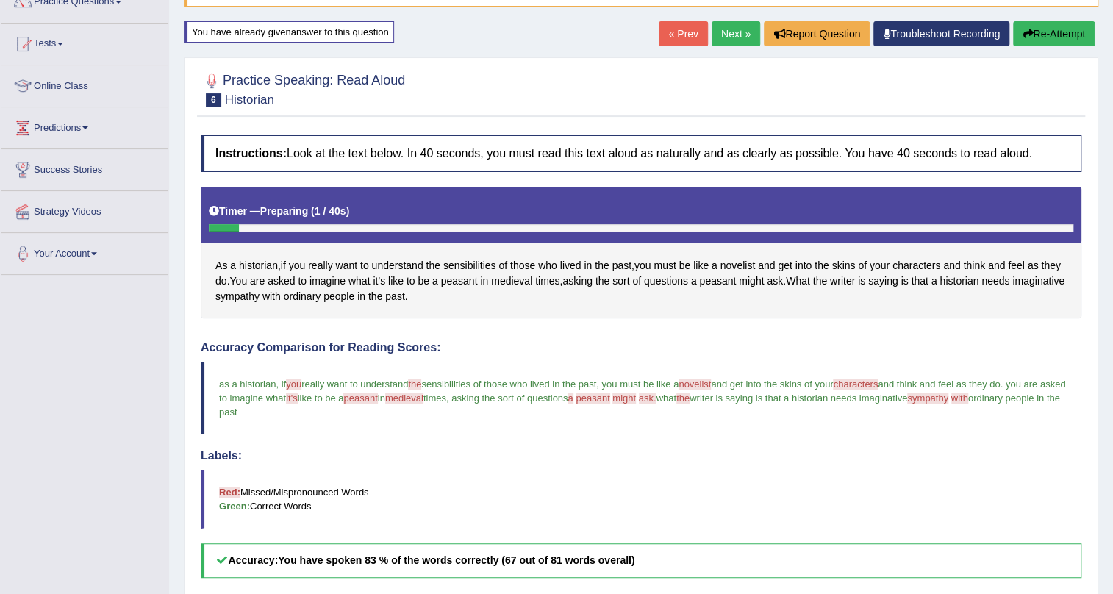
click at [727, 32] on link "Next »" at bounding box center [735, 33] width 49 height 25
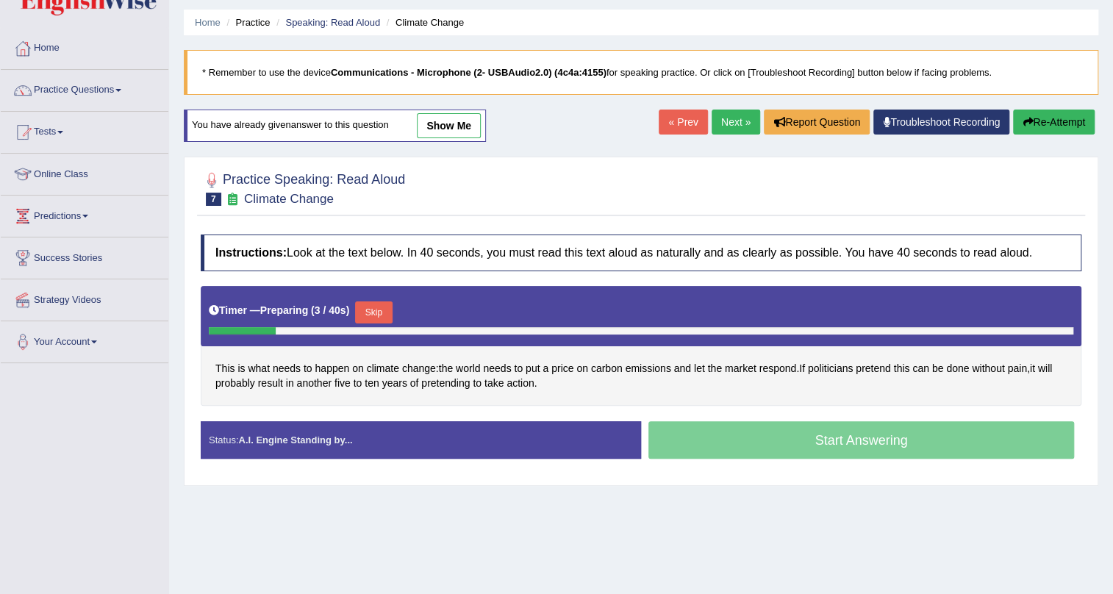
scroll to position [44, 0]
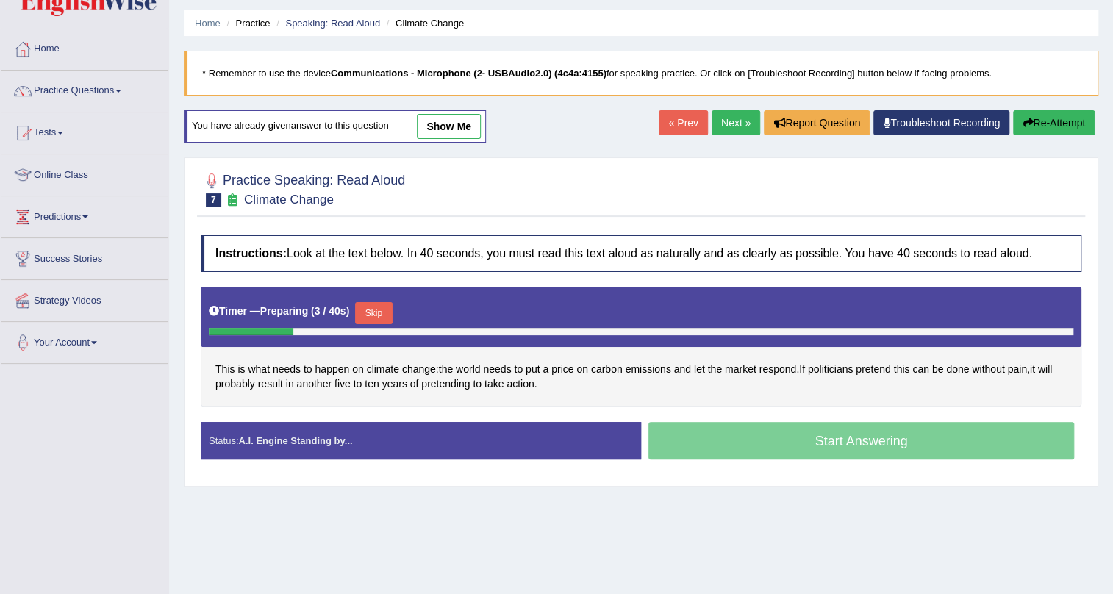
click at [455, 134] on link "show me" at bounding box center [449, 126] width 64 height 25
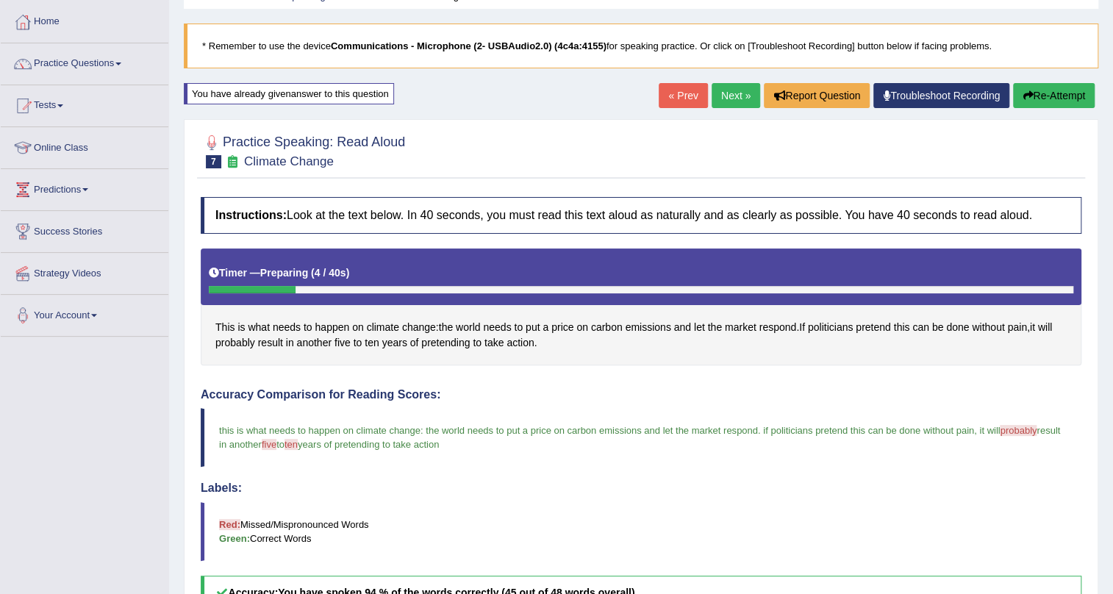
scroll to position [66, 0]
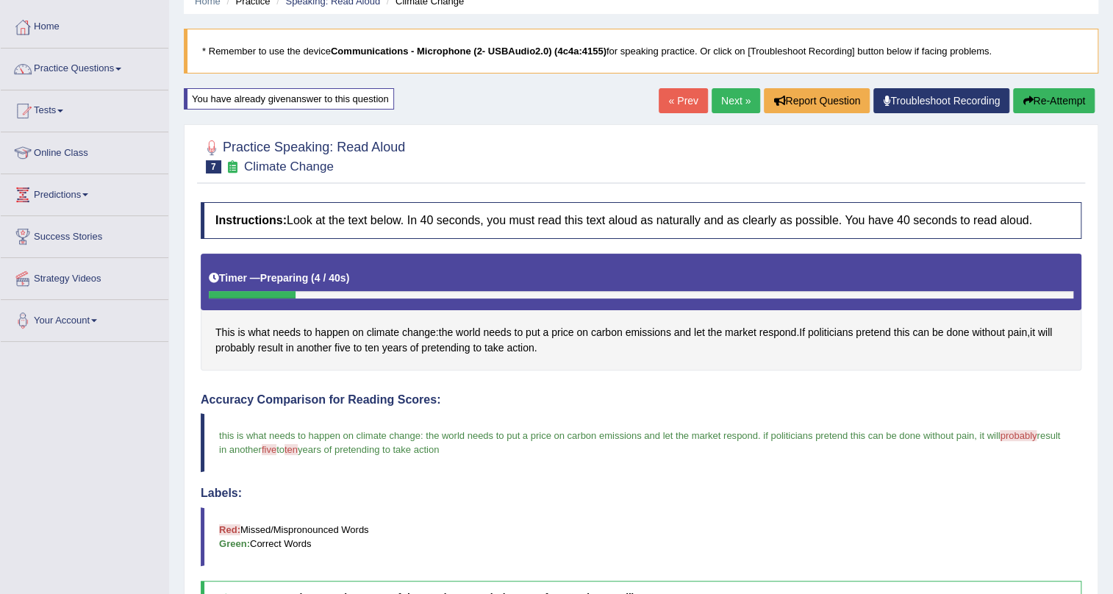
click at [1039, 102] on button "Re-Attempt" at bounding box center [1054, 100] width 82 height 25
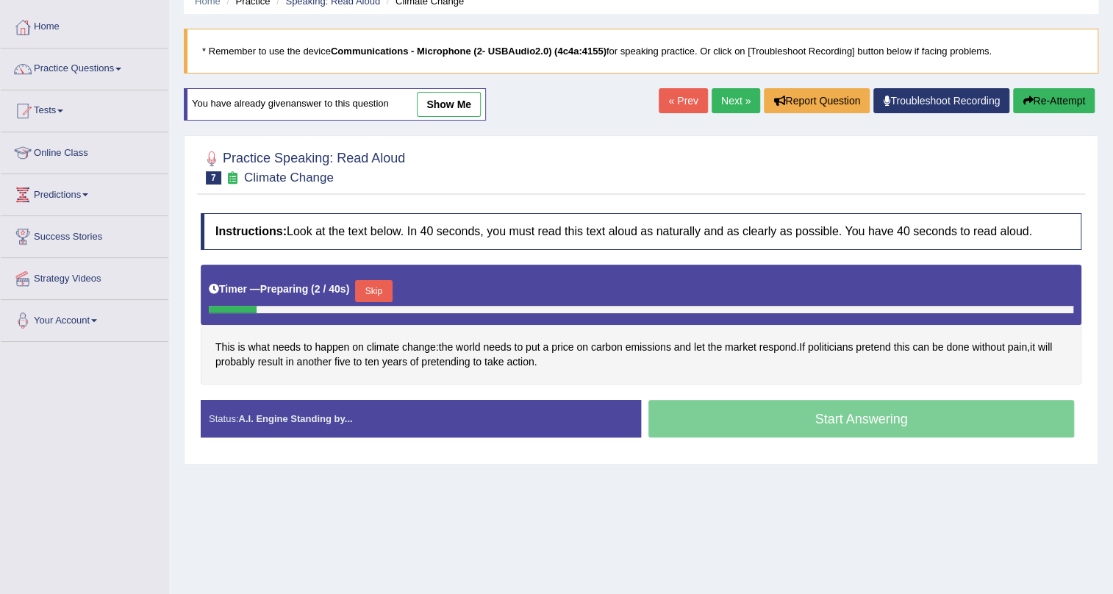
click at [367, 292] on button "Skip" at bounding box center [373, 291] width 37 height 22
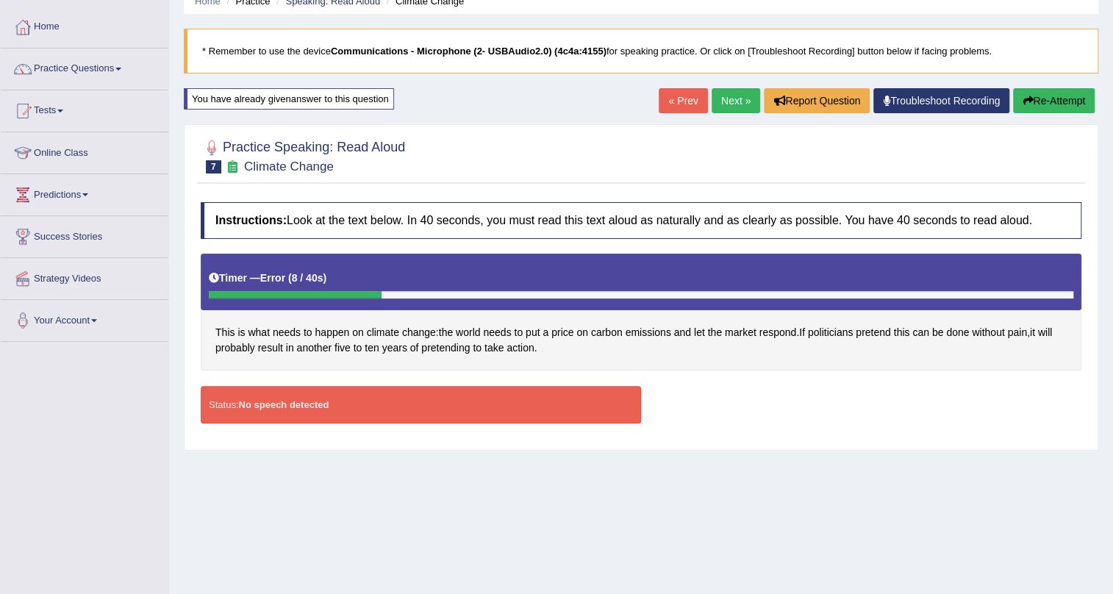
click at [325, 399] on strong "No speech detected" at bounding box center [283, 404] width 90 height 11
click at [727, 98] on link "Next »" at bounding box center [735, 100] width 49 height 25
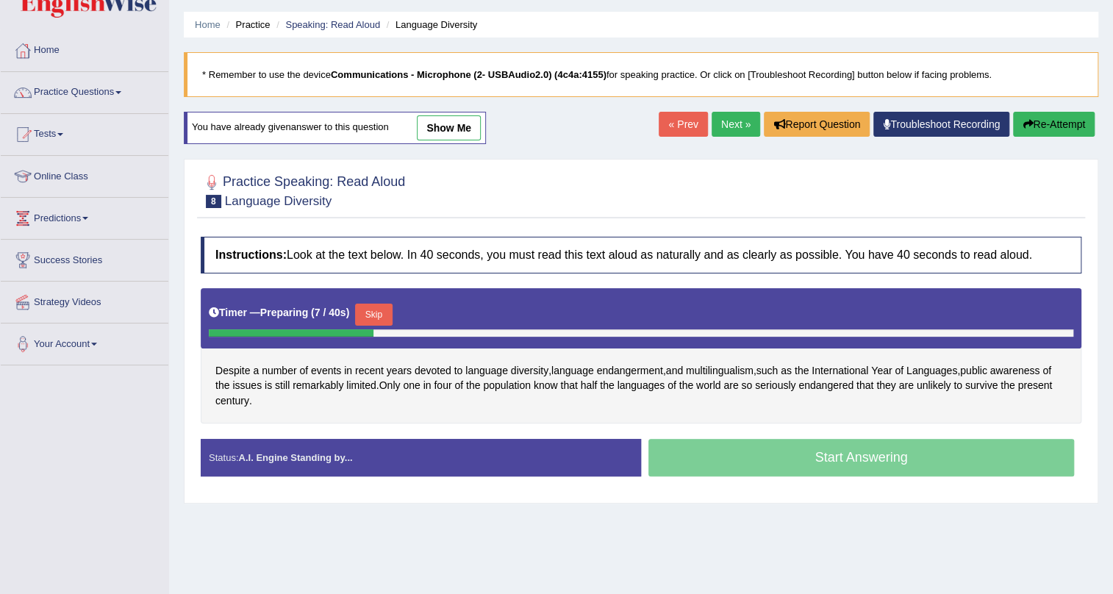
scroll to position [66, 0]
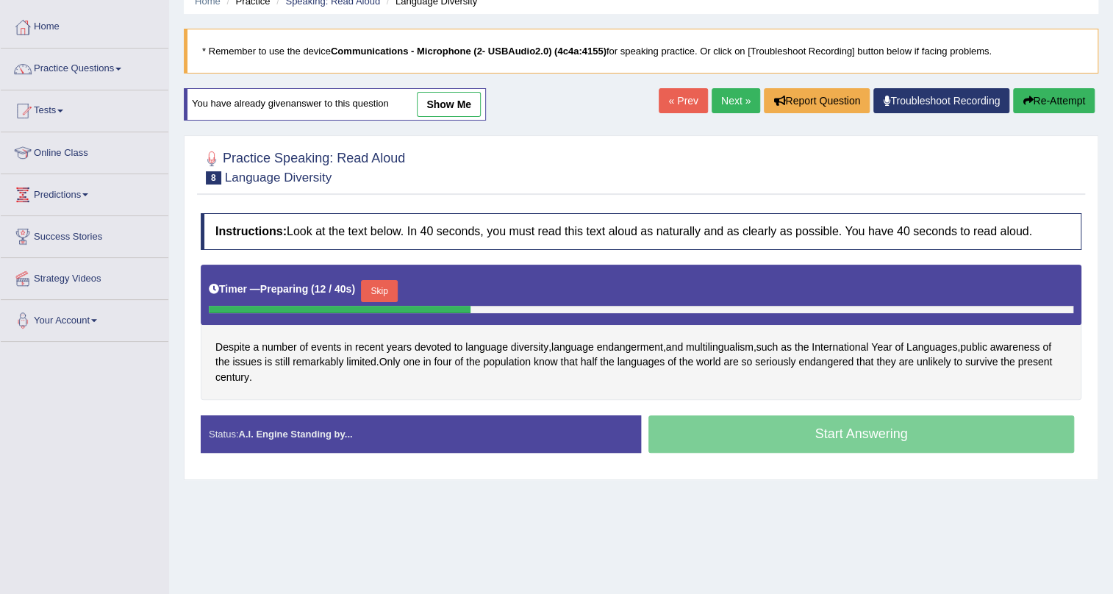
click at [448, 99] on link "show me" at bounding box center [449, 104] width 64 height 25
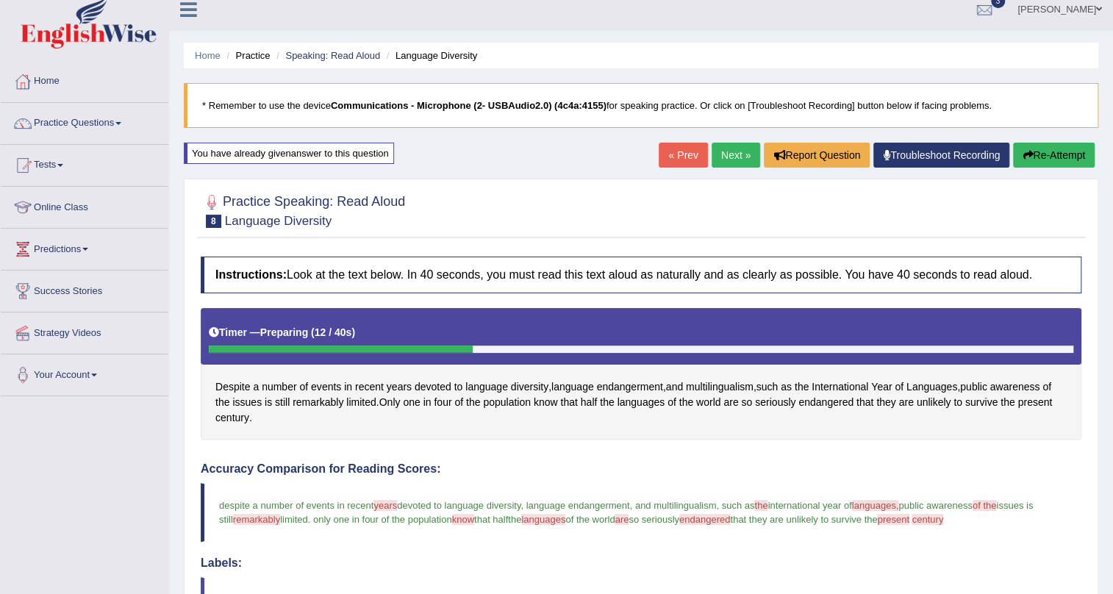
scroll to position [0, 0]
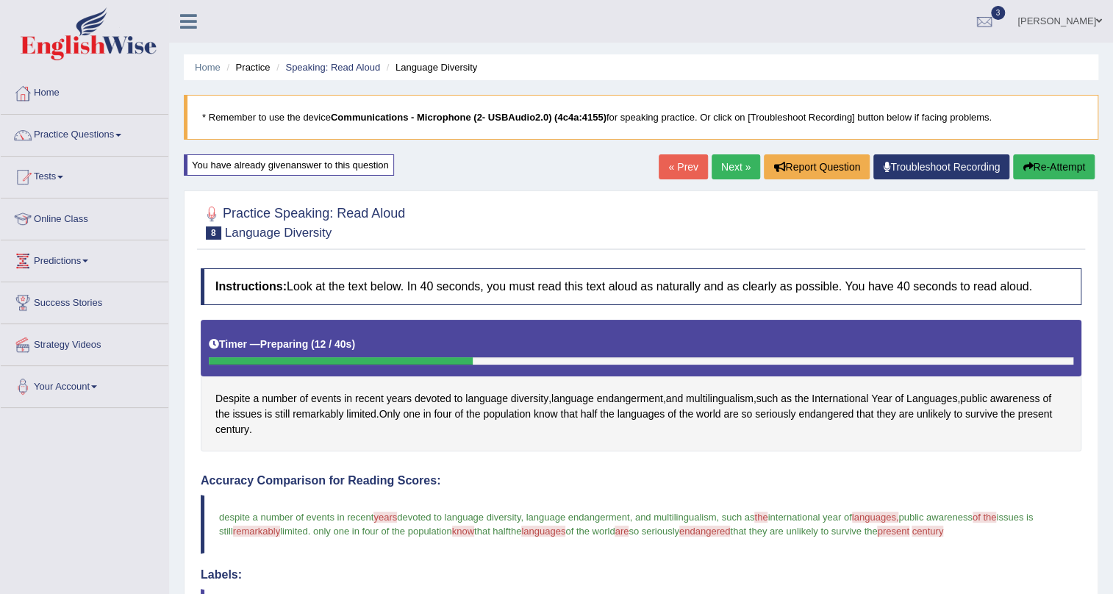
click at [1094, 17] on link "[PERSON_NAME]" at bounding box center [1059, 19] width 107 height 38
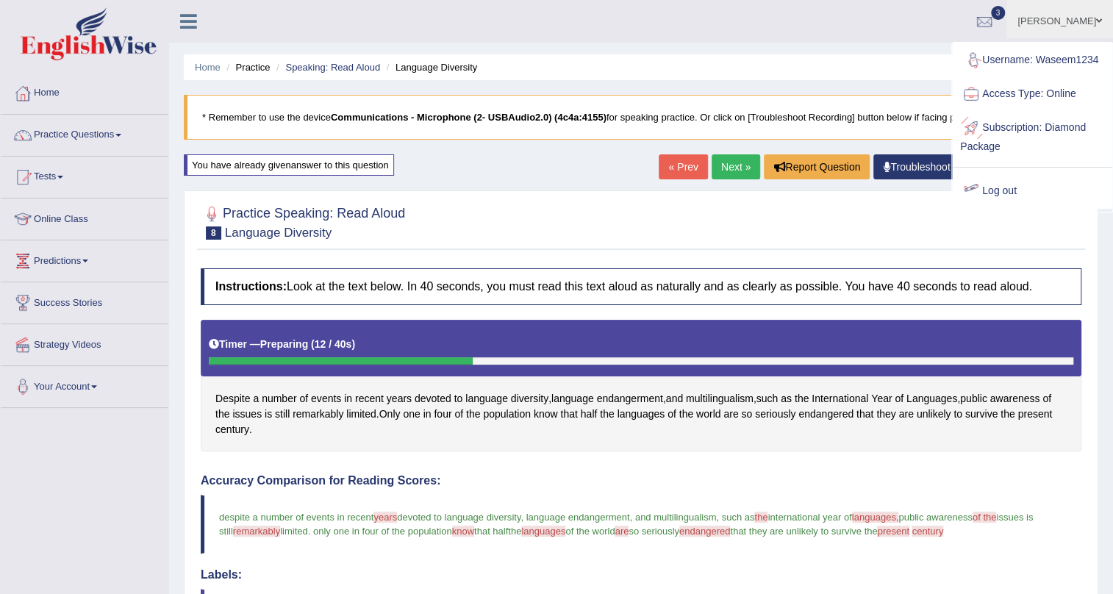
click at [991, 188] on link "Log out" at bounding box center [1031, 191] width 159 height 34
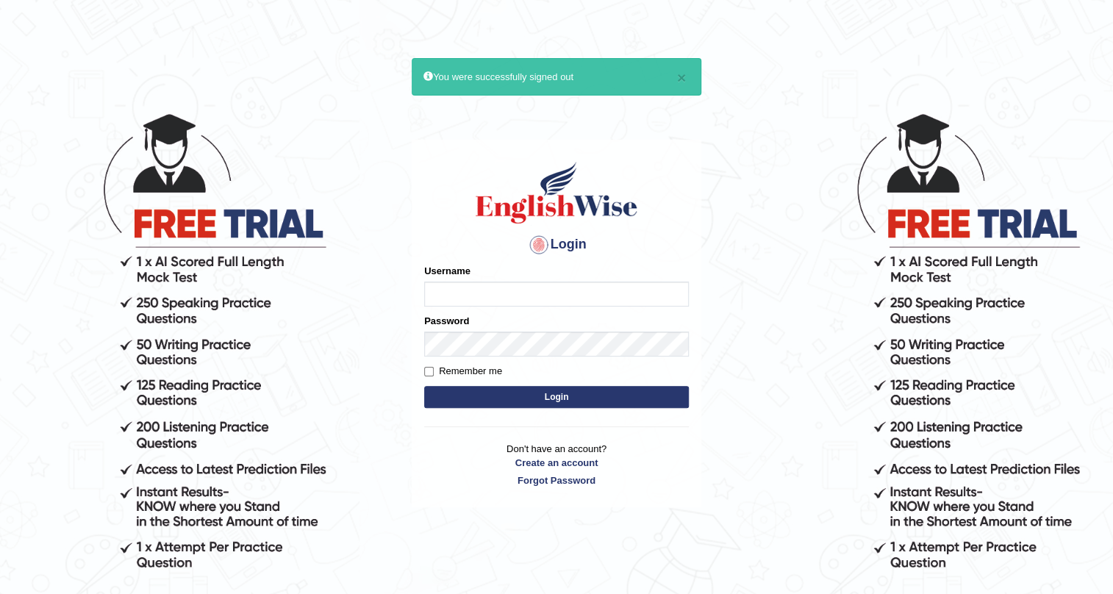
click at [999, 72] on body "× You were successfully signed out Login Please fix the following errors: Usern…" at bounding box center [556, 353] width 1113 height 594
